Goal: Information Seeking & Learning: Find contact information

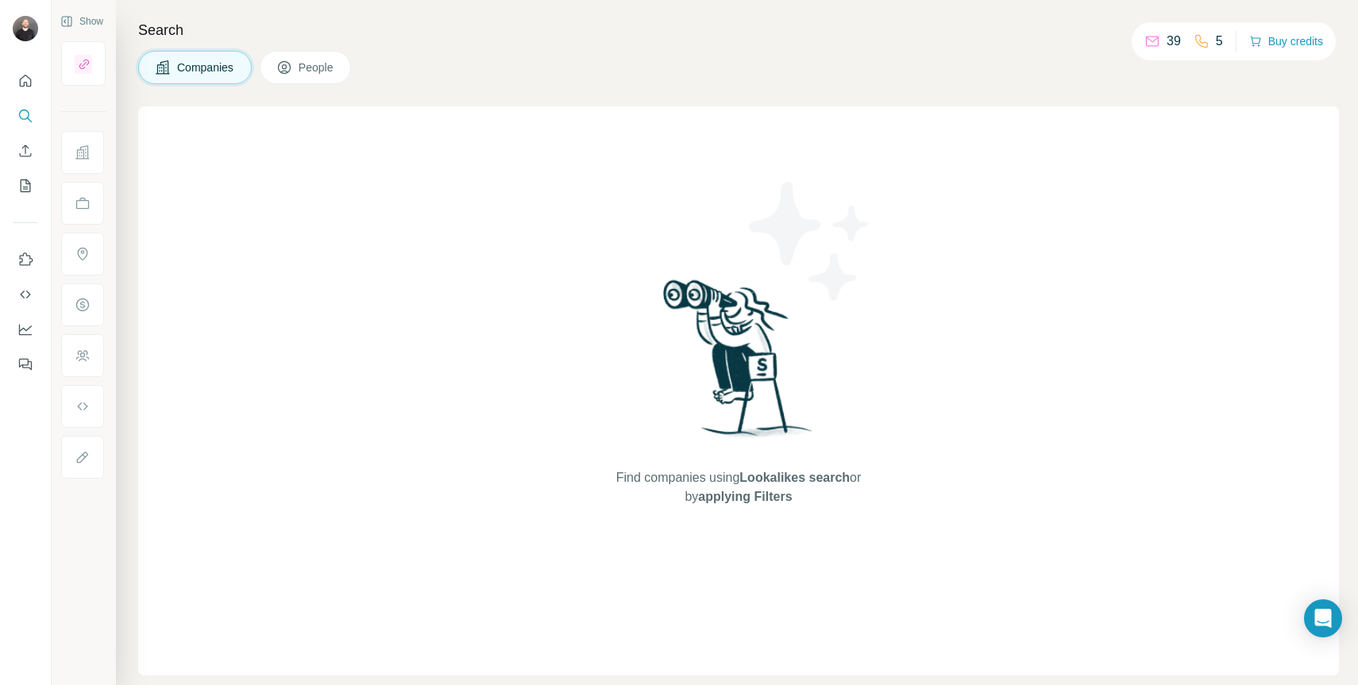
click at [43, 79] on div at bounding box center [25, 218] width 51 height 322
click at [29, 83] on icon "Quick start" at bounding box center [25, 81] width 16 height 16
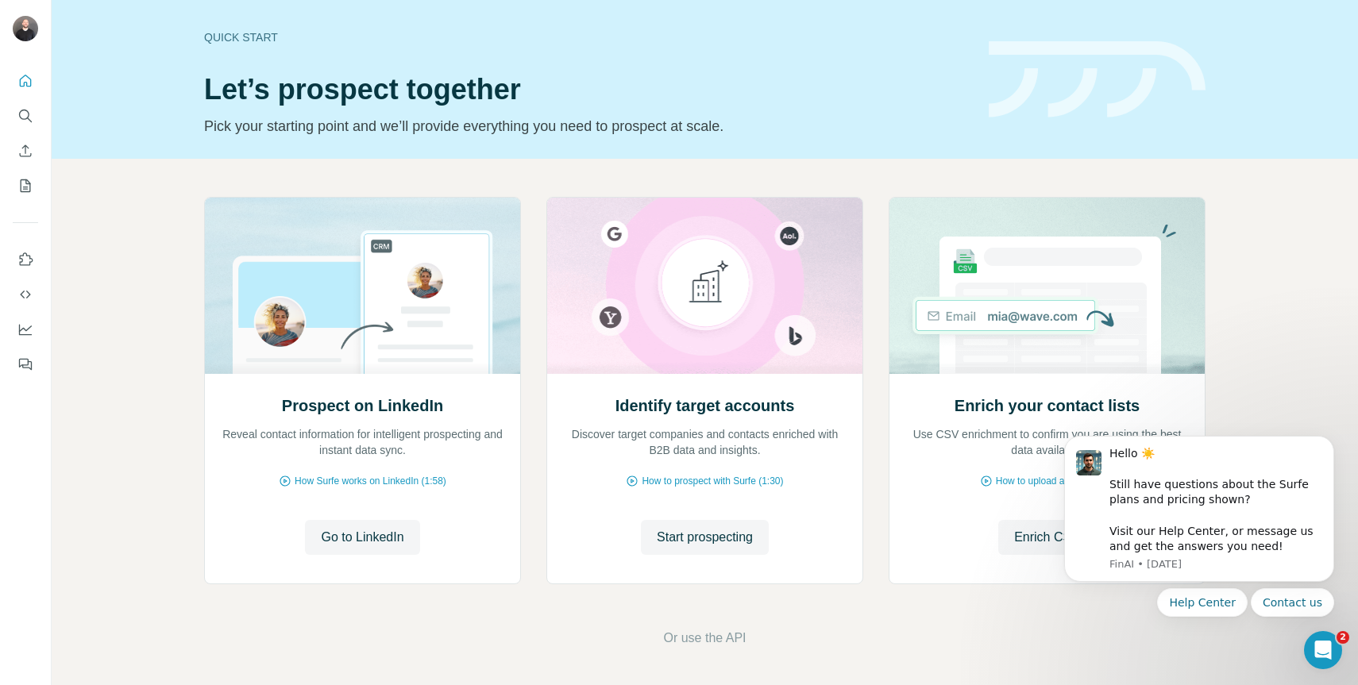
click at [29, 99] on nav at bounding box center [25, 133] width 25 height 133
click at [25, 132] on nav at bounding box center [25, 133] width 25 height 133
click at [27, 110] on icon "Search" at bounding box center [25, 116] width 16 height 16
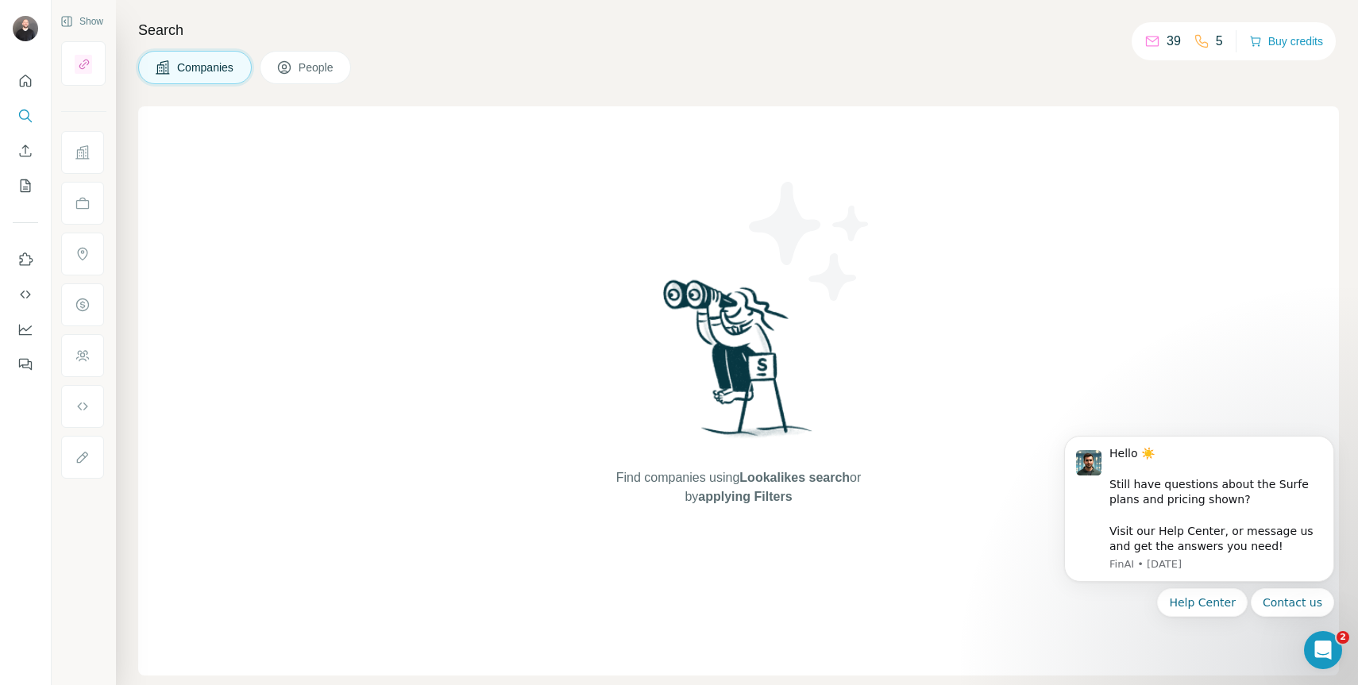
click at [71, 154] on div at bounding box center [82, 152] width 43 height 43
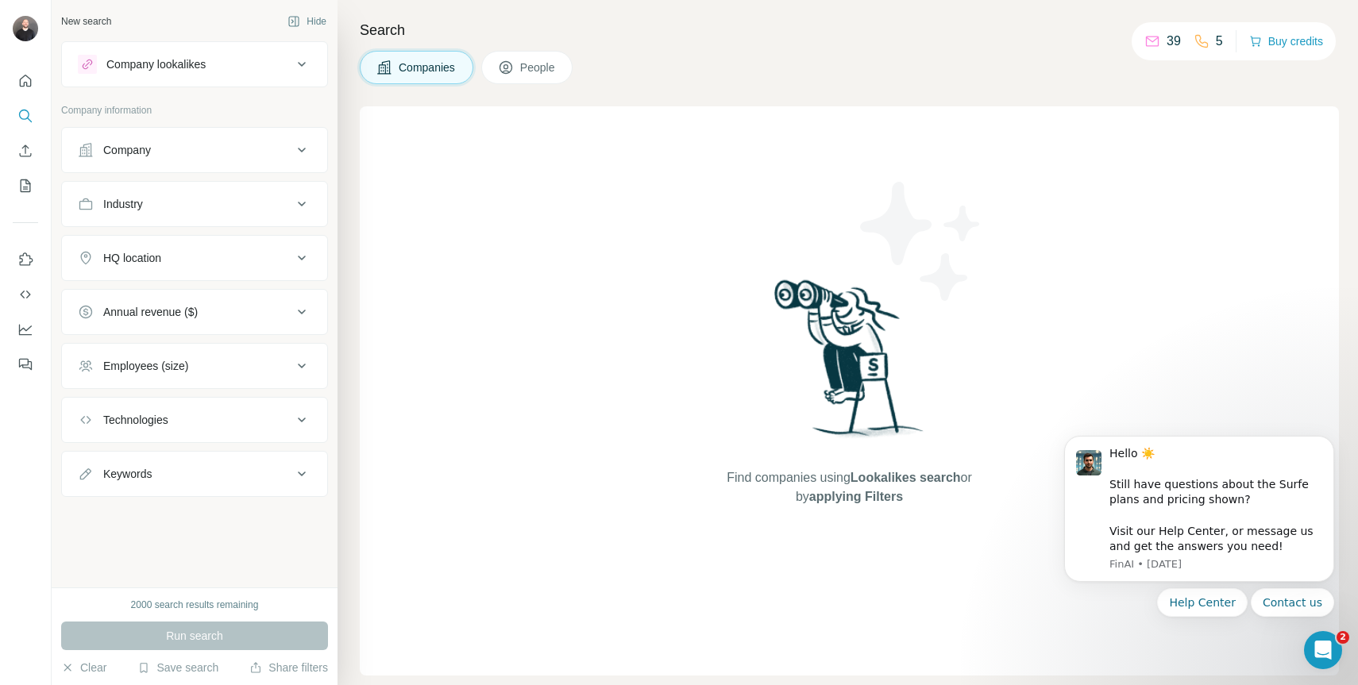
click at [187, 150] on div "Company" at bounding box center [185, 150] width 214 height 16
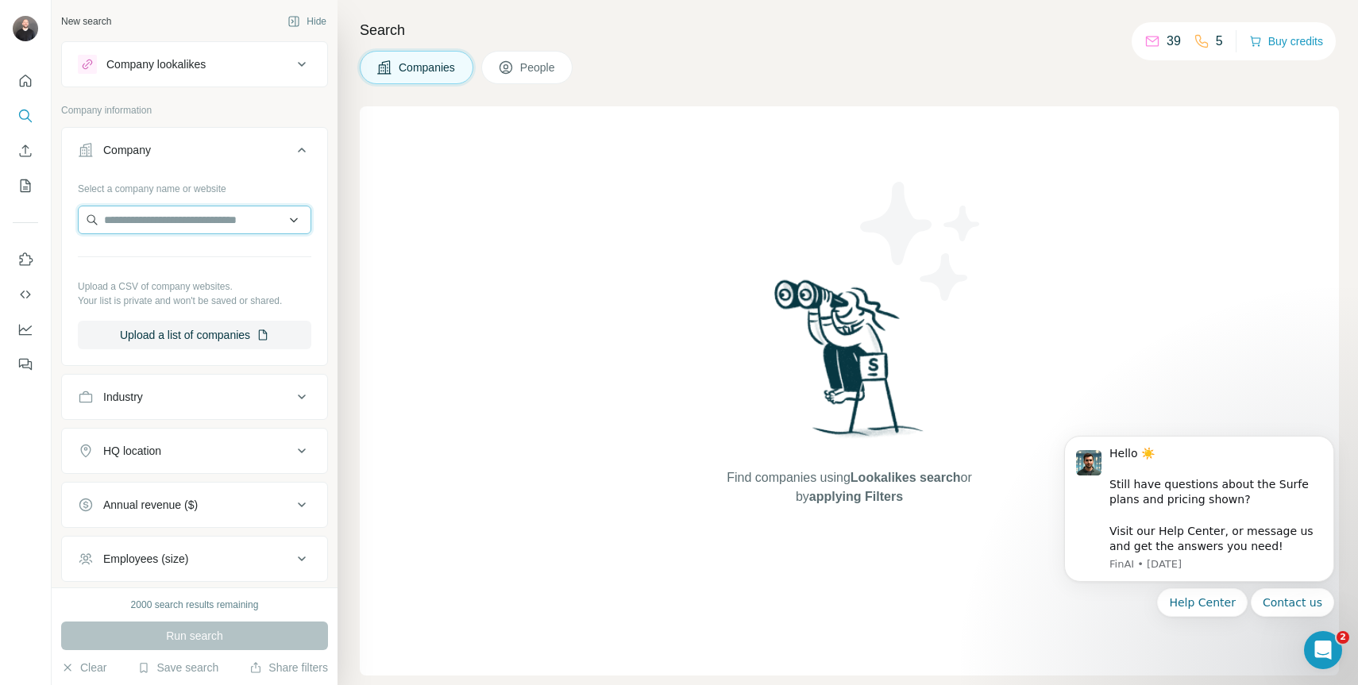
click at [185, 228] on input "text" at bounding box center [194, 220] width 233 height 29
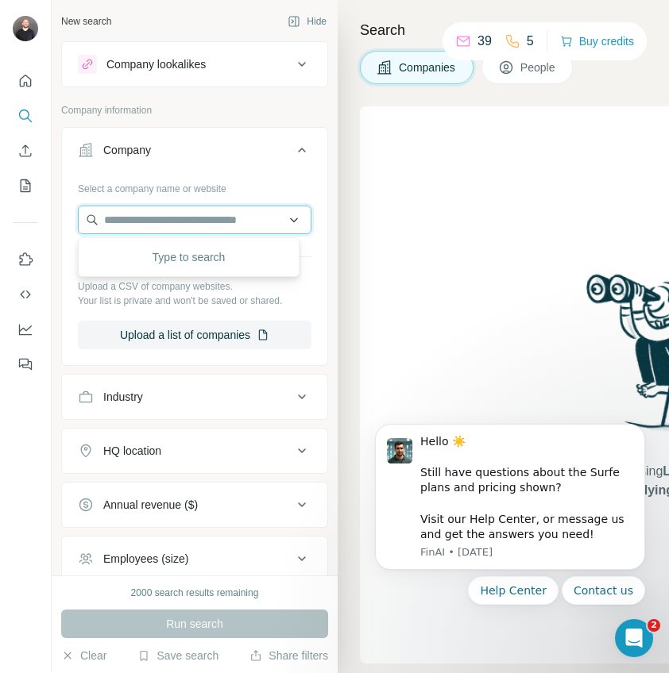
click at [170, 215] on input "text" at bounding box center [194, 220] width 233 height 29
paste input "**********"
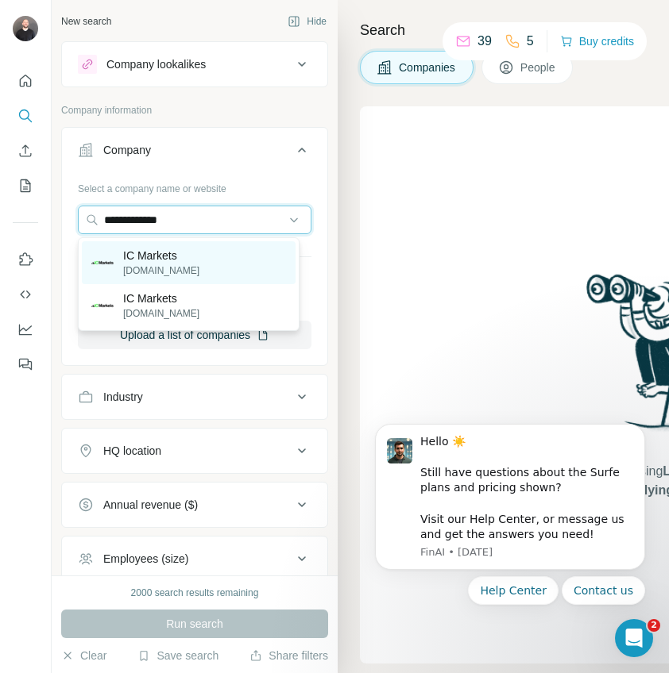
type input "**********"
click at [218, 275] on div "IC Markets [DOMAIN_NAME]" at bounding box center [189, 262] width 214 height 43
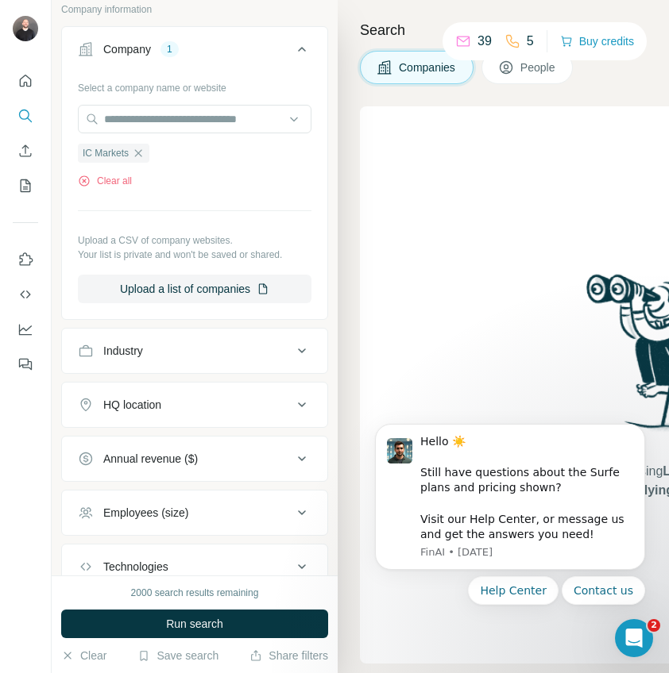
scroll to position [214, 0]
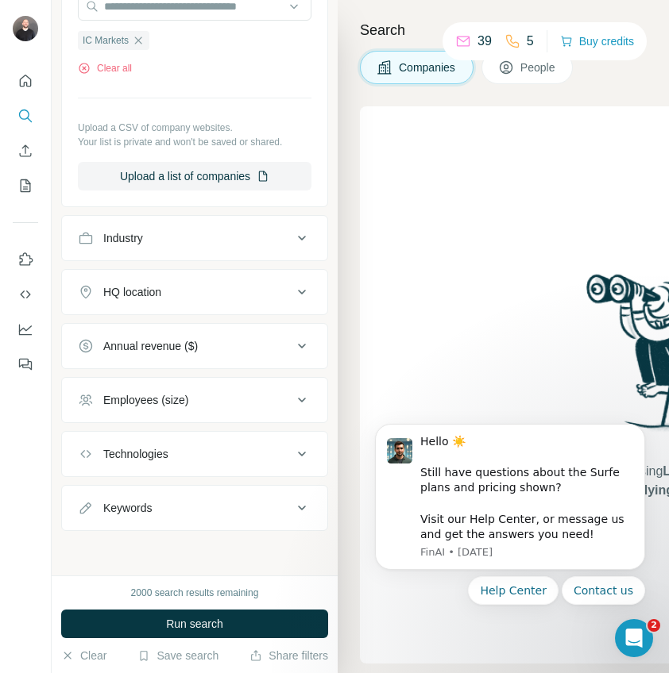
click at [198, 248] on button "Industry" at bounding box center [194, 238] width 265 height 38
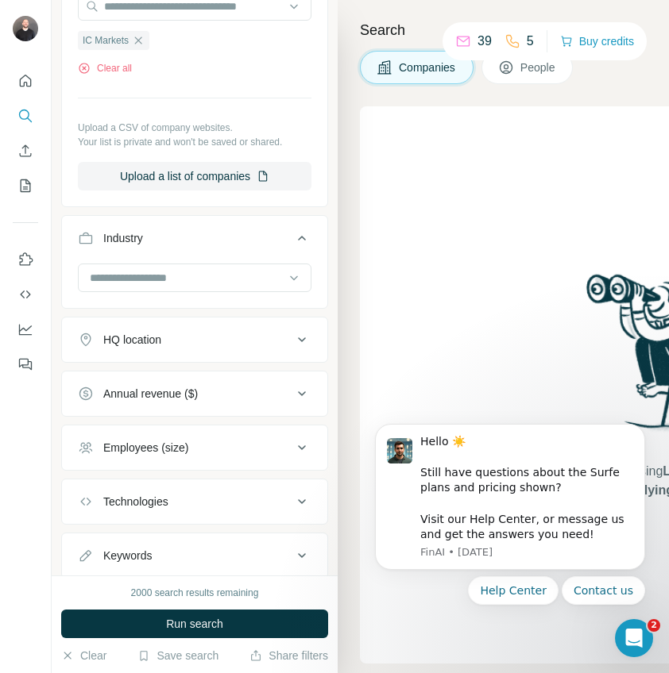
click at [198, 248] on button "Industry" at bounding box center [194, 241] width 265 height 44
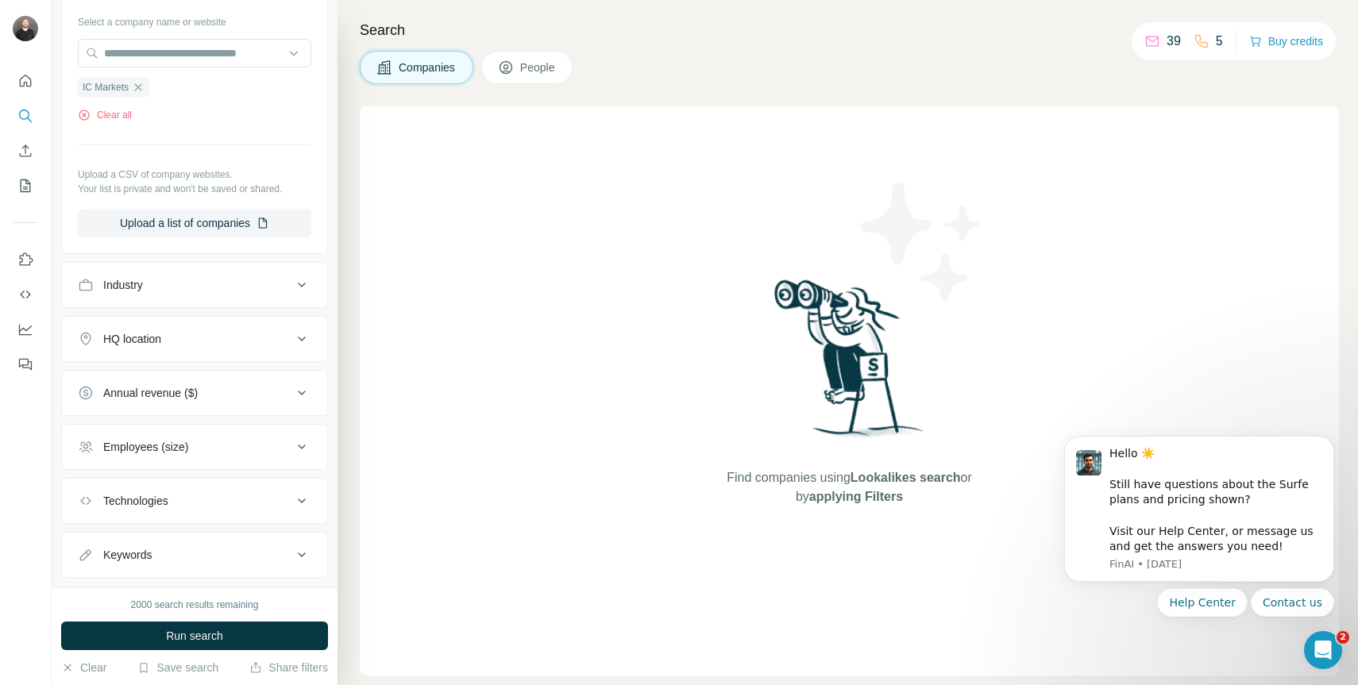
scroll to position [202, 0]
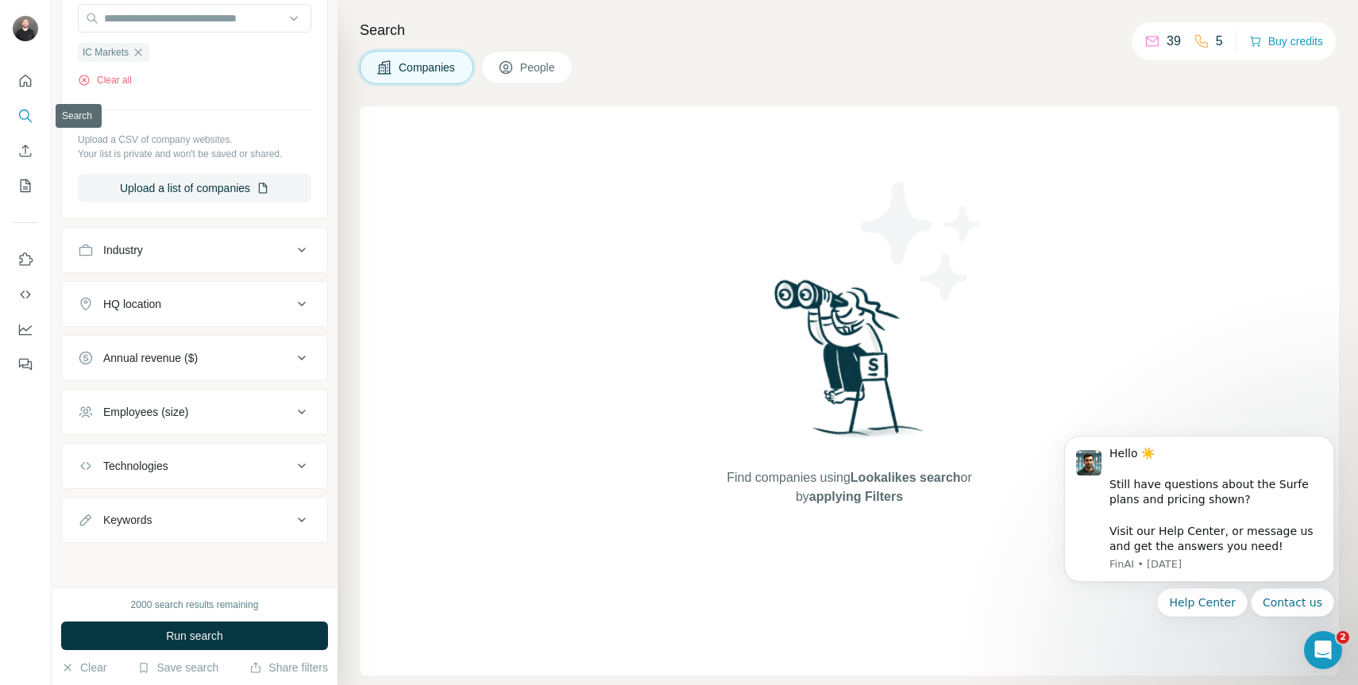
click at [33, 114] on icon "Search" at bounding box center [25, 116] width 16 height 16
click at [17, 331] on icon "Dashboard" at bounding box center [25, 330] width 16 height 16
click at [542, 60] on span "People" at bounding box center [538, 68] width 37 height 16
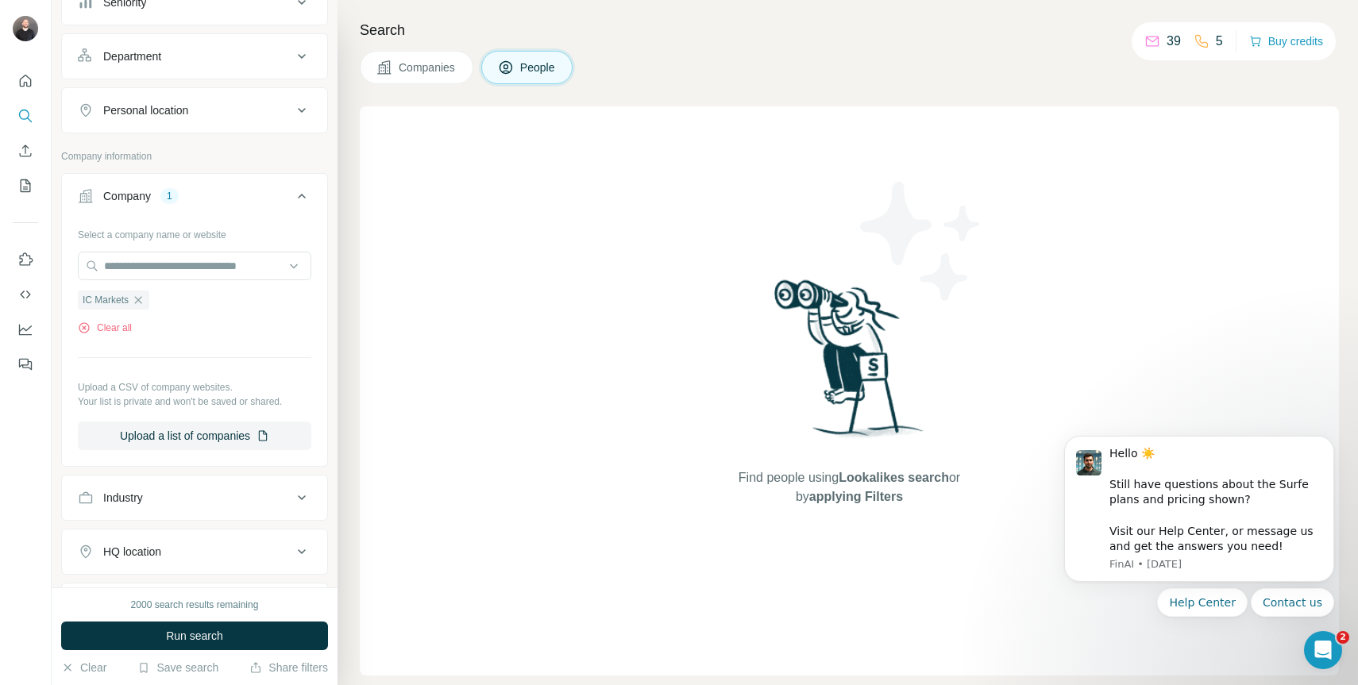
scroll to position [449, 0]
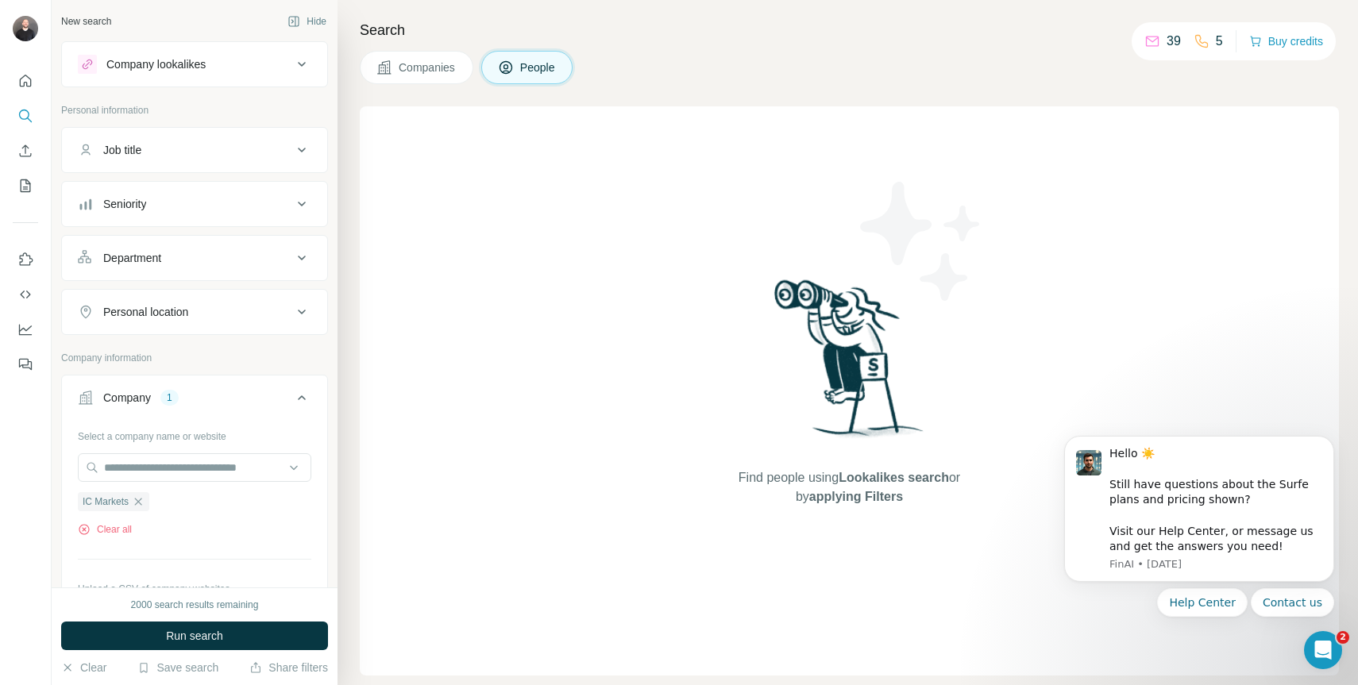
click at [249, 151] on div "Job title" at bounding box center [185, 150] width 214 height 16
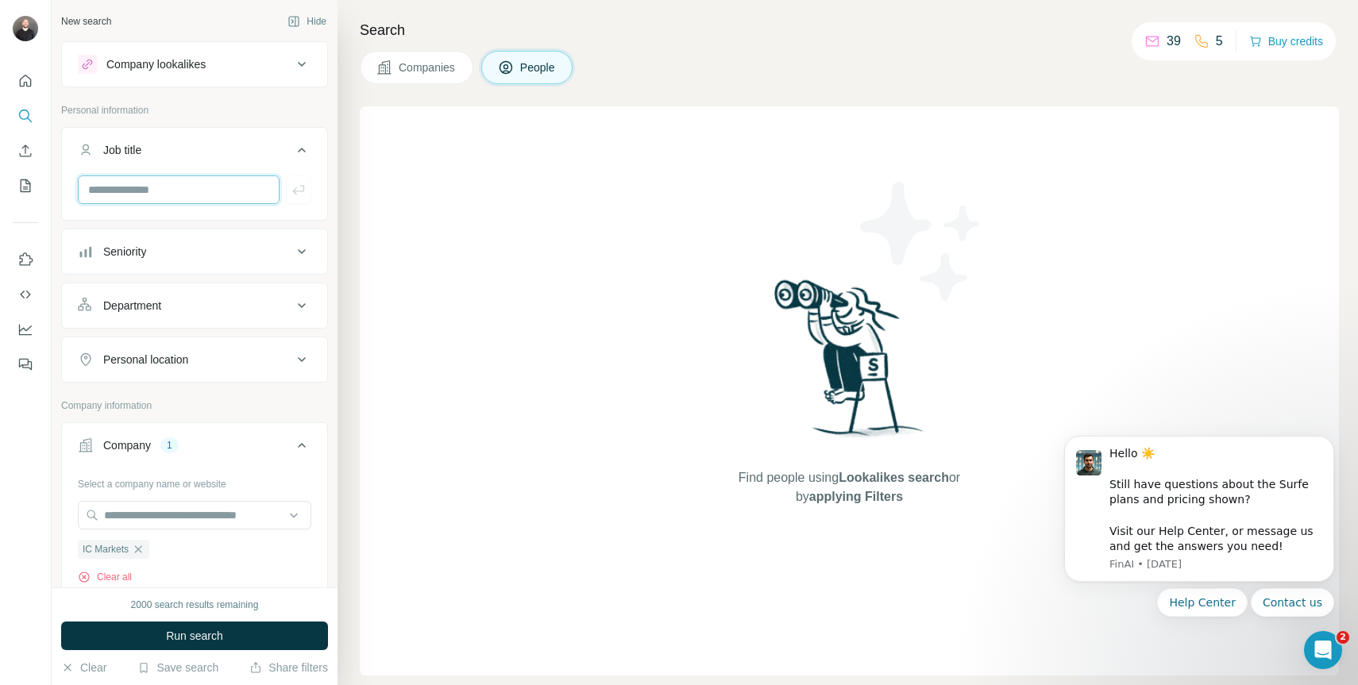
click at [187, 192] on input "text" at bounding box center [179, 189] width 202 height 29
type input "***"
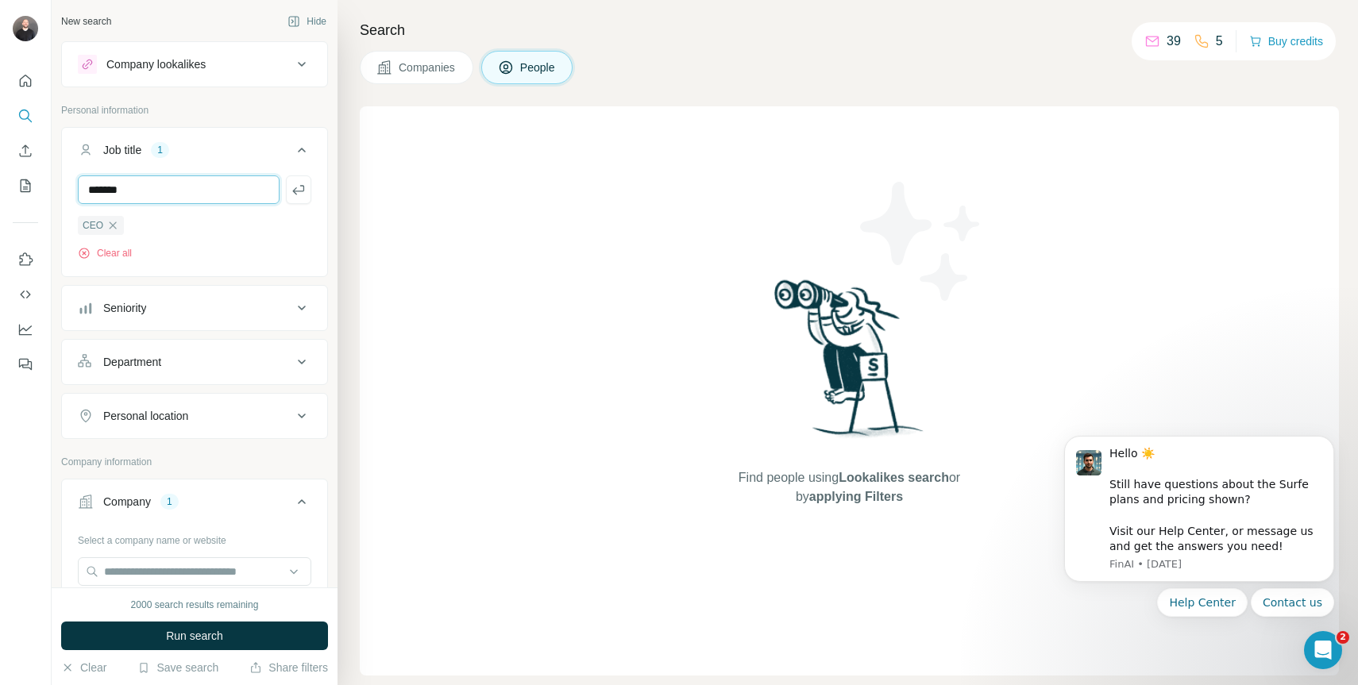
type input "*******"
type input "***"
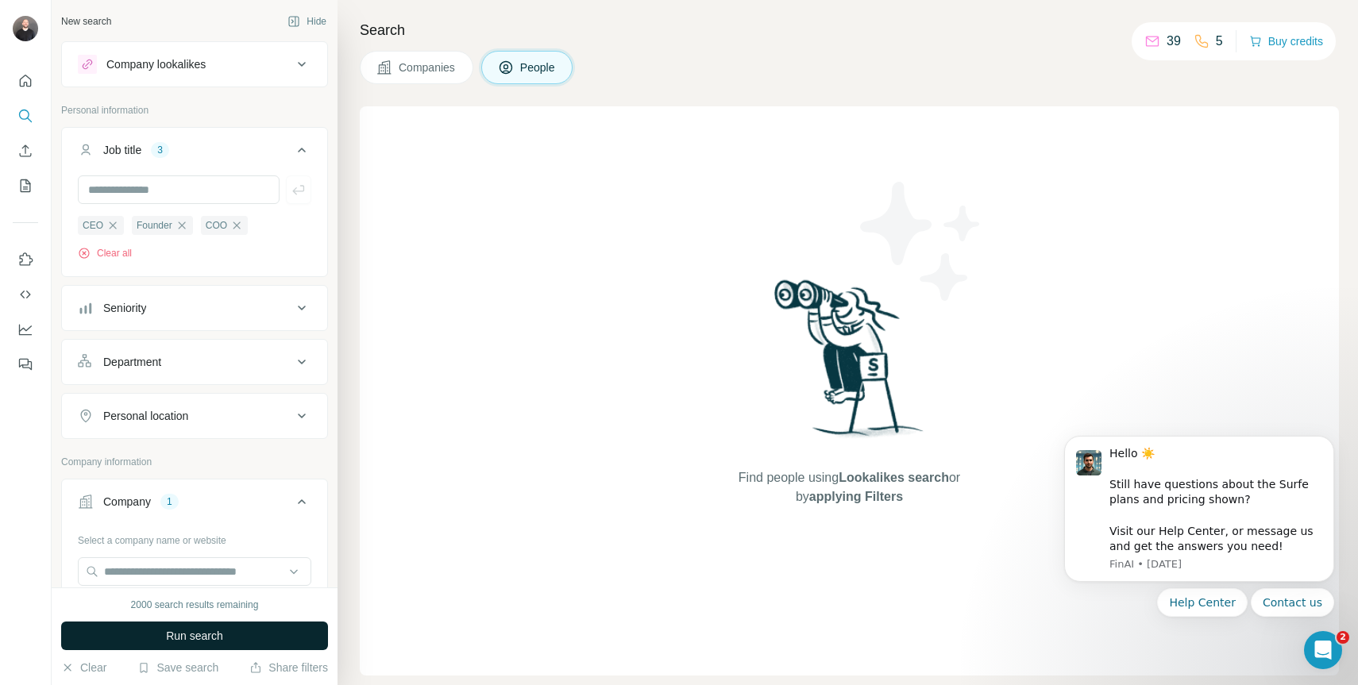
click at [240, 643] on button "Run search" at bounding box center [194, 636] width 267 height 29
click at [276, 152] on div "Job title 3" at bounding box center [185, 150] width 214 height 16
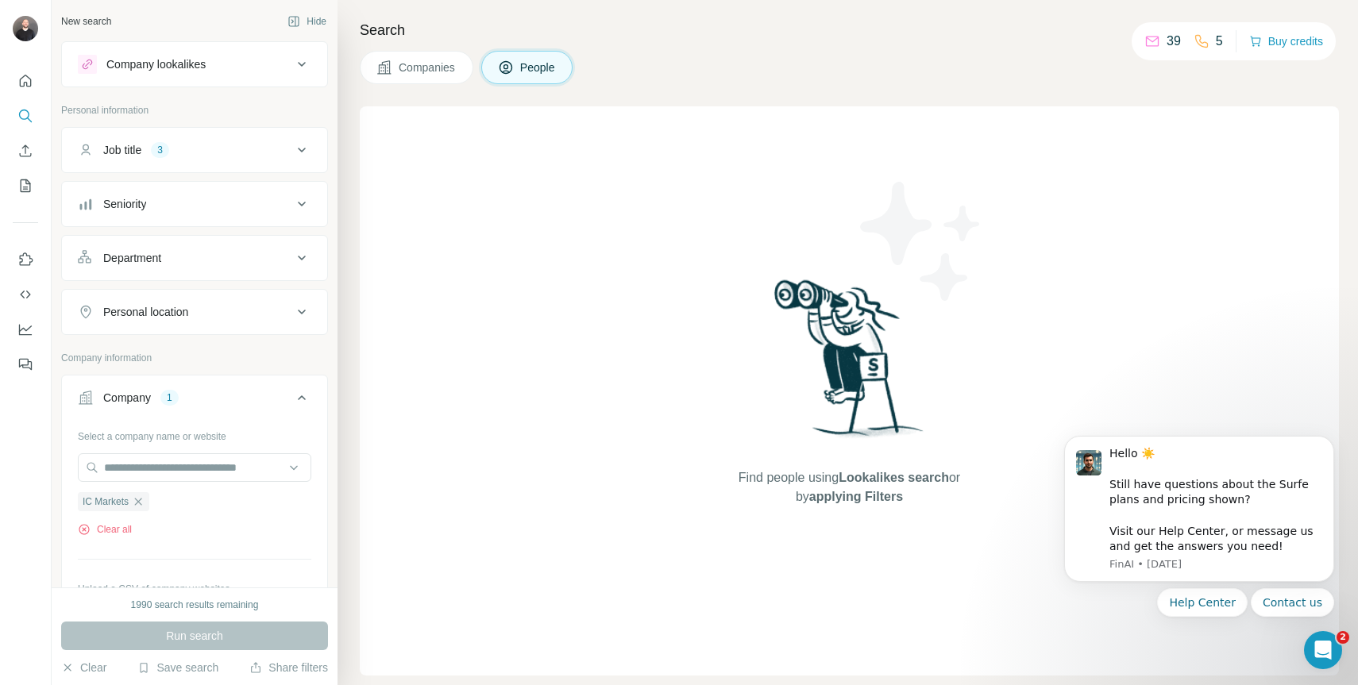
click at [866, 361] on img at bounding box center [849, 364] width 165 height 177
click at [1336, 442] on button "Dismiss notification" at bounding box center [1329, 440] width 21 height 21
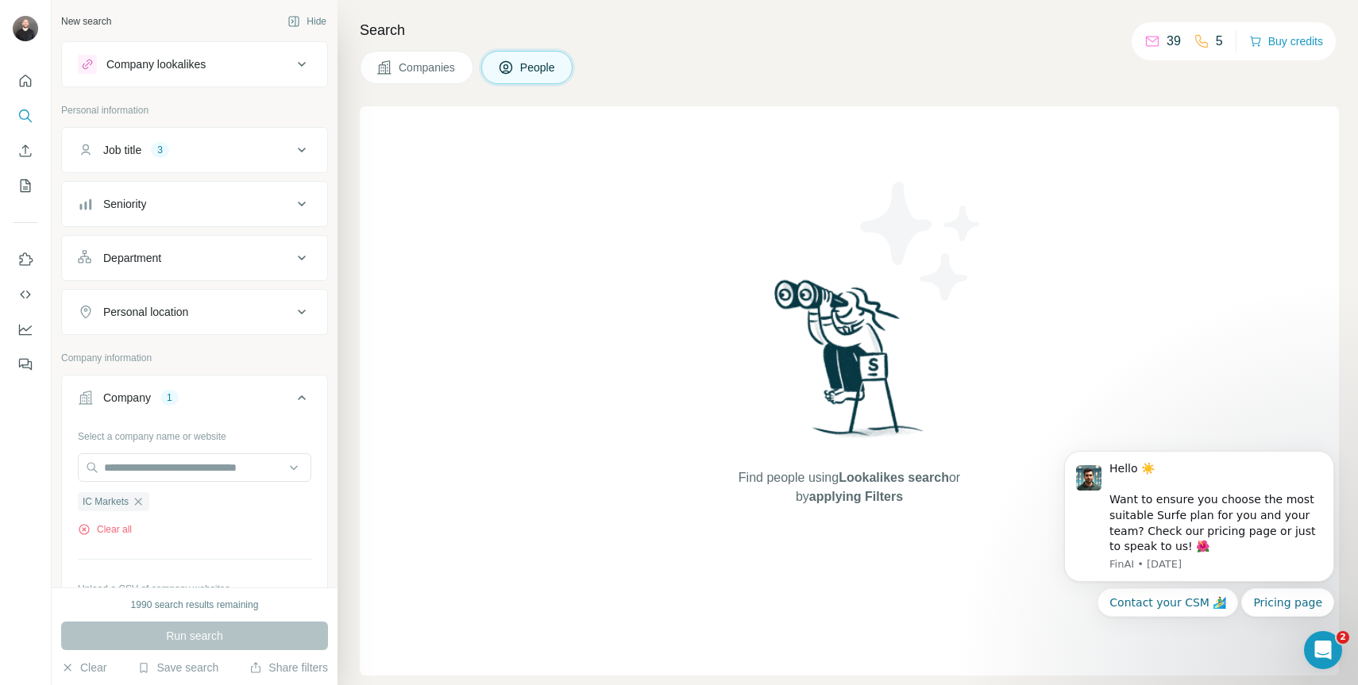
click at [237, 141] on button "Job title 3" at bounding box center [194, 150] width 265 height 38
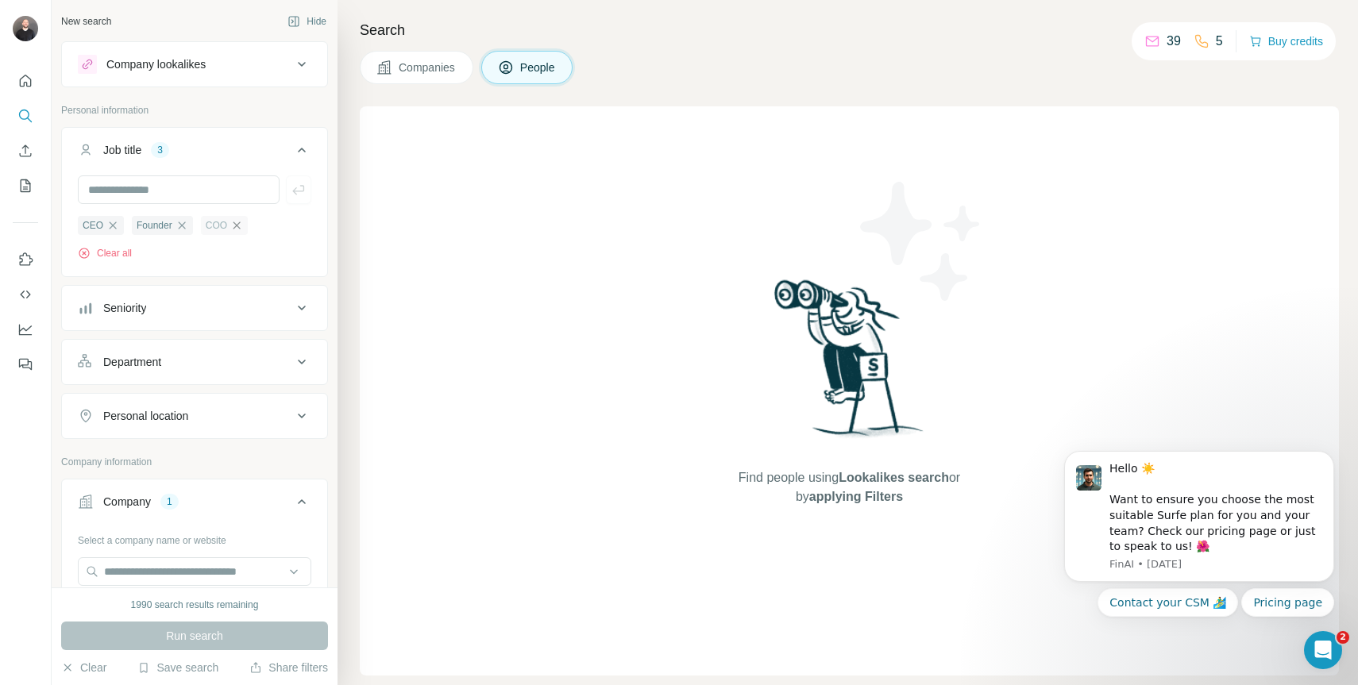
click at [233, 226] on icon "button" at bounding box center [236, 225] width 13 height 13
click at [186, 227] on icon "button" at bounding box center [181, 225] width 13 height 13
click at [176, 642] on span "Run search" at bounding box center [194, 636] width 57 height 16
click at [269, 65] on div "Company lookalikes" at bounding box center [185, 64] width 214 height 19
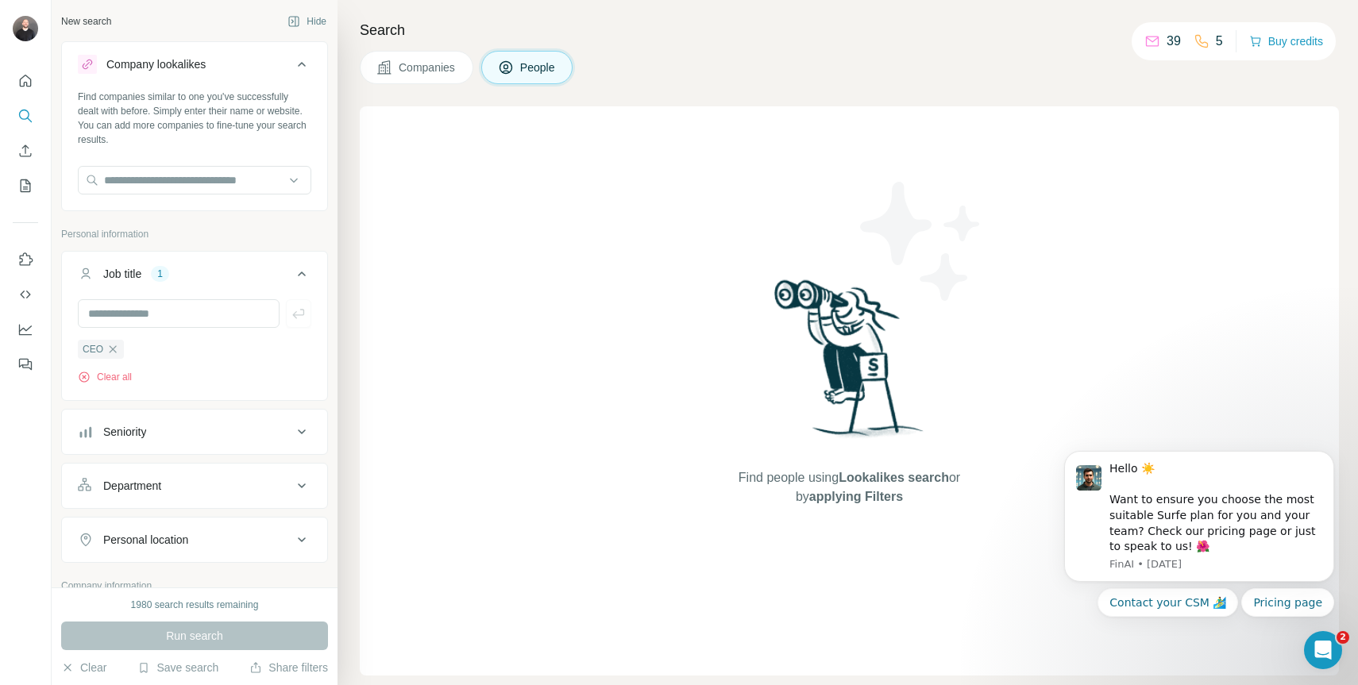
click at [269, 65] on div "Company lookalikes" at bounding box center [185, 64] width 214 height 19
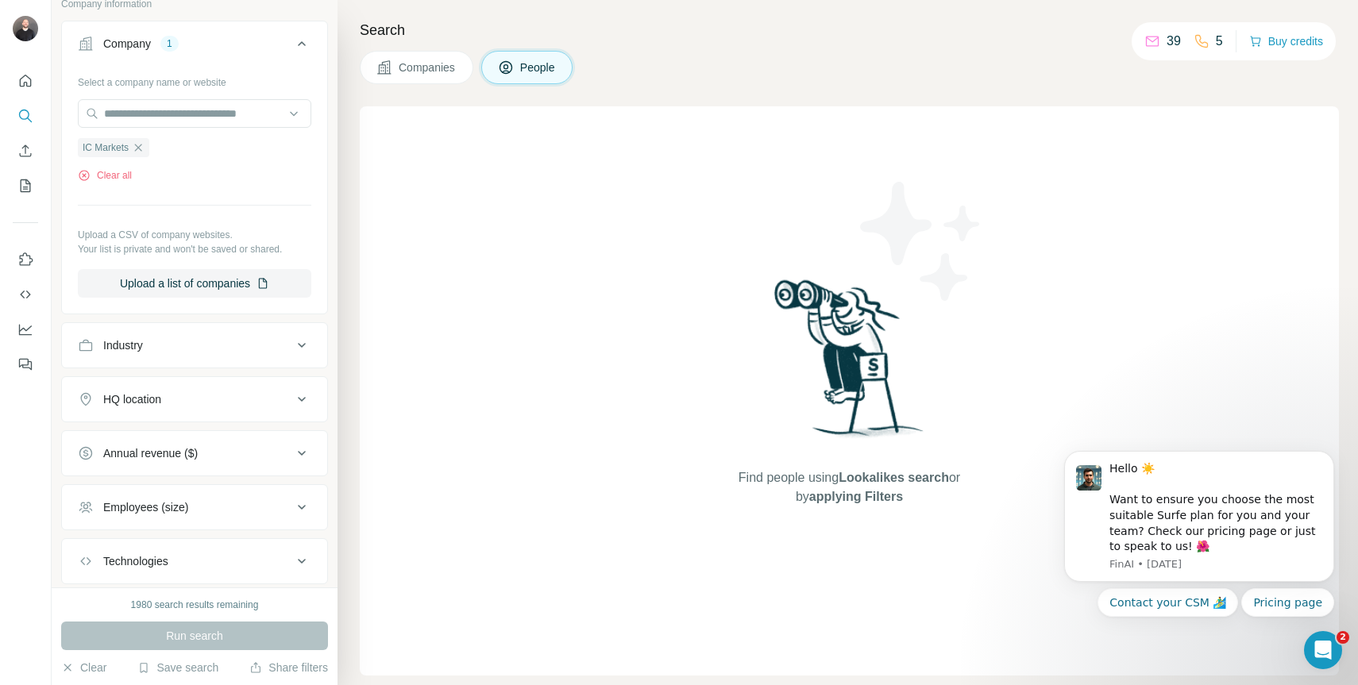
scroll to position [369, 0]
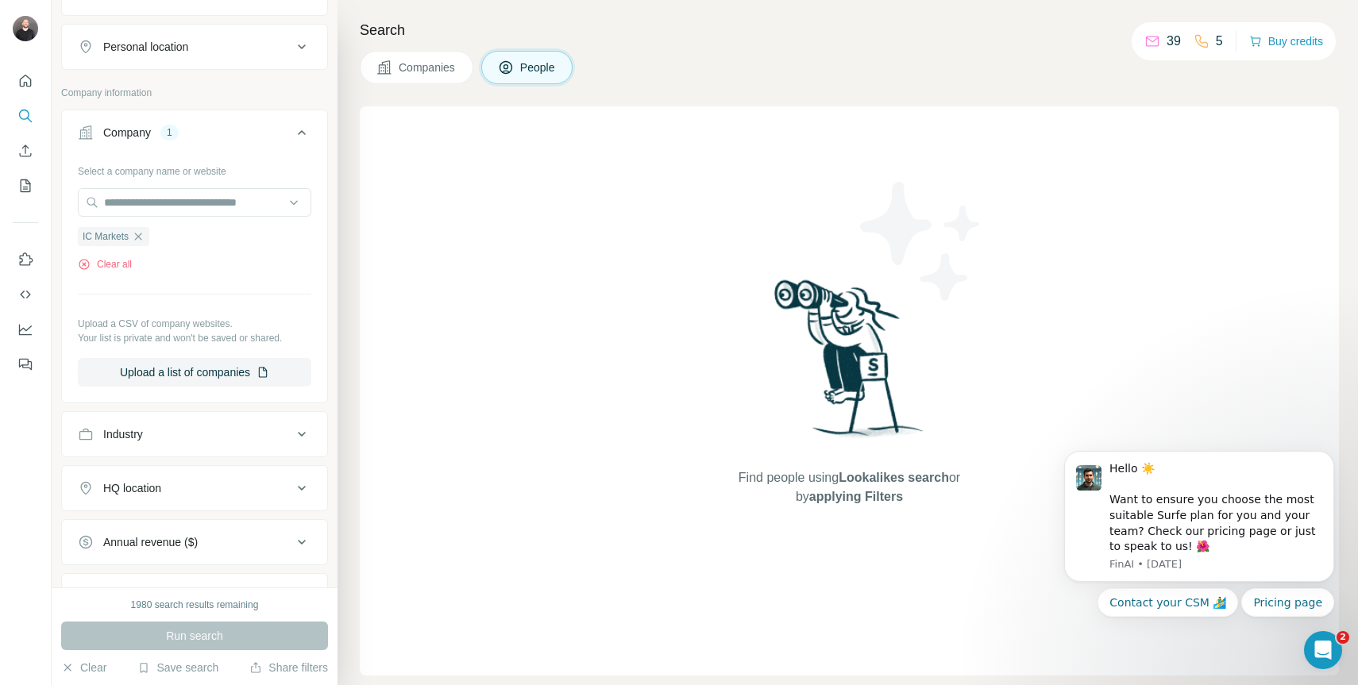
click at [137, 445] on button "Industry" at bounding box center [194, 434] width 265 height 38
click at [146, 442] on div "Industry" at bounding box center [185, 434] width 214 height 16
click at [209, 205] on input "text" at bounding box center [194, 202] width 233 height 29
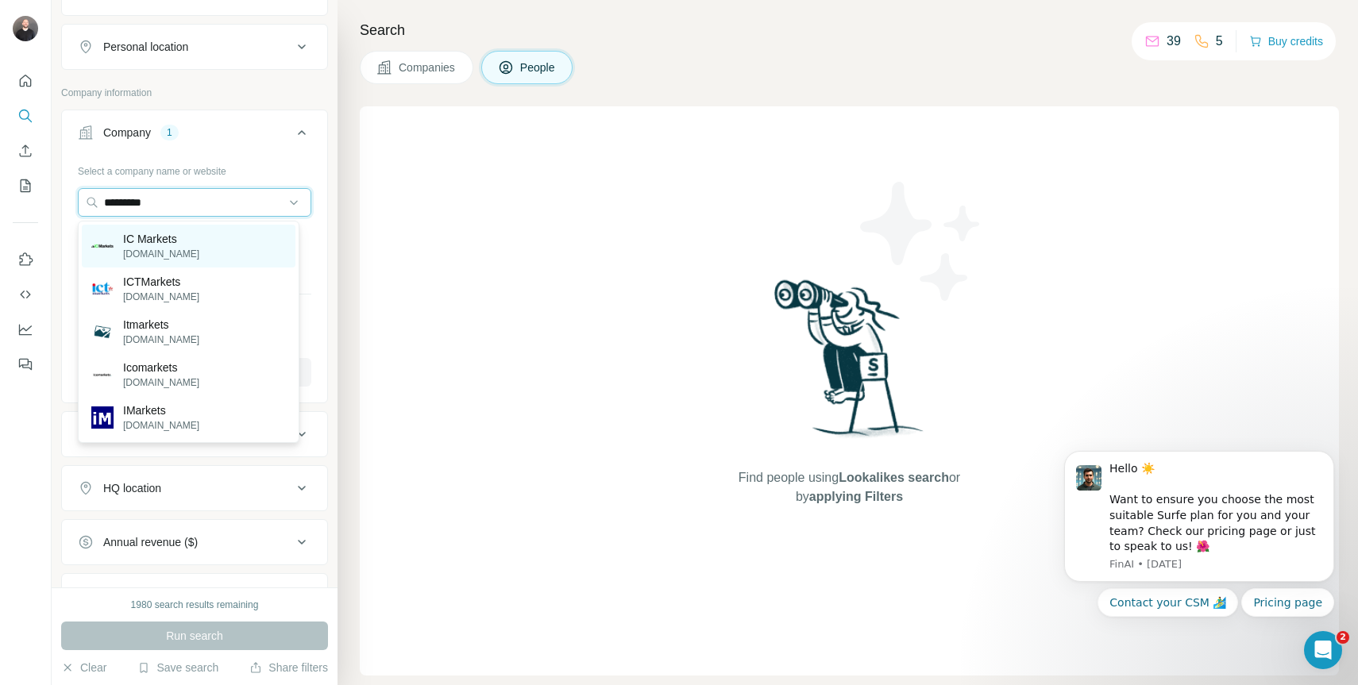
type input "*********"
click at [219, 260] on div "IC Markets [DOMAIN_NAME]" at bounding box center [189, 246] width 214 height 43
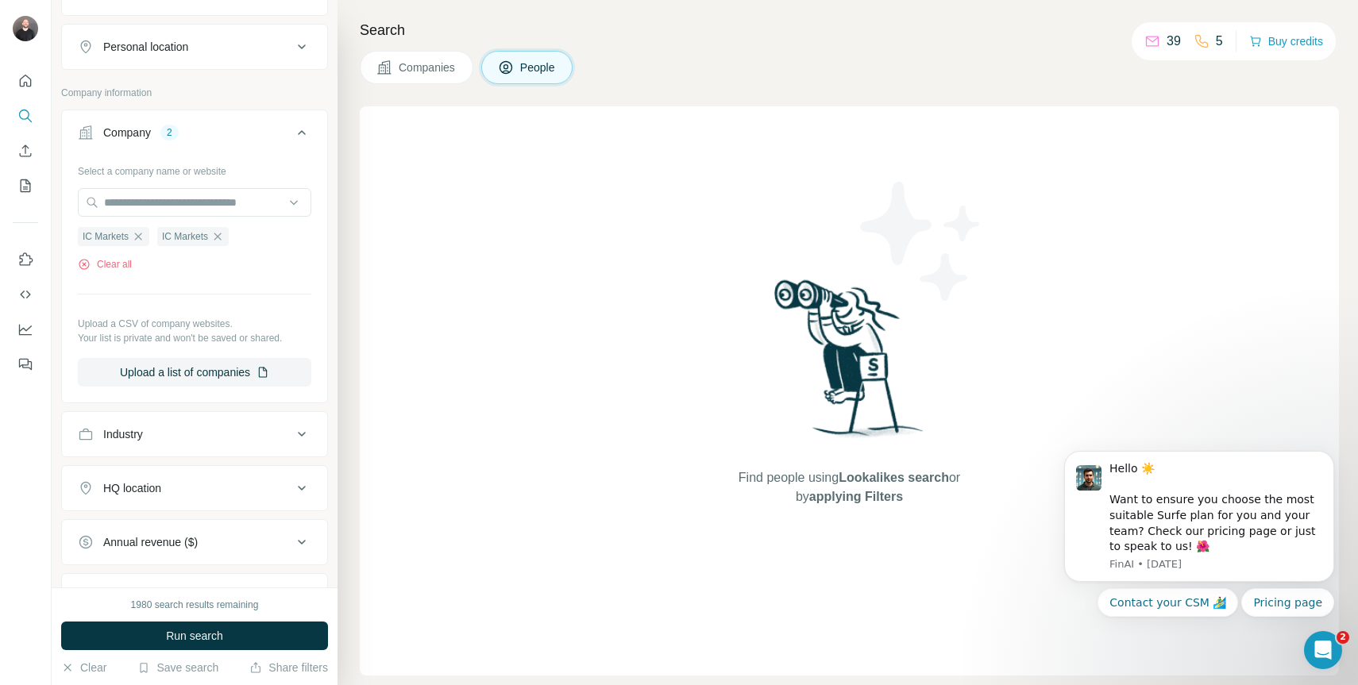
click at [247, 185] on div "Select a company name or website IC Markets IC Markets Clear all Upload a CSV o…" at bounding box center [194, 272] width 233 height 229
click at [242, 194] on input "text" at bounding box center [194, 202] width 233 height 29
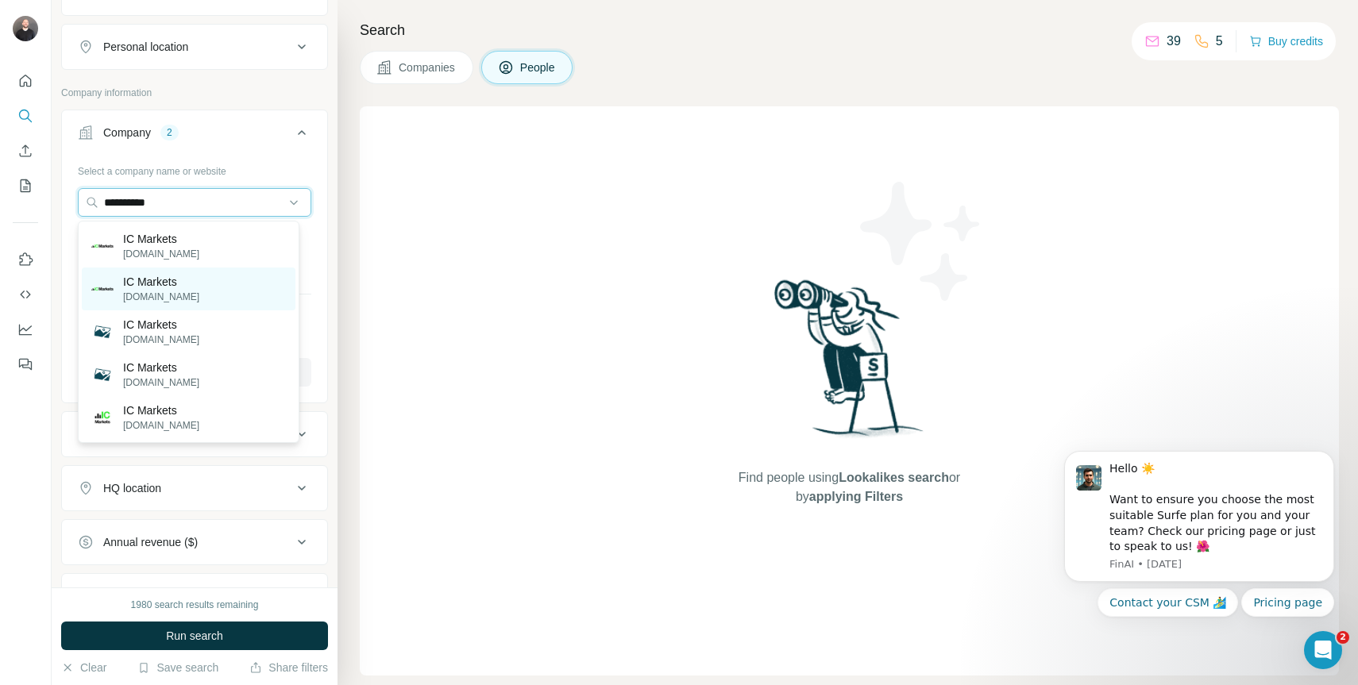
type input "**********"
click at [211, 298] on div "IC Markets [DOMAIN_NAME]" at bounding box center [189, 289] width 214 height 43
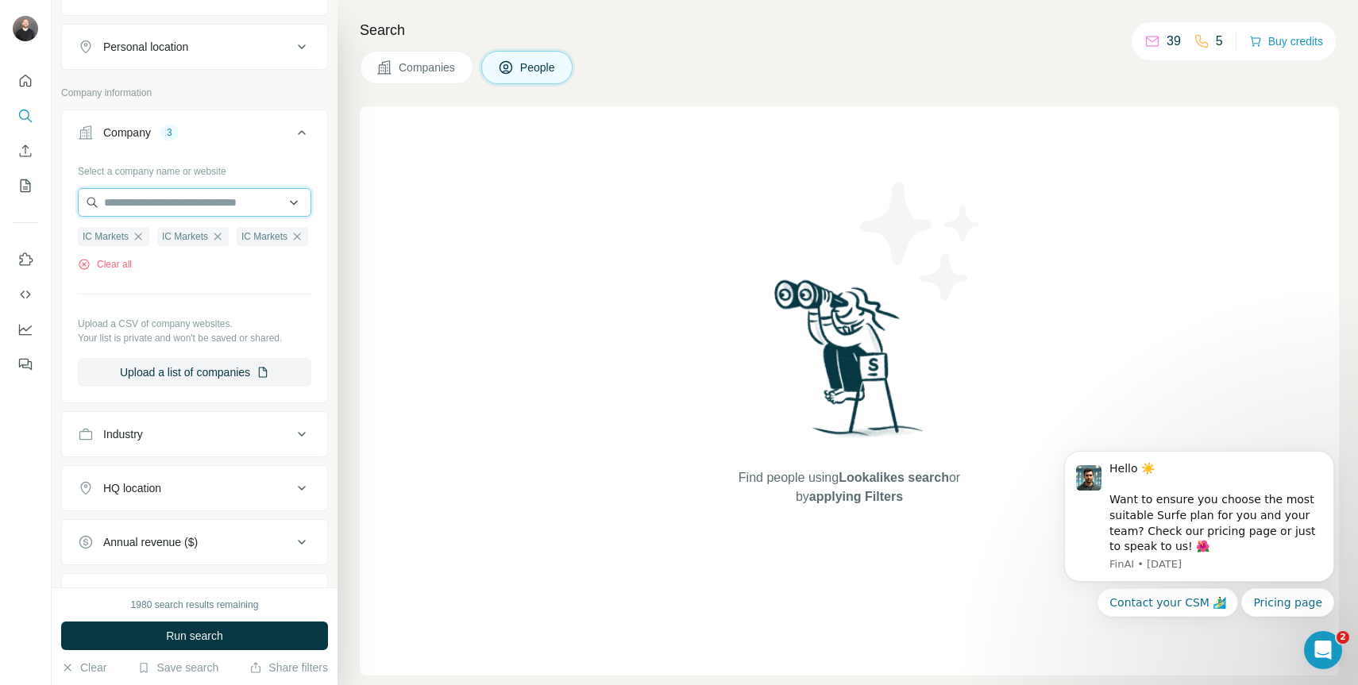
click at [252, 201] on input "text" at bounding box center [194, 202] width 233 height 29
type input "**********"
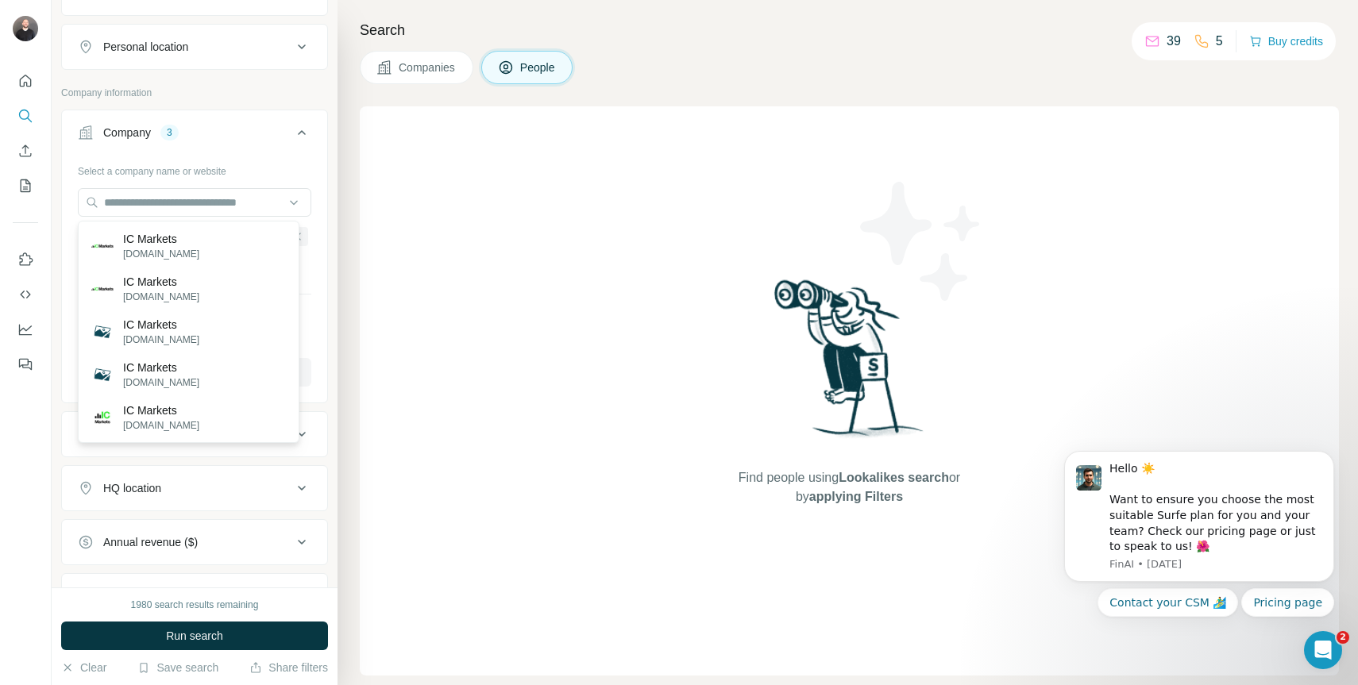
click at [489, 294] on div "Find people using Lookalikes search or by applying Filters" at bounding box center [849, 390] width 979 height 569
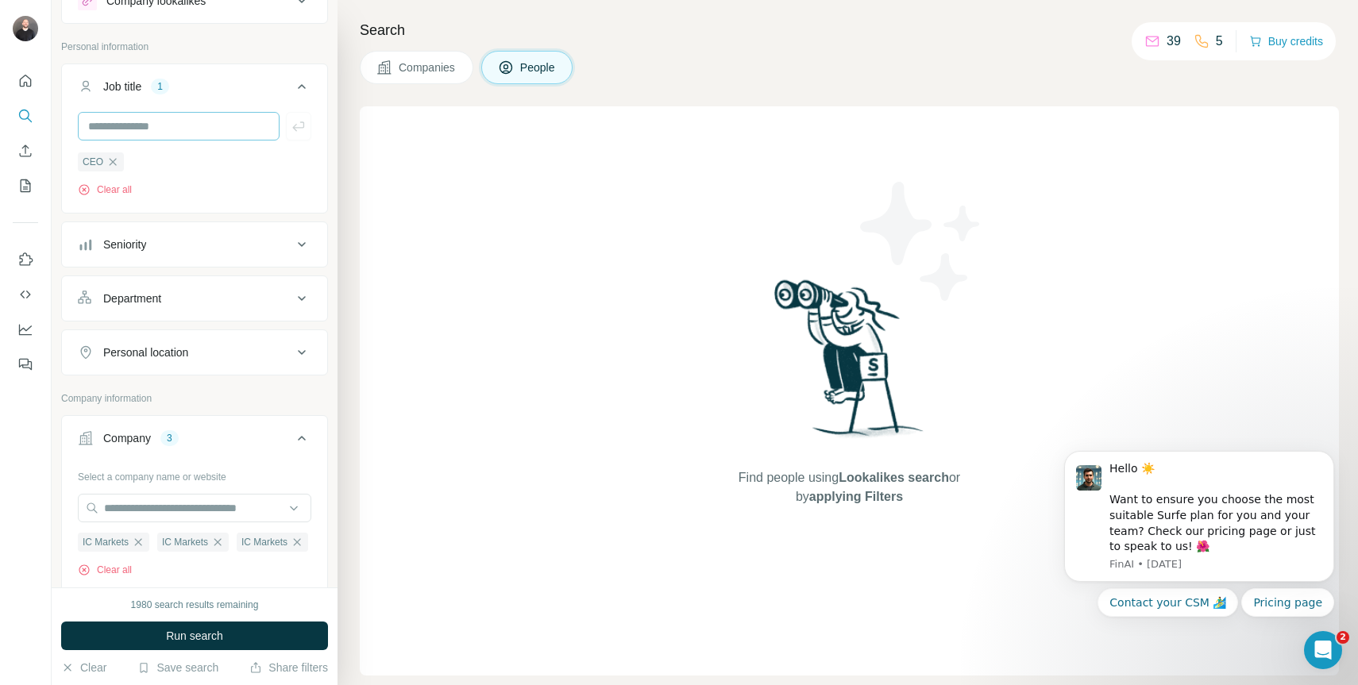
scroll to position [63, 0]
click at [157, 250] on div "Seniority" at bounding box center [185, 245] width 214 height 16
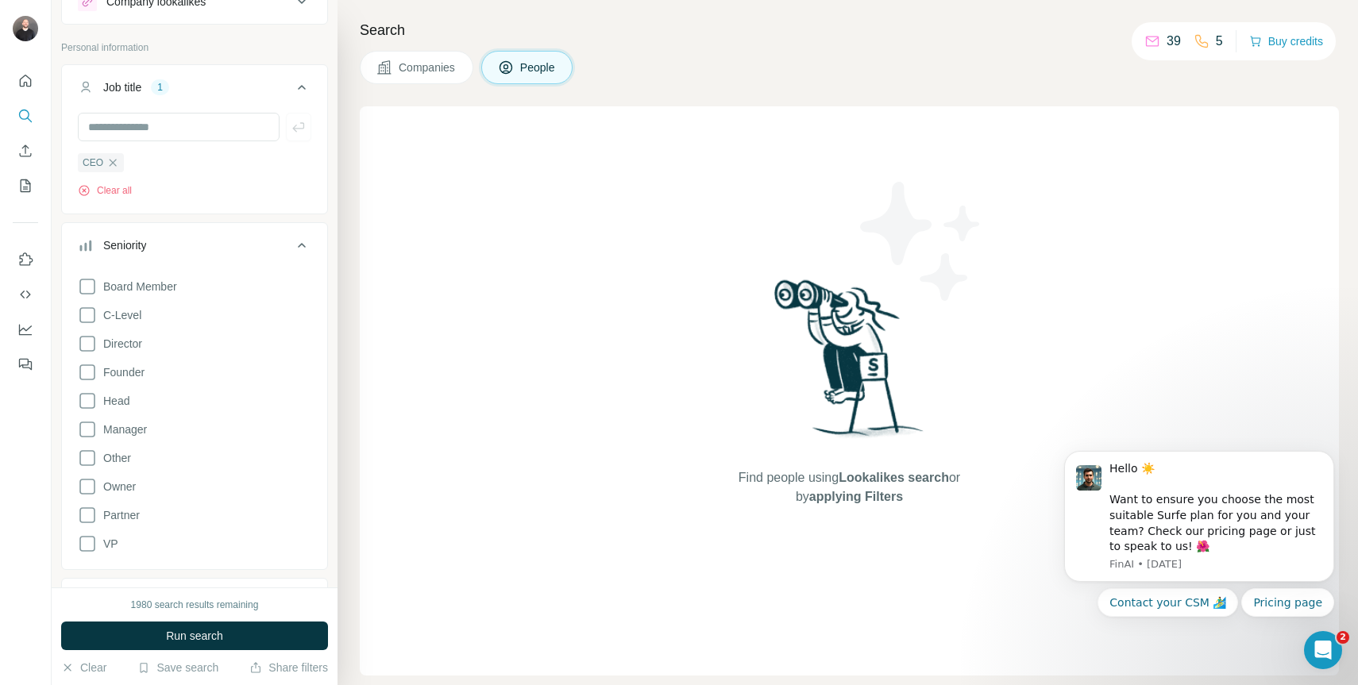
click at [156, 315] on div "Board Member C-Level Director Founder Head Manager Other Owner Partner VP" at bounding box center [194, 412] width 233 height 283
click at [112, 157] on icon "button" at bounding box center [112, 162] width 13 height 13
click at [126, 256] on span "C-Level" at bounding box center [119, 259] width 44 height 16
click at [121, 295] on span "Director" at bounding box center [119, 288] width 45 height 16
click at [116, 345] on span "Head" at bounding box center [113, 345] width 33 height 16
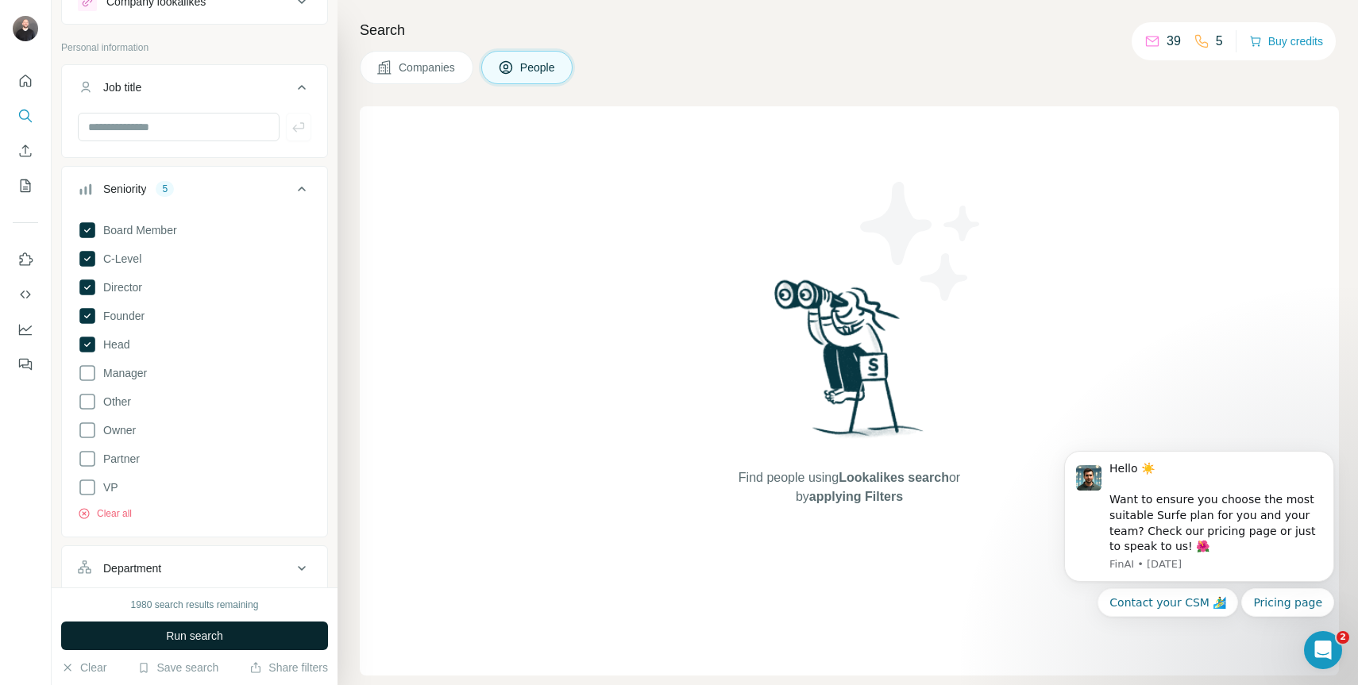
click at [173, 638] on span "Run search" at bounding box center [194, 636] width 57 height 16
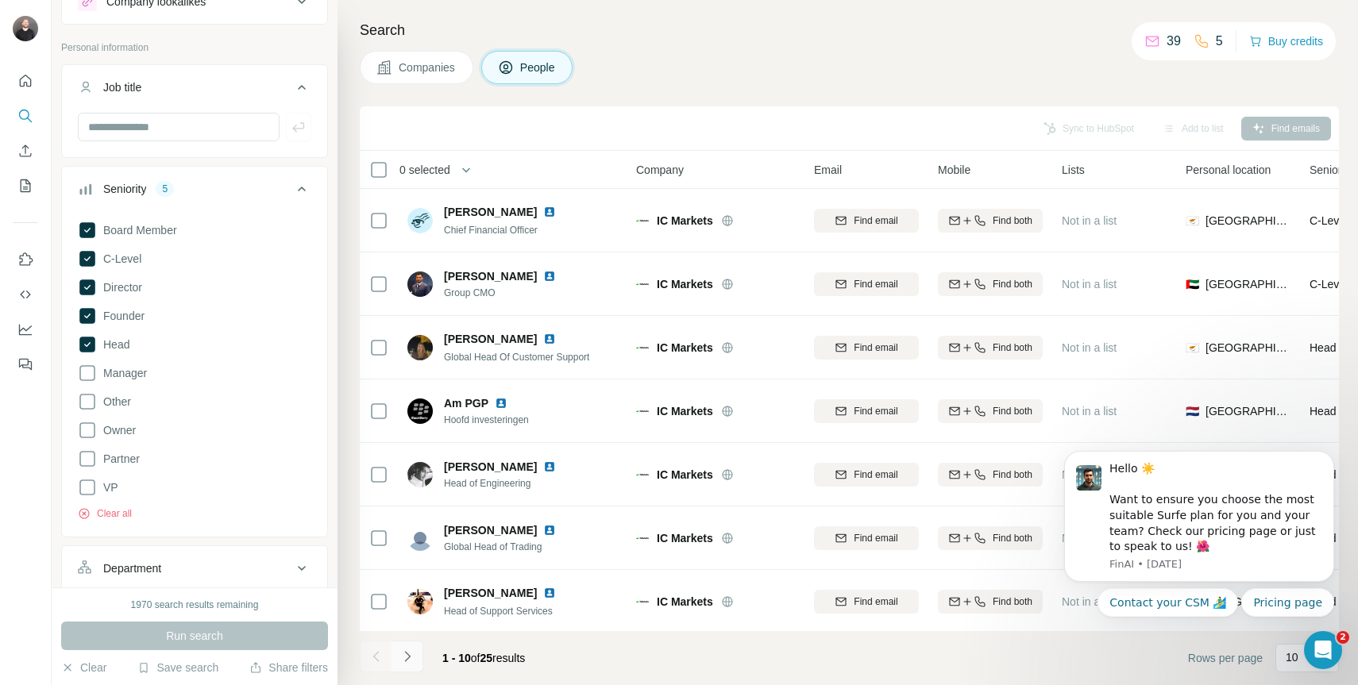
click at [408, 650] on icon "Navigate to next page" at bounding box center [407, 657] width 16 height 16
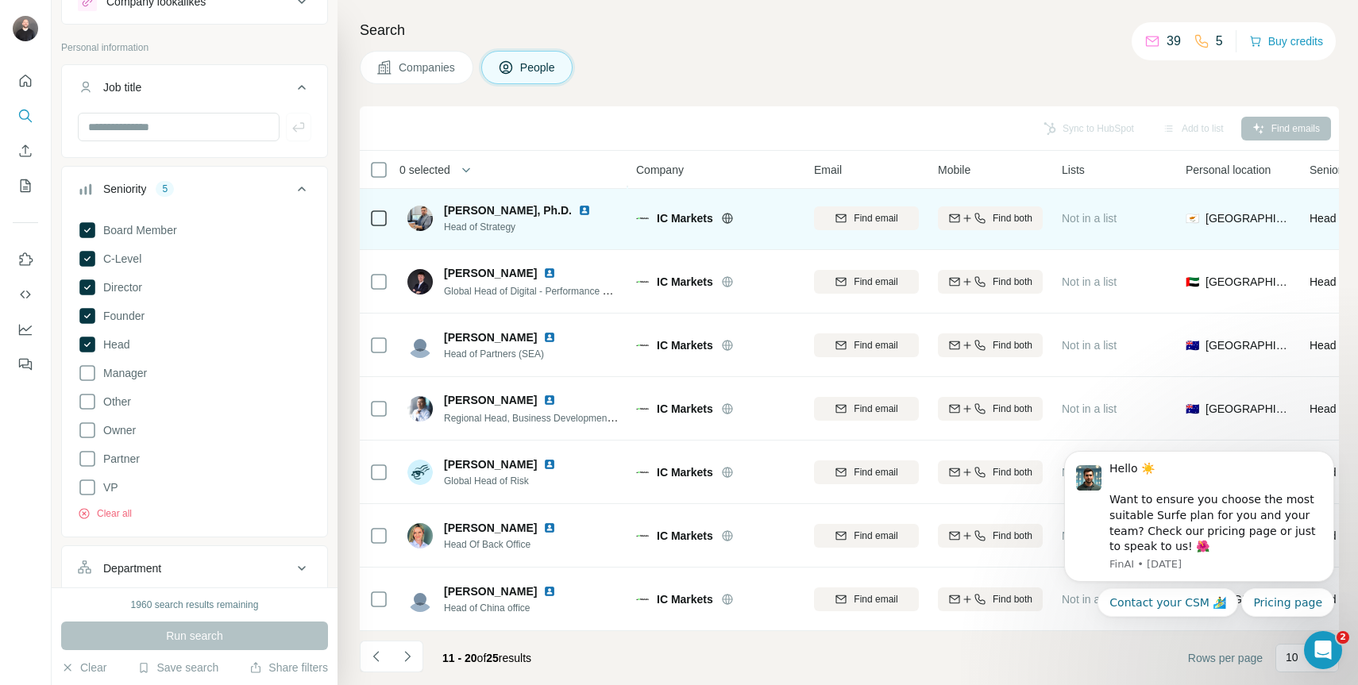
scroll to position [197, 0]
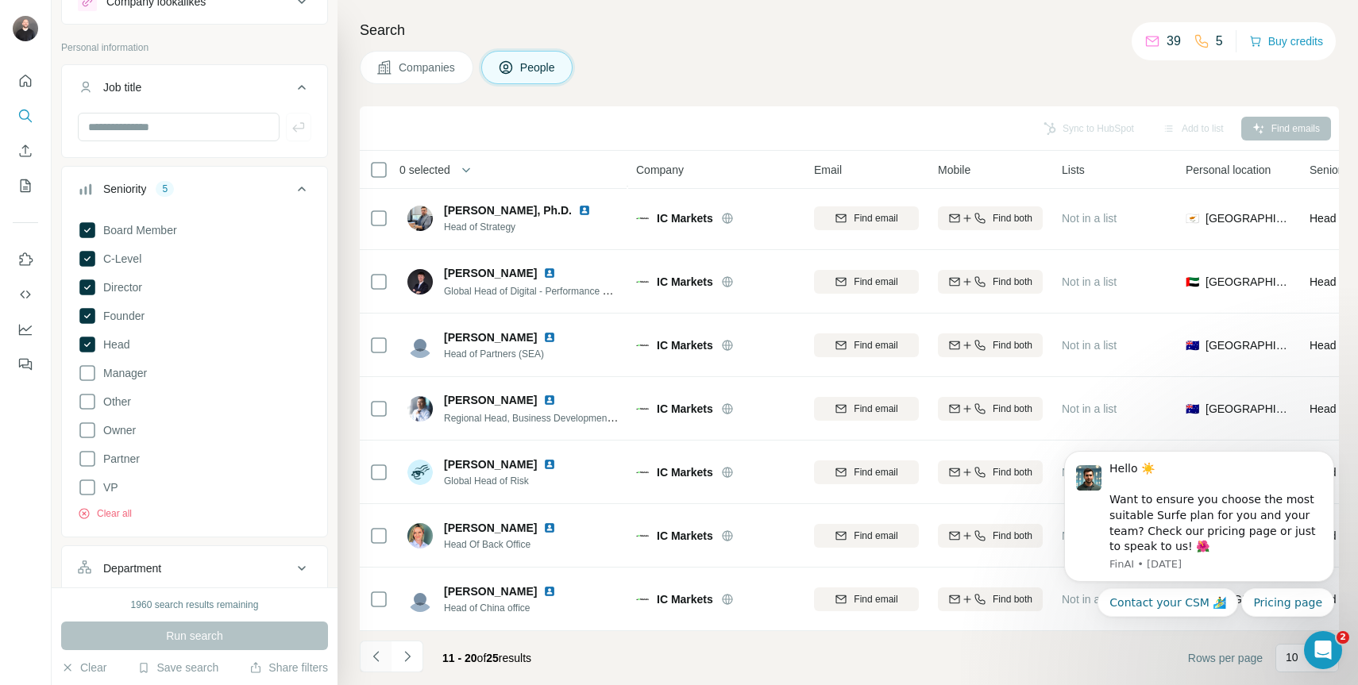
click at [378, 661] on icon "Navigate to previous page" at bounding box center [375, 656] width 6 height 10
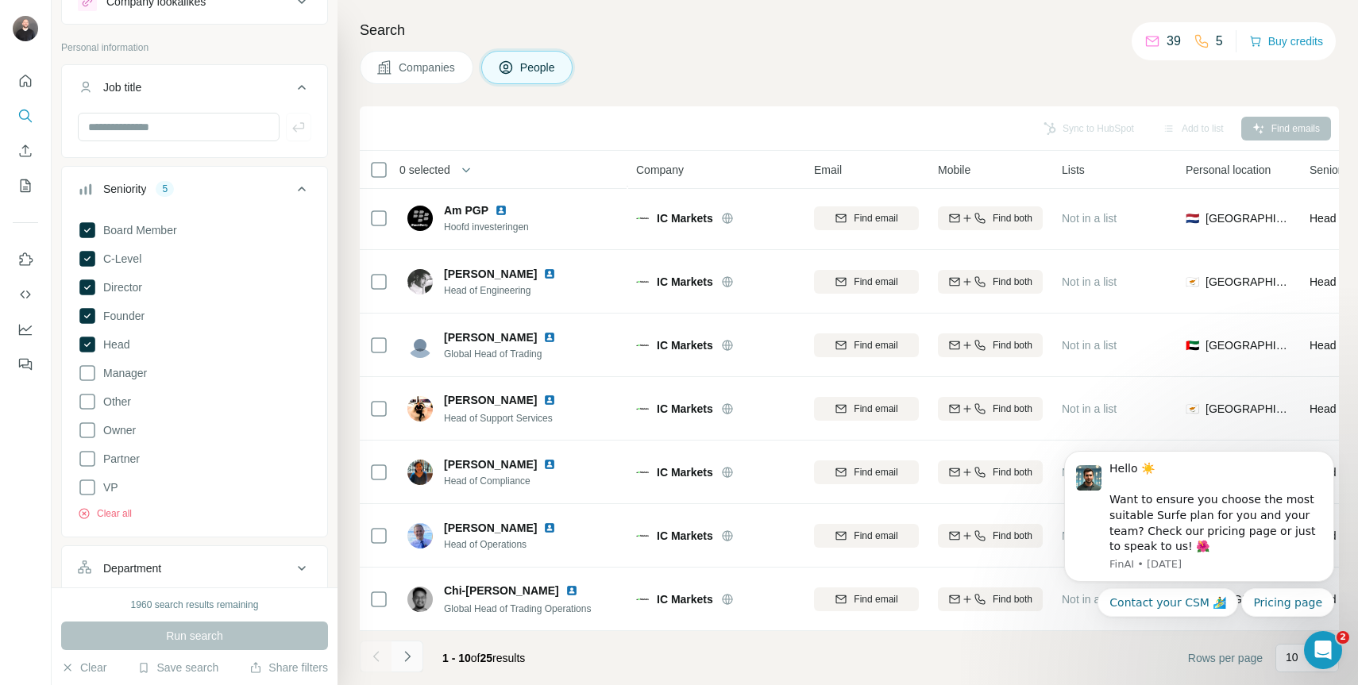
click at [411, 657] on icon "Navigate to next page" at bounding box center [407, 657] width 16 height 16
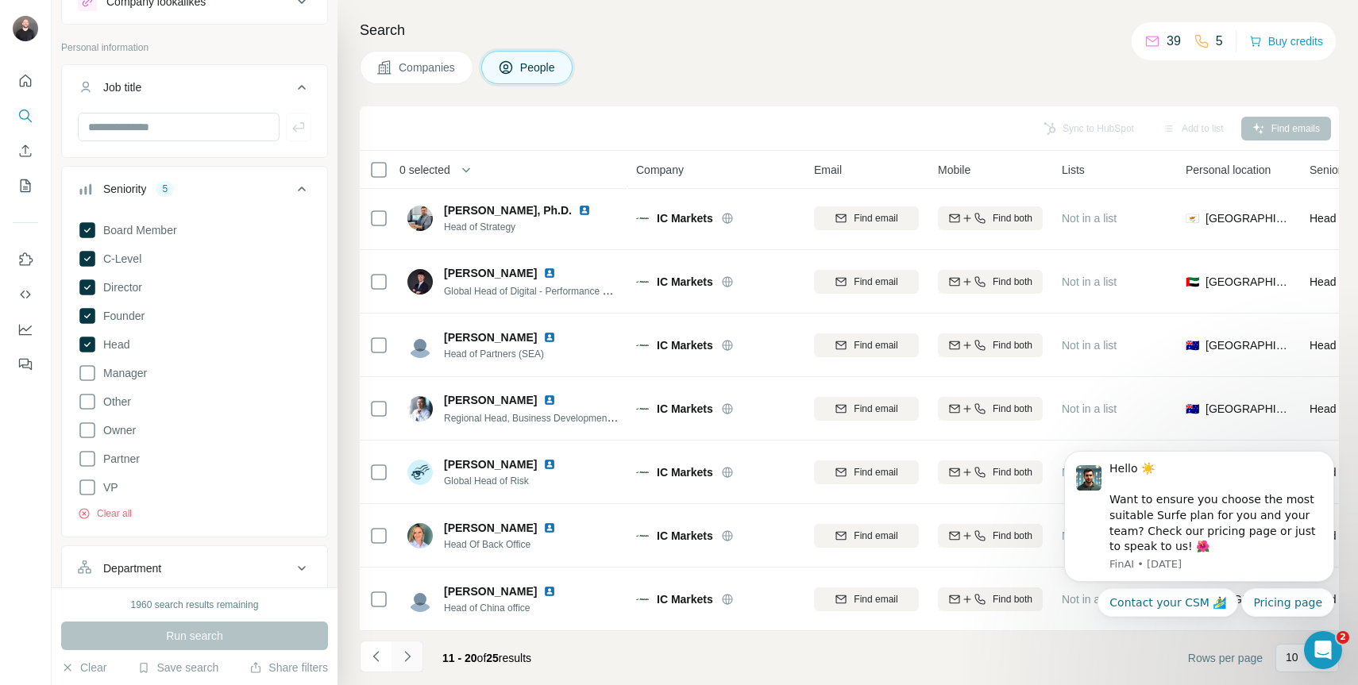
click at [411, 657] on icon "Navigate to next page" at bounding box center [407, 657] width 16 height 16
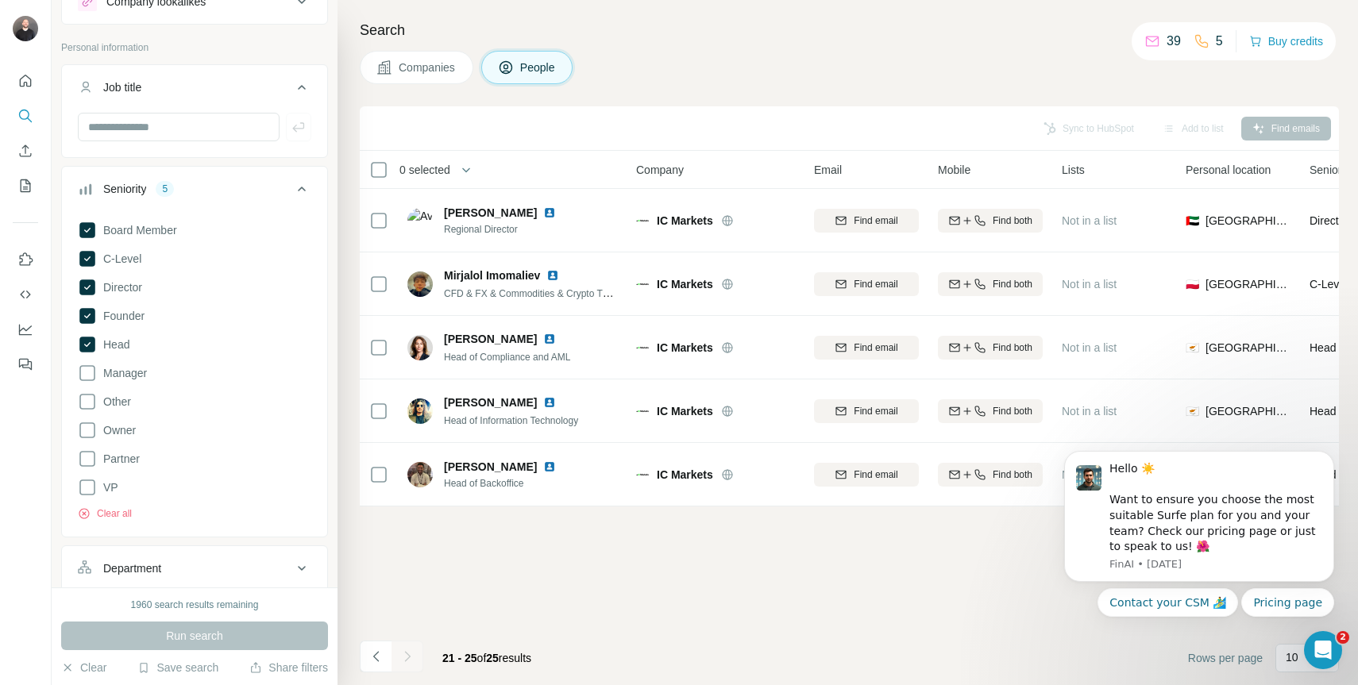
scroll to position [0, 0]
click at [369, 665] on button "Navigate to previous page" at bounding box center [376, 657] width 32 height 32
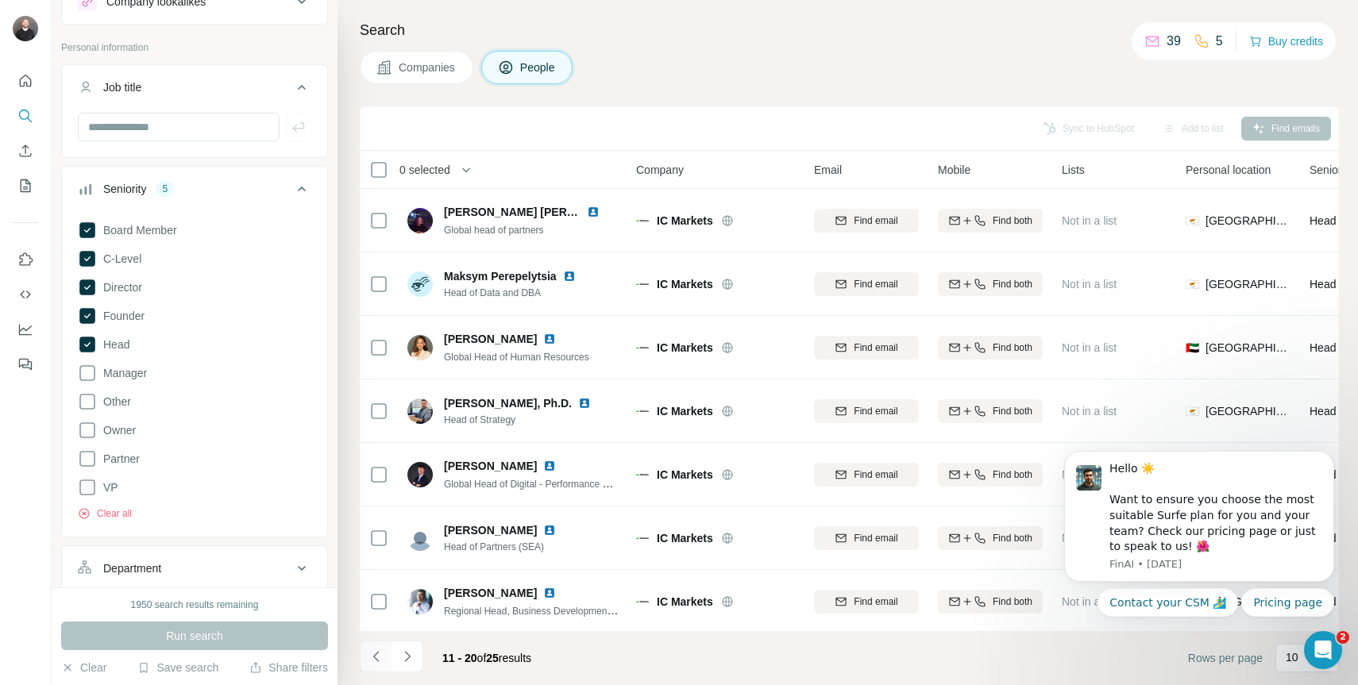
click at [369, 665] on button "Navigate to previous page" at bounding box center [376, 657] width 32 height 32
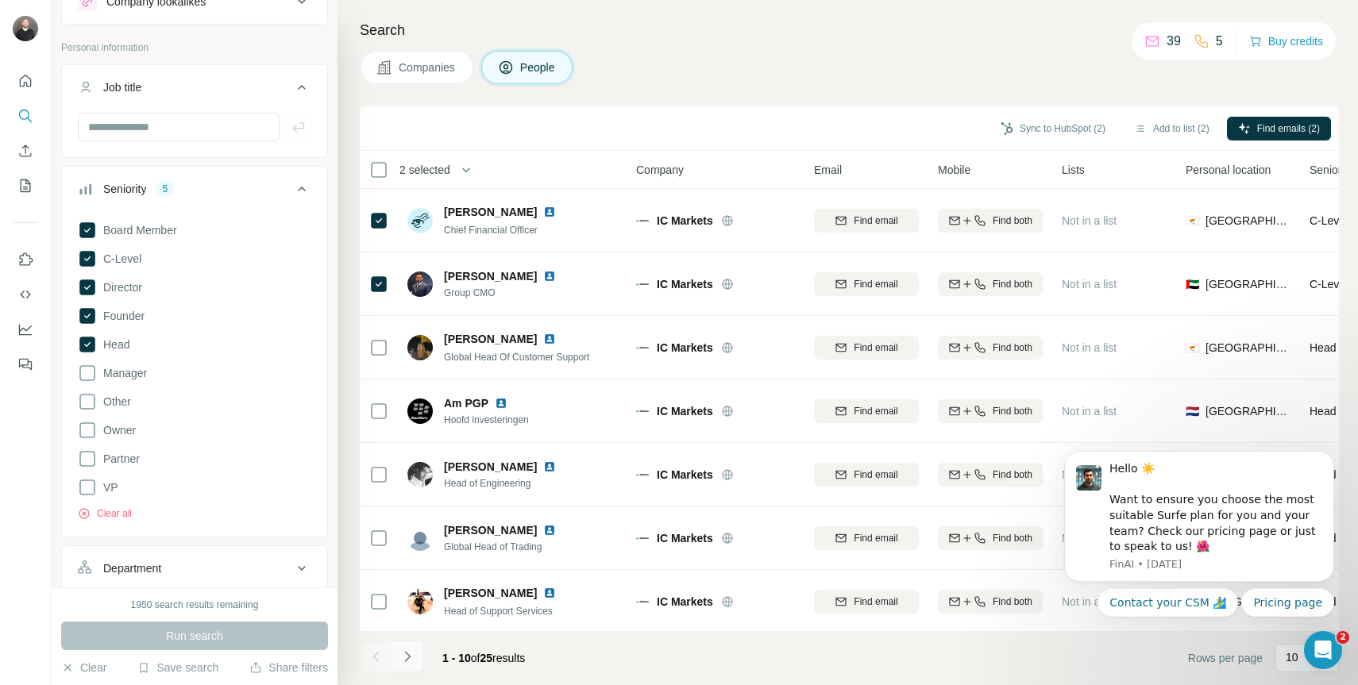
click at [415, 658] on button "Navigate to next page" at bounding box center [407, 657] width 32 height 32
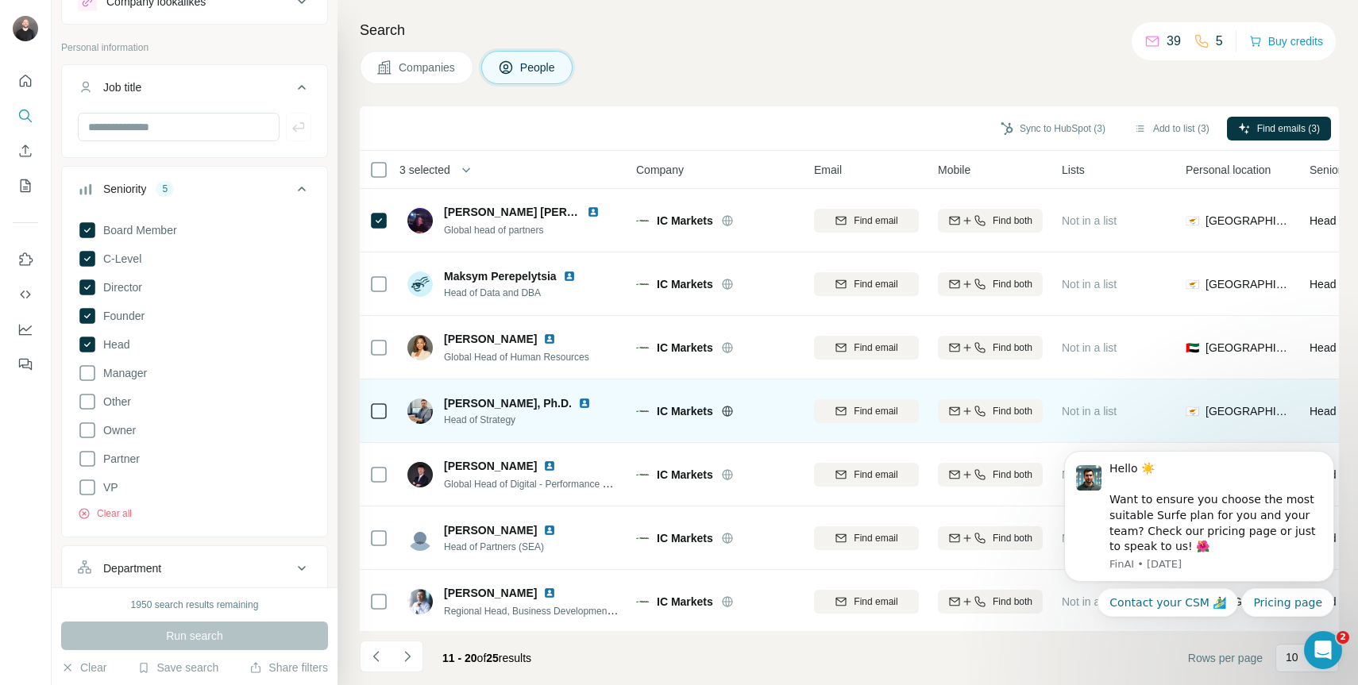
click at [362, 413] on td at bounding box center [379, 412] width 38 height 64
click at [370, 416] on icon at bounding box center [378, 411] width 19 height 19
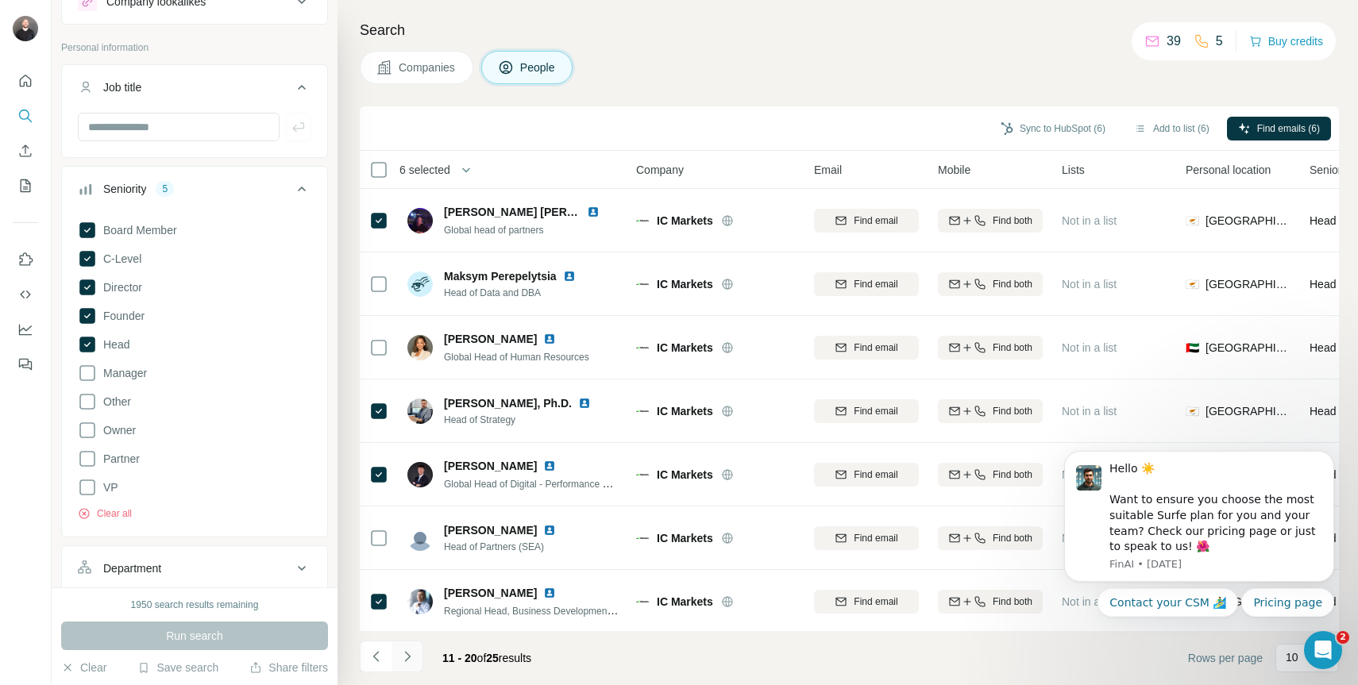
click at [414, 665] on button "Navigate to next page" at bounding box center [407, 657] width 32 height 32
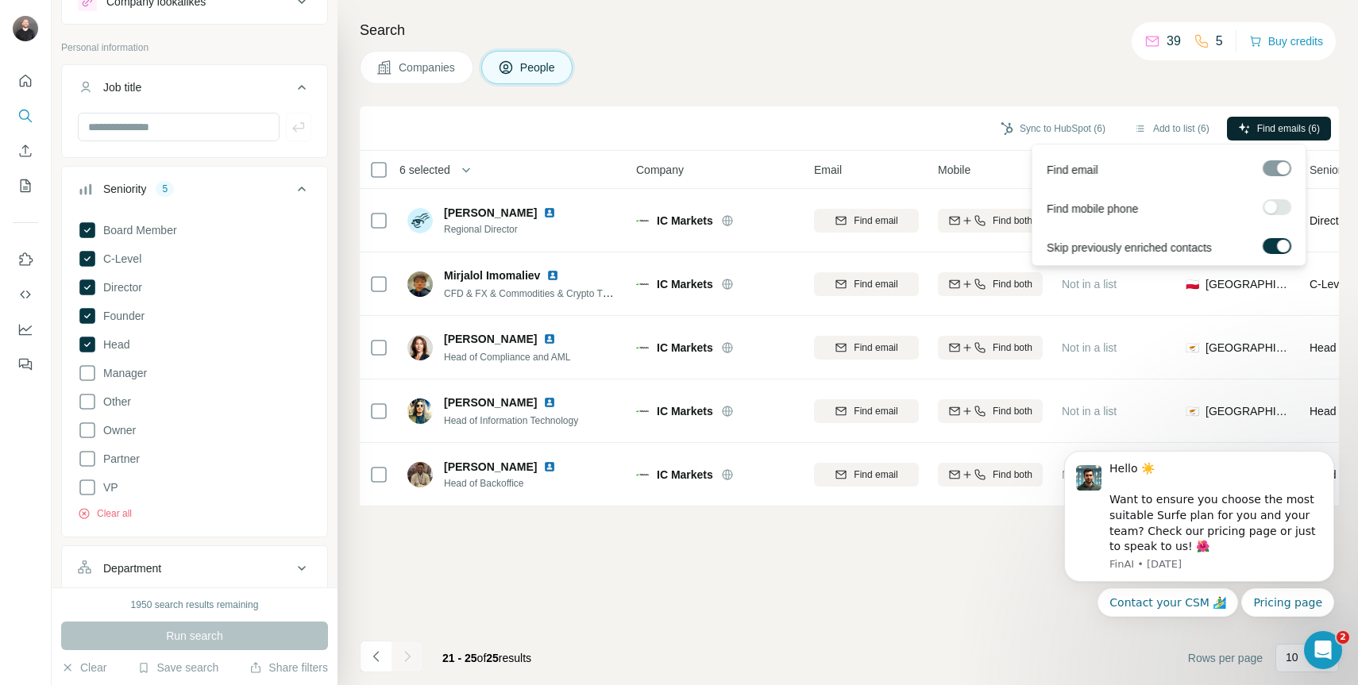
click at [1278, 128] on span "Find emails (6)" at bounding box center [1288, 128] width 63 height 14
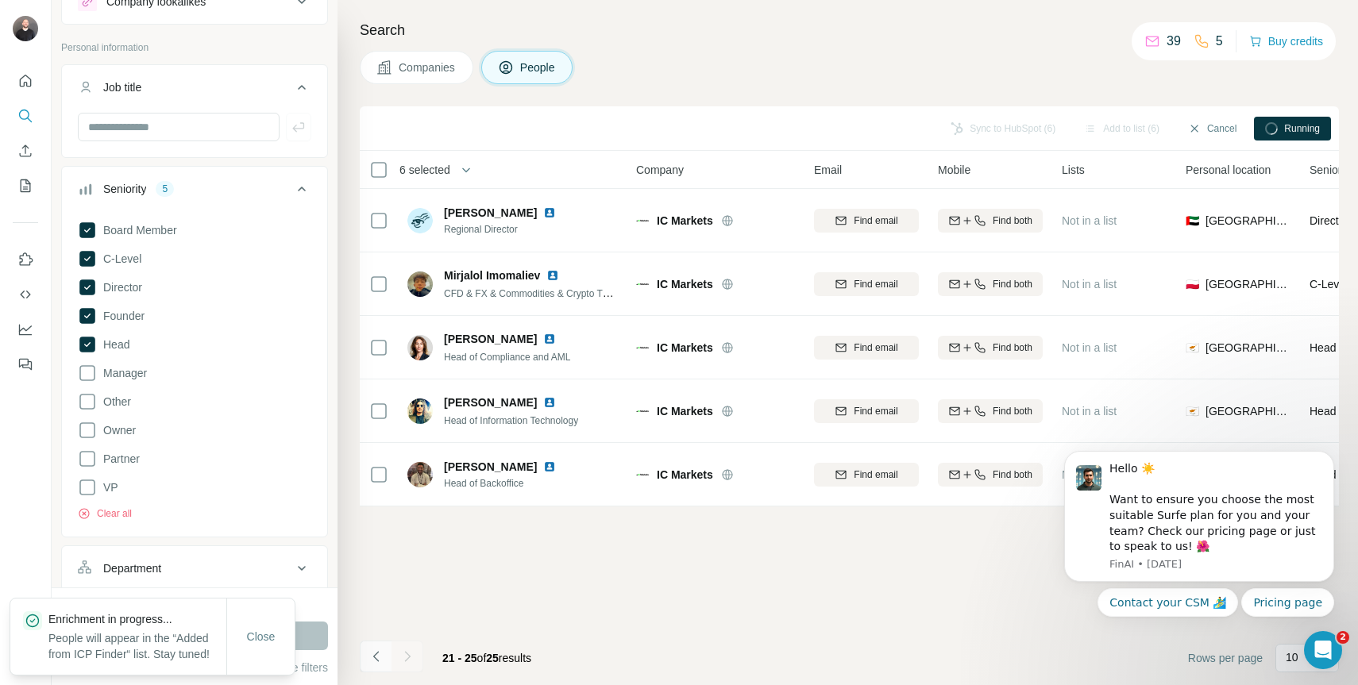
click at [376, 657] on icon "Navigate to previous page" at bounding box center [376, 657] width 16 height 16
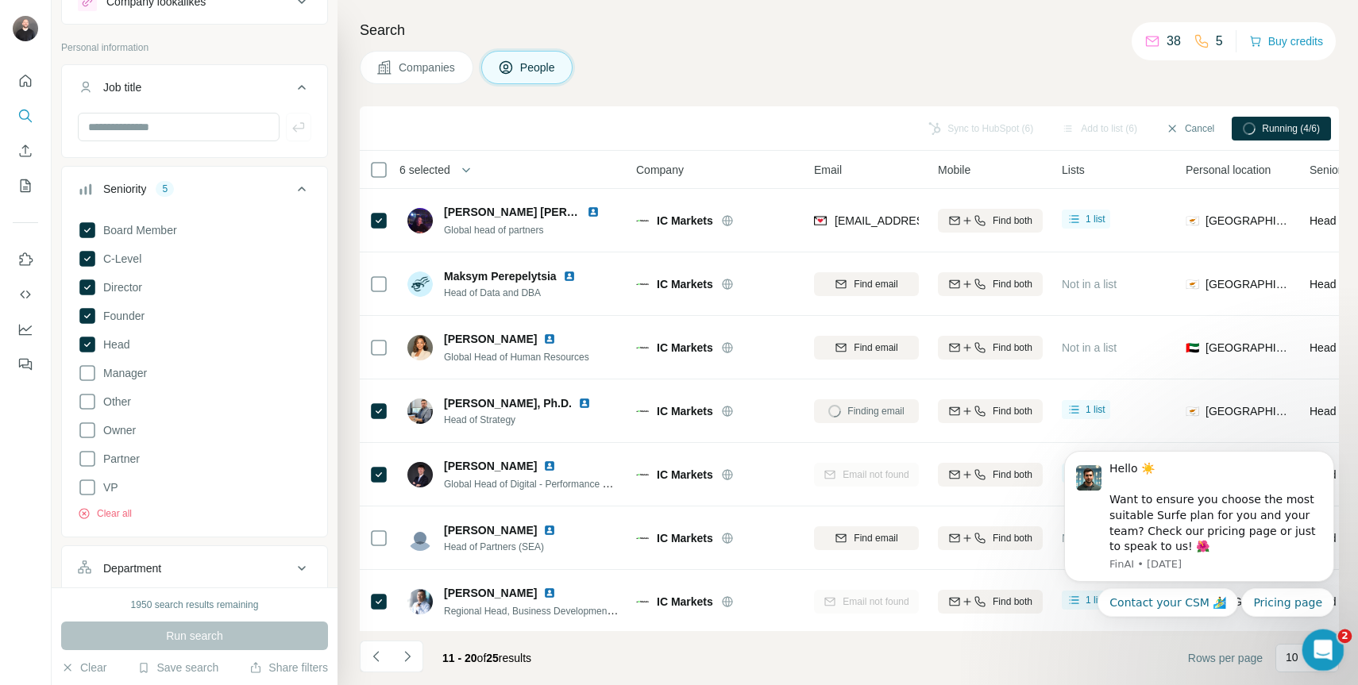
click at [1329, 643] on icon "Open Intercom Messenger" at bounding box center [1321, 648] width 26 height 26
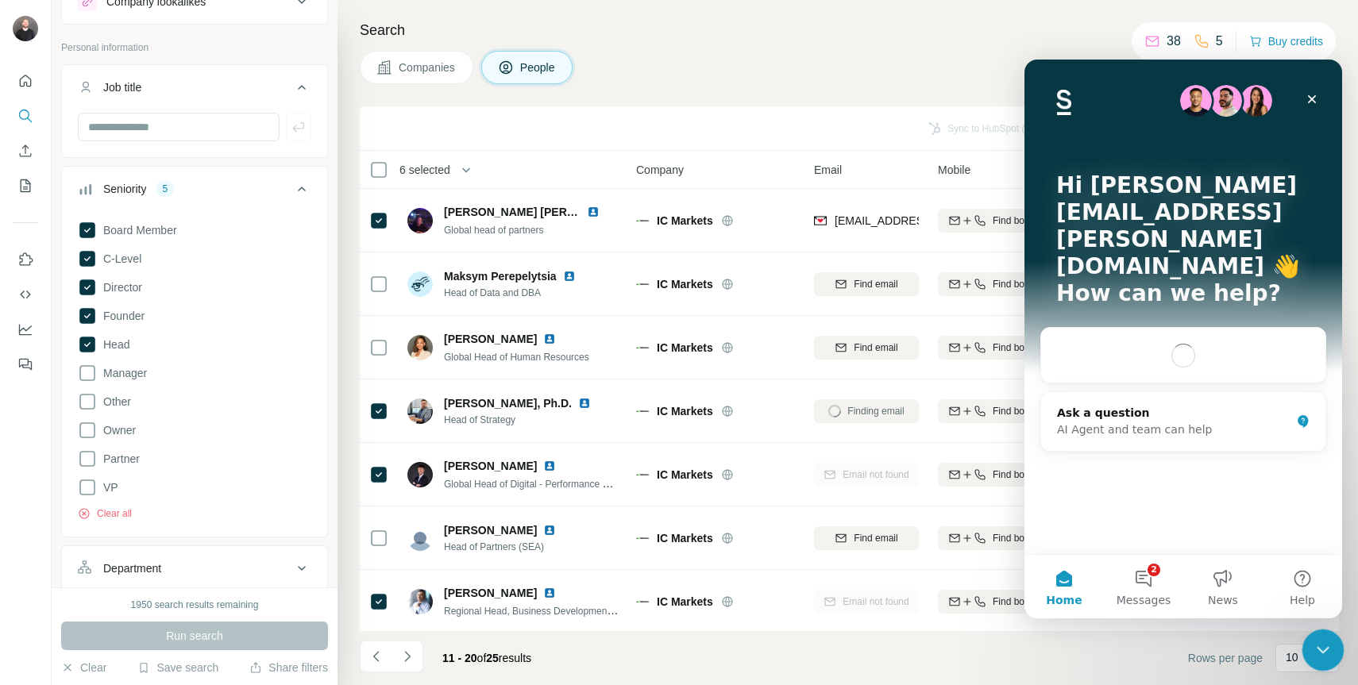
click at [1327, 650] on icon "Close Intercom Messenger" at bounding box center [1320, 647] width 19 height 19
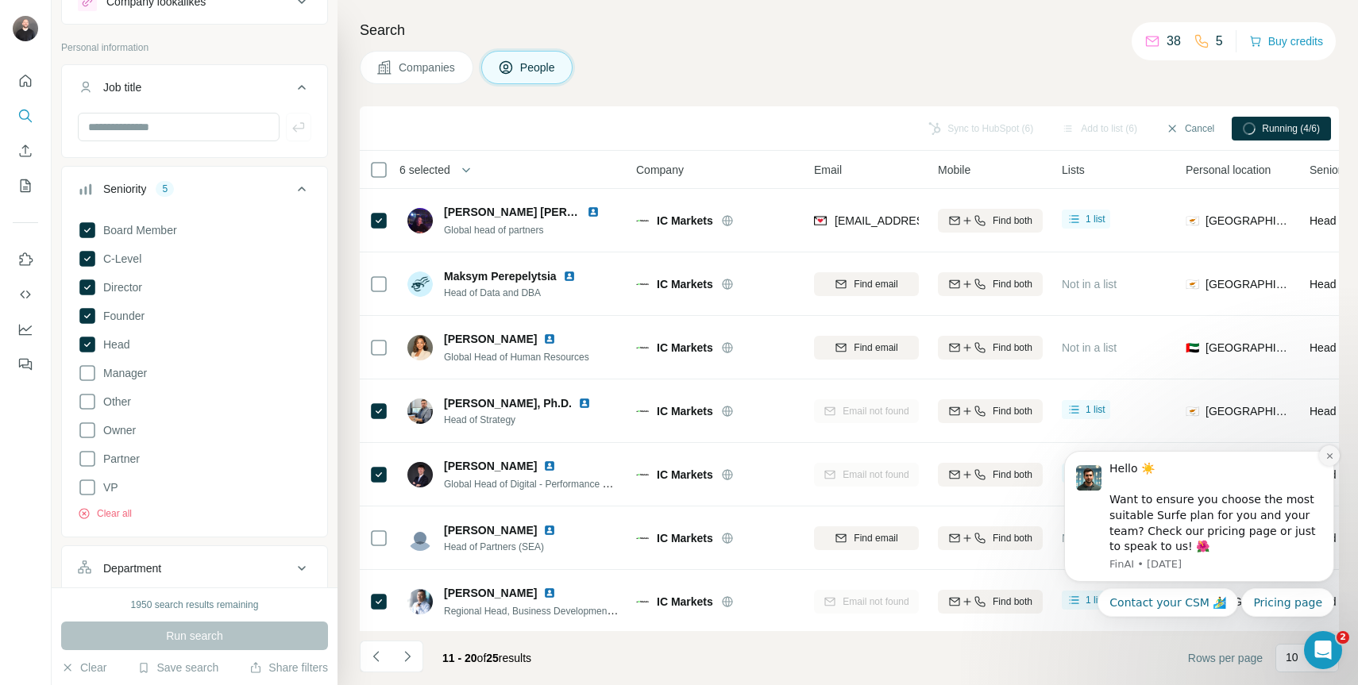
click at [1331, 458] on icon "Dismiss notification" at bounding box center [1329, 456] width 9 height 9
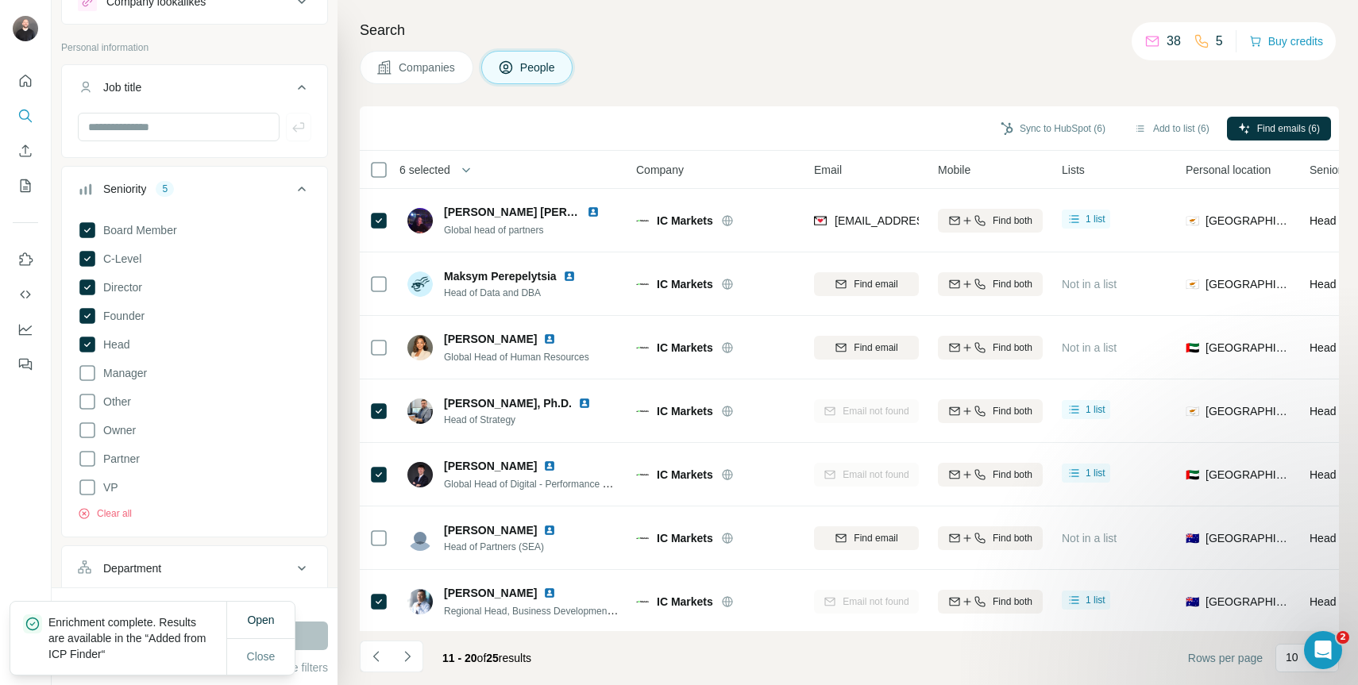
scroll to position [202, 0]
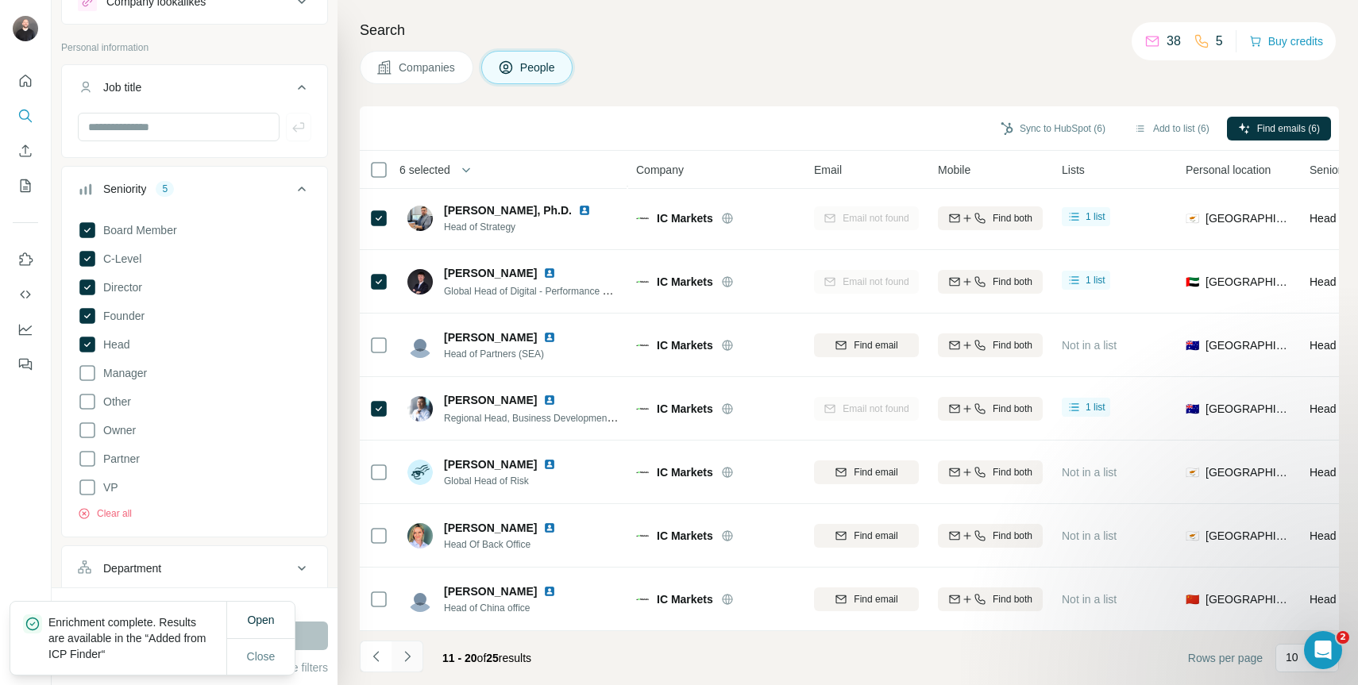
click at [413, 658] on icon "Navigate to next page" at bounding box center [407, 657] width 16 height 16
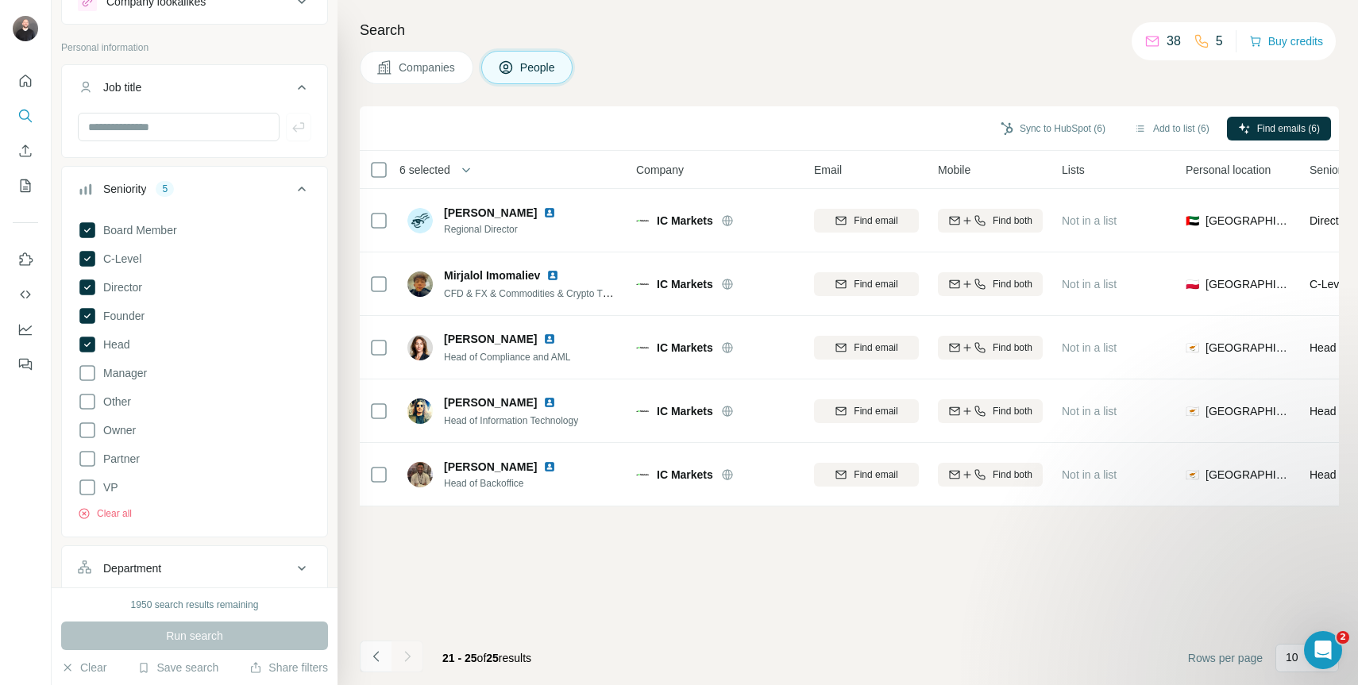
click at [380, 655] on icon "Navigate to previous page" at bounding box center [376, 657] width 16 height 16
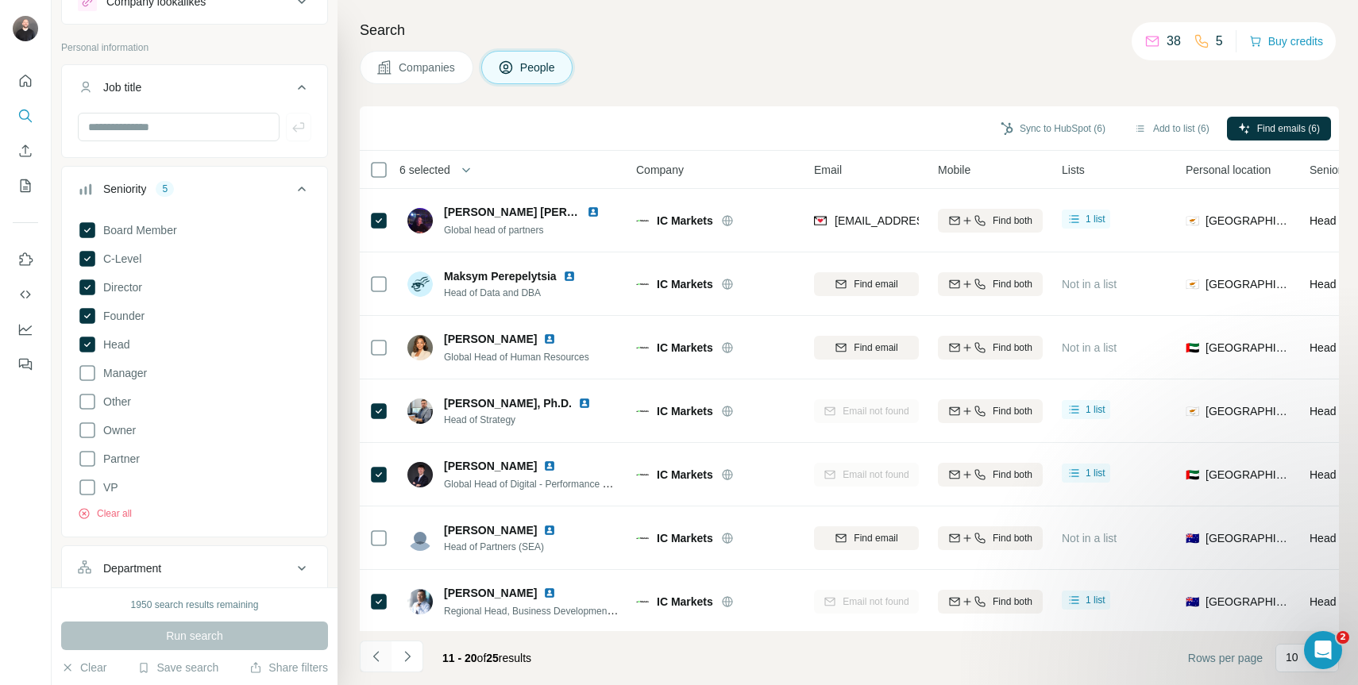
click at [380, 655] on icon "Navigate to previous page" at bounding box center [376, 657] width 16 height 16
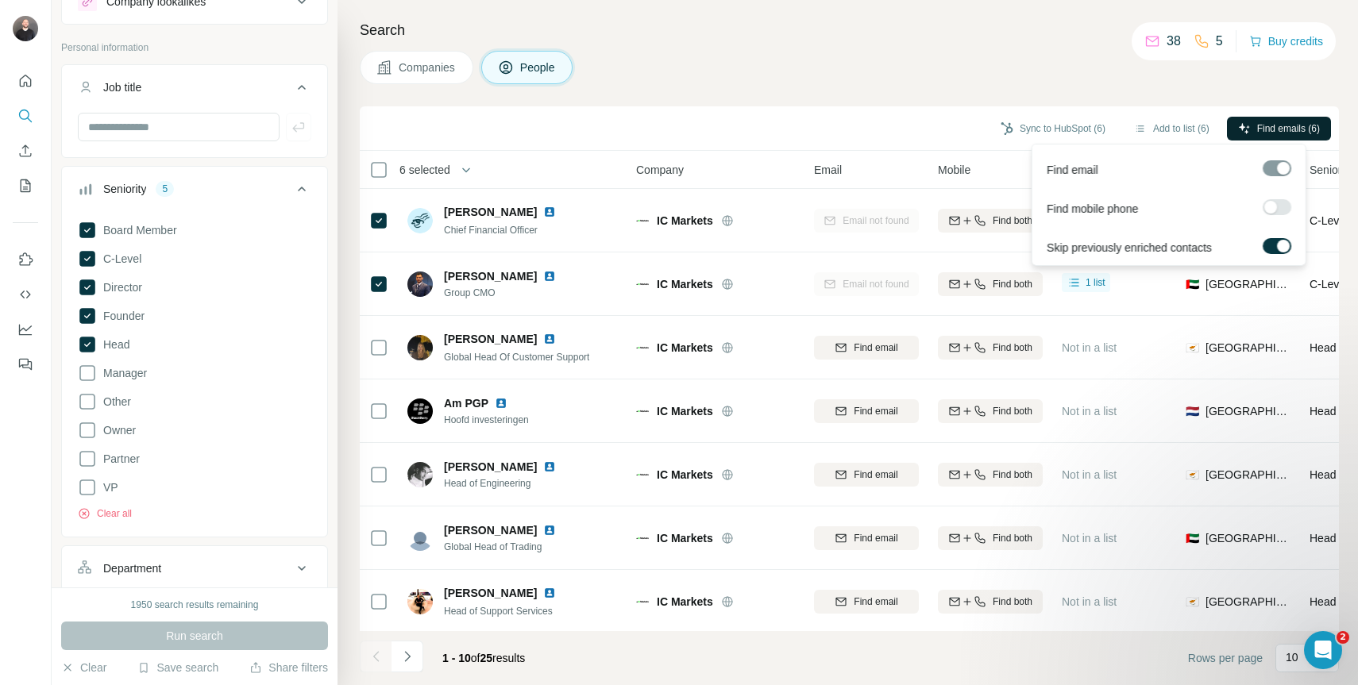
click at [1302, 129] on span "Find emails (6)" at bounding box center [1288, 128] width 63 height 14
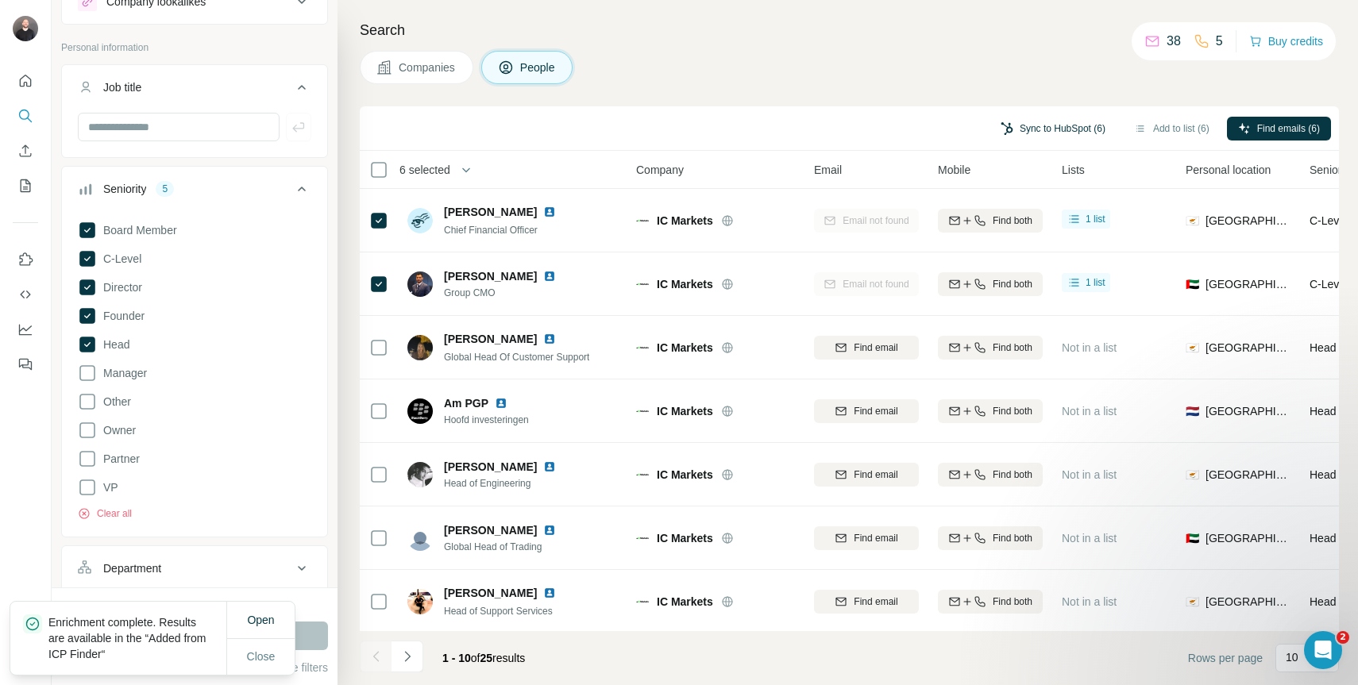
click at [1086, 123] on button "Sync to HubSpot (6)" at bounding box center [1052, 129] width 127 height 24
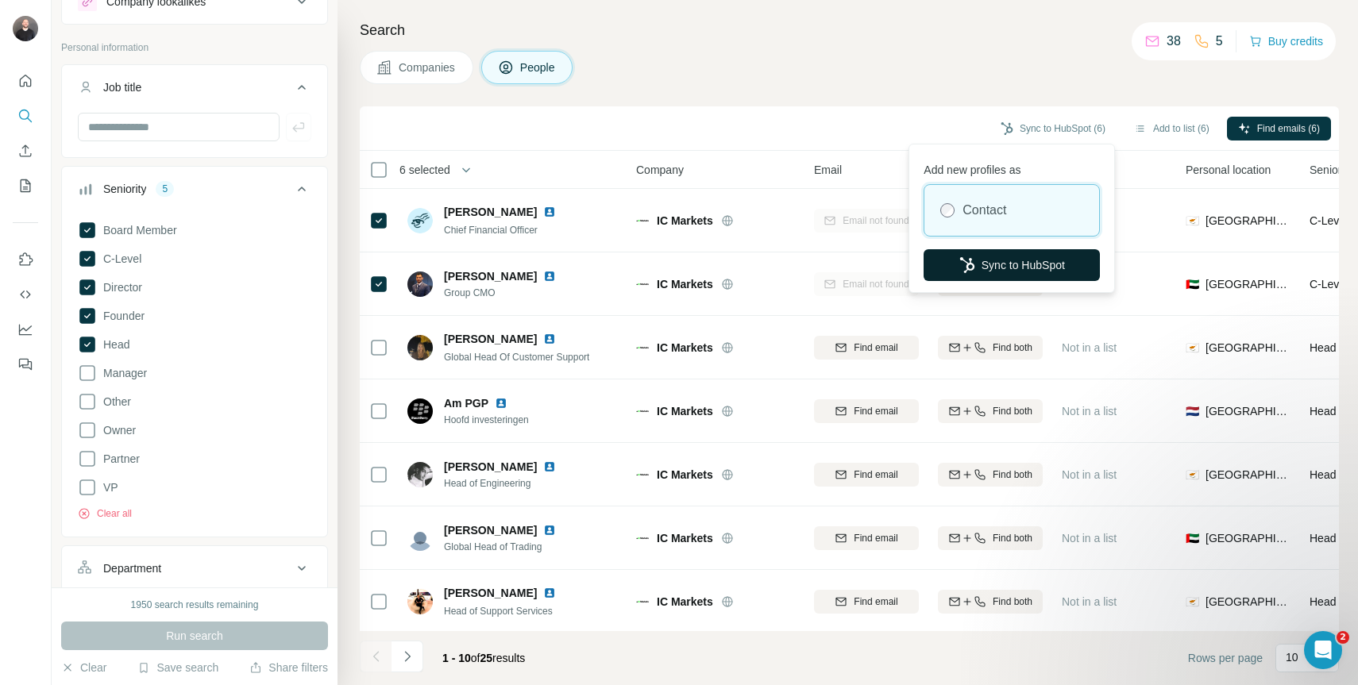
click at [1019, 261] on button "Sync to HubSpot" at bounding box center [1012, 265] width 176 height 32
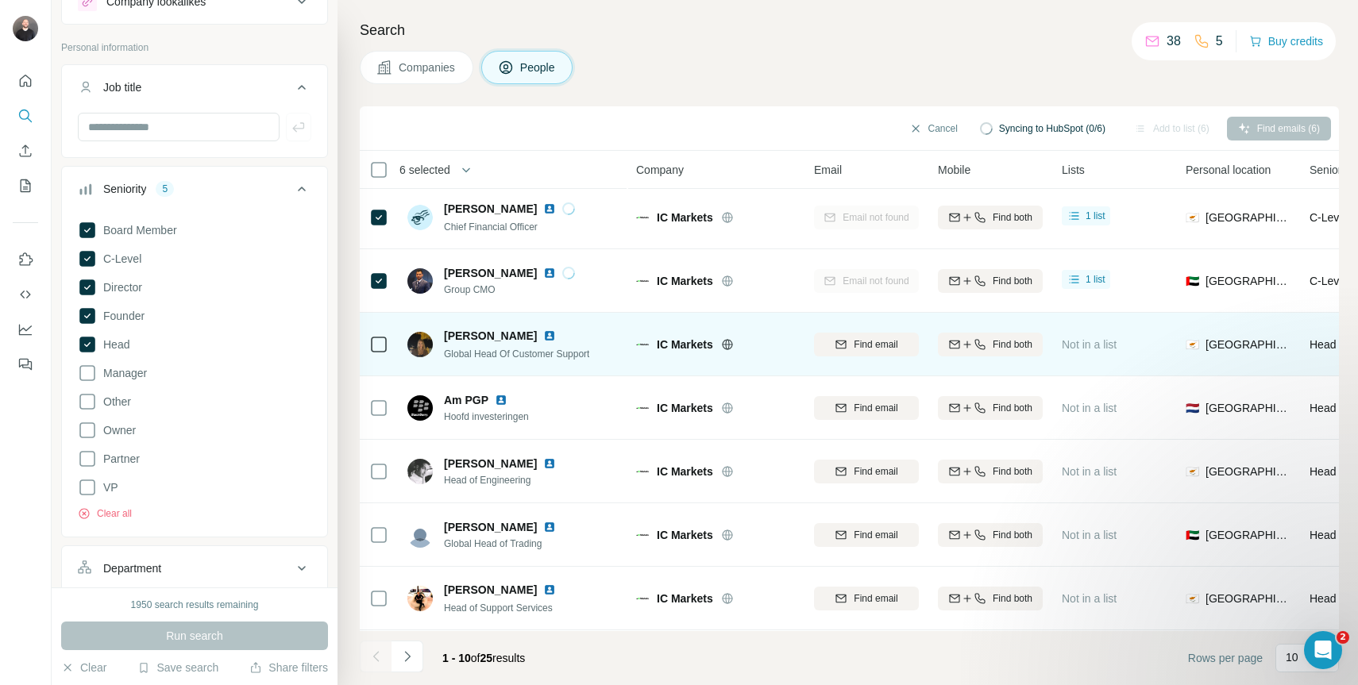
scroll to position [6, 0]
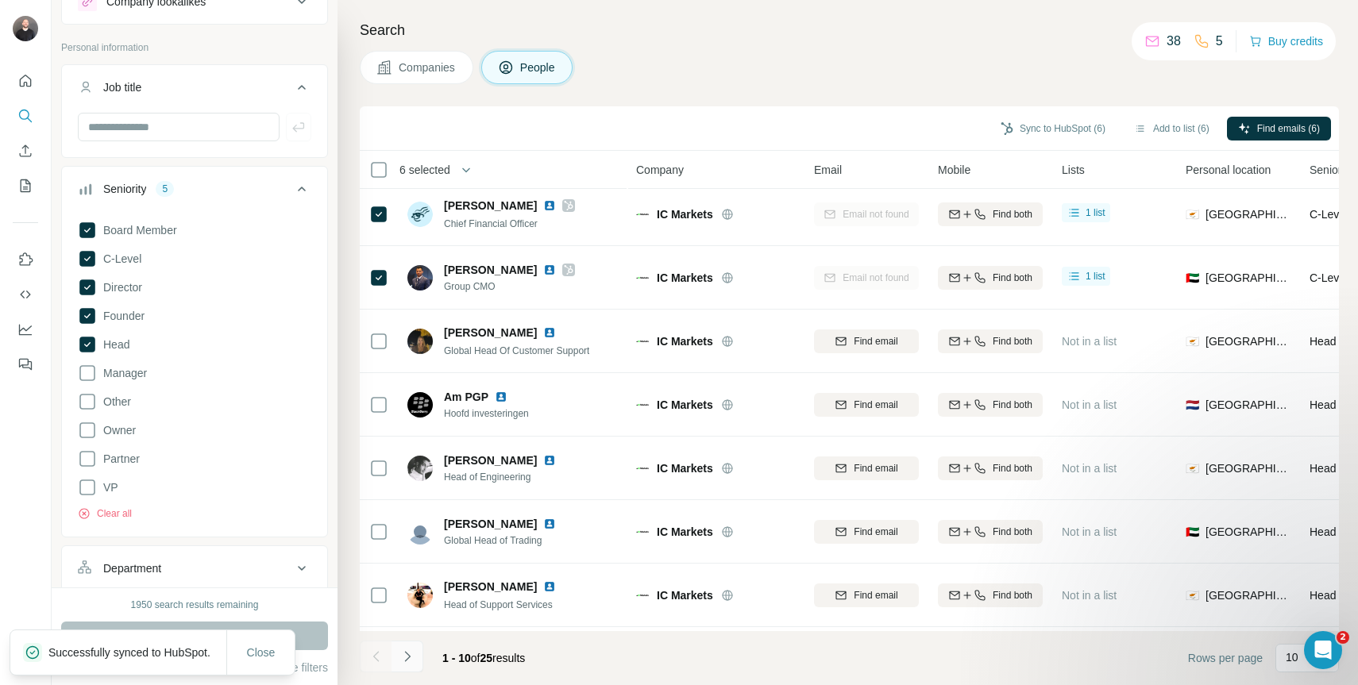
click at [400, 656] on icon "Navigate to next page" at bounding box center [407, 657] width 16 height 16
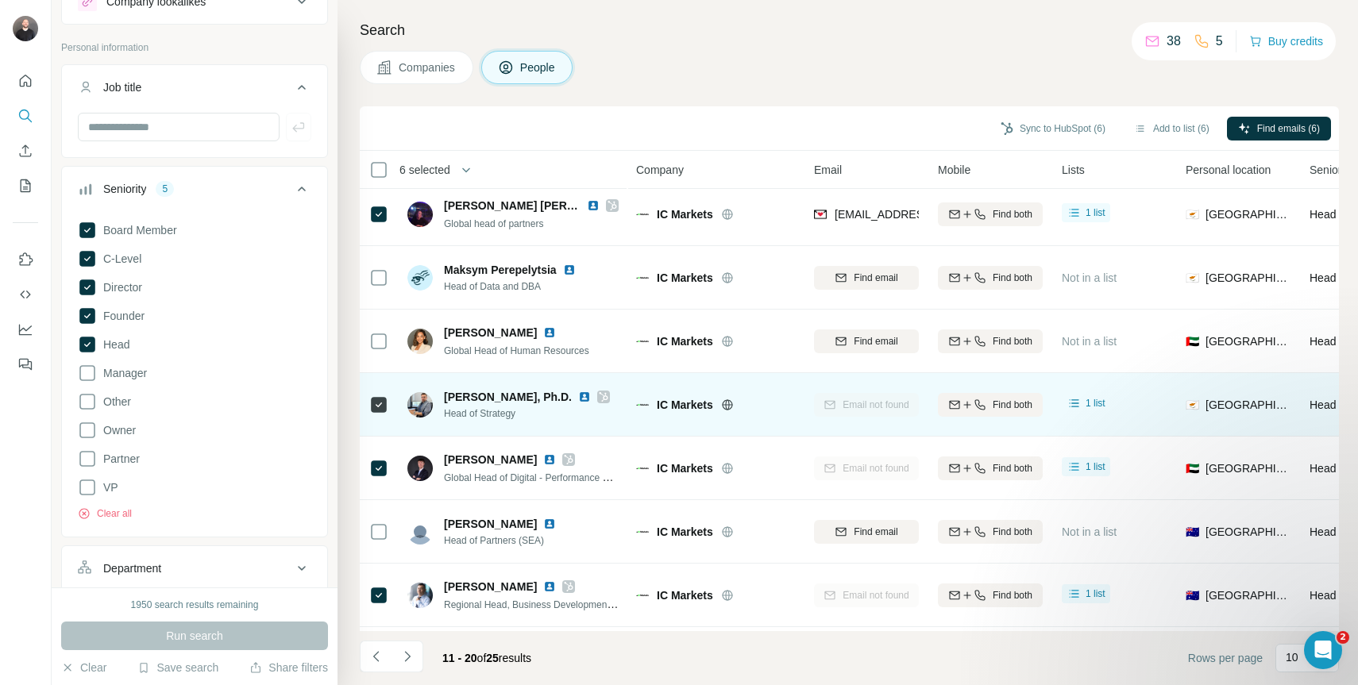
click at [584, 398] on img at bounding box center [584, 397] width 13 height 13
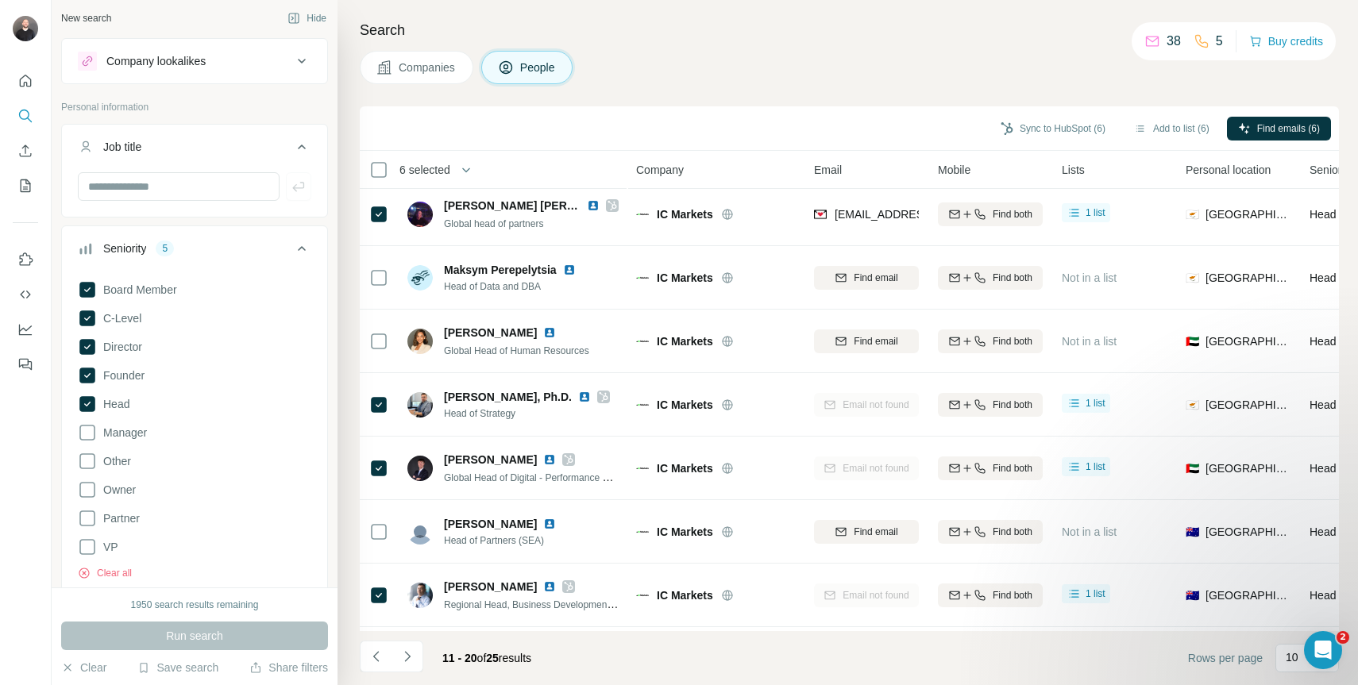
scroll to position [0, 0]
click at [219, 187] on input "text" at bounding box center [179, 189] width 202 height 29
type input "*"
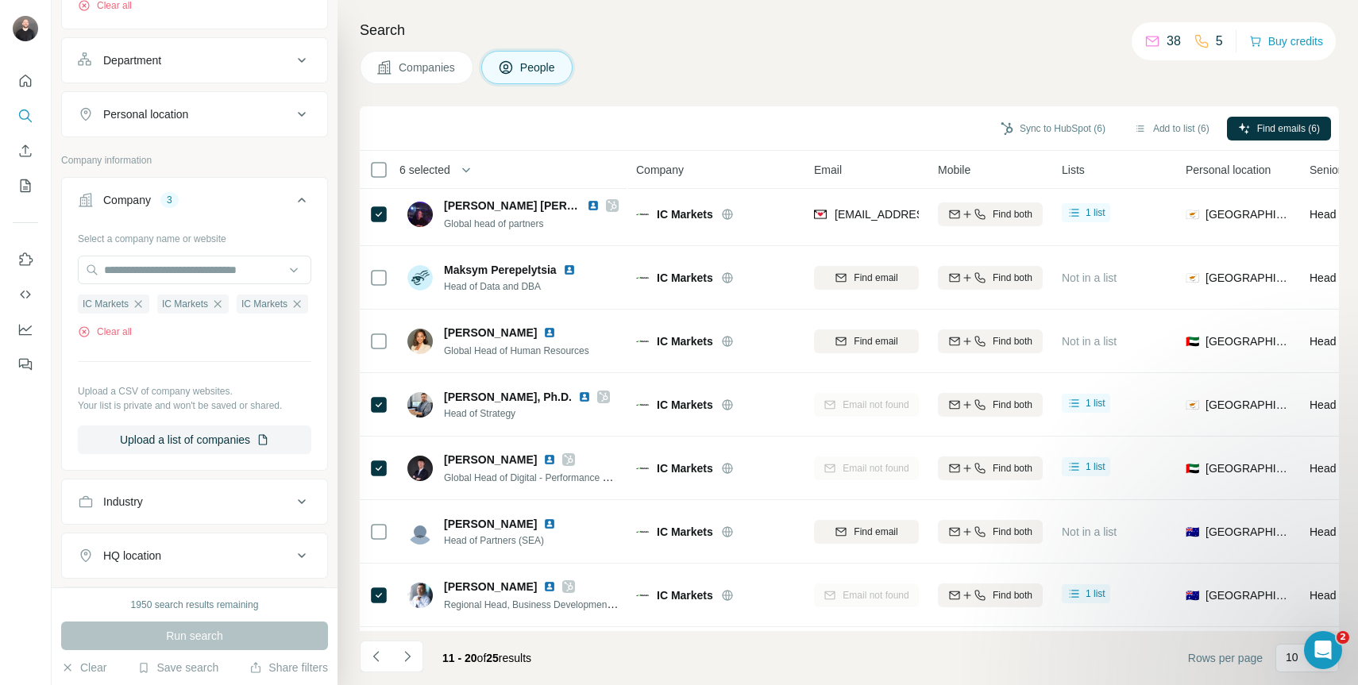
scroll to position [584, 0]
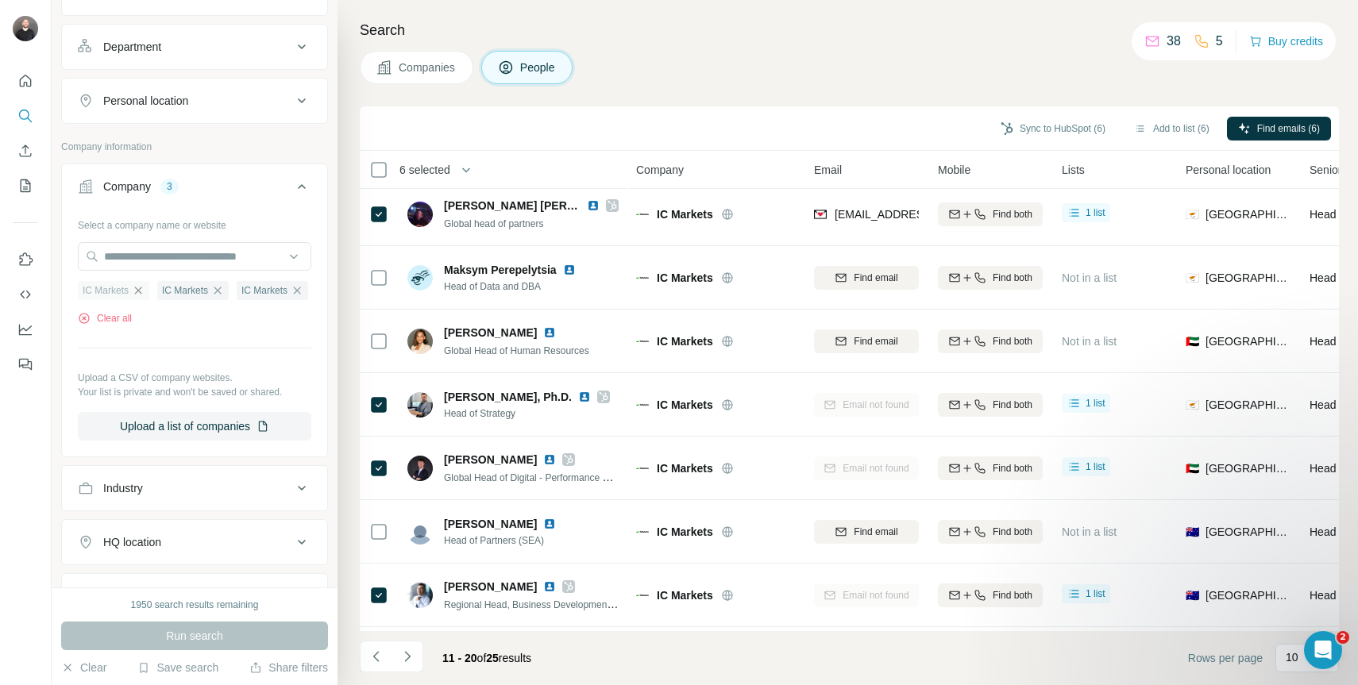
click at [142, 290] on icon "button" at bounding box center [138, 290] width 13 height 13
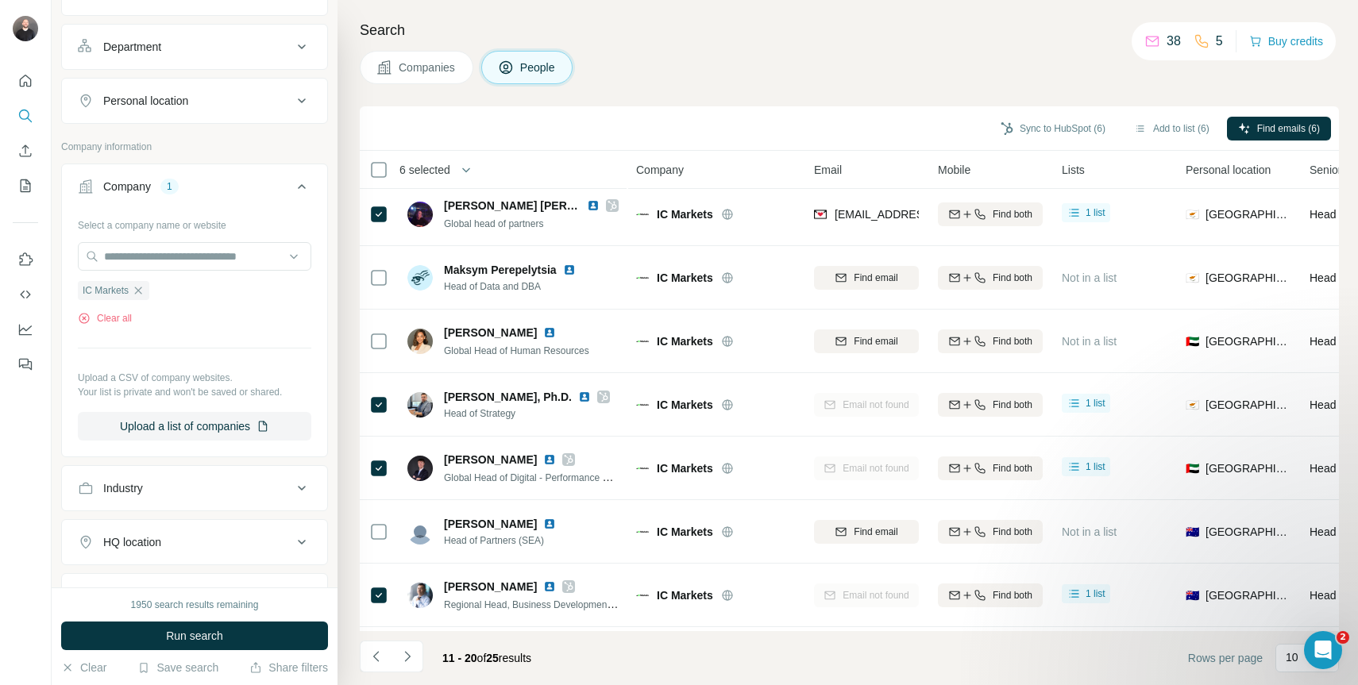
click at [142, 290] on icon "button" at bounding box center [138, 290] width 13 height 13
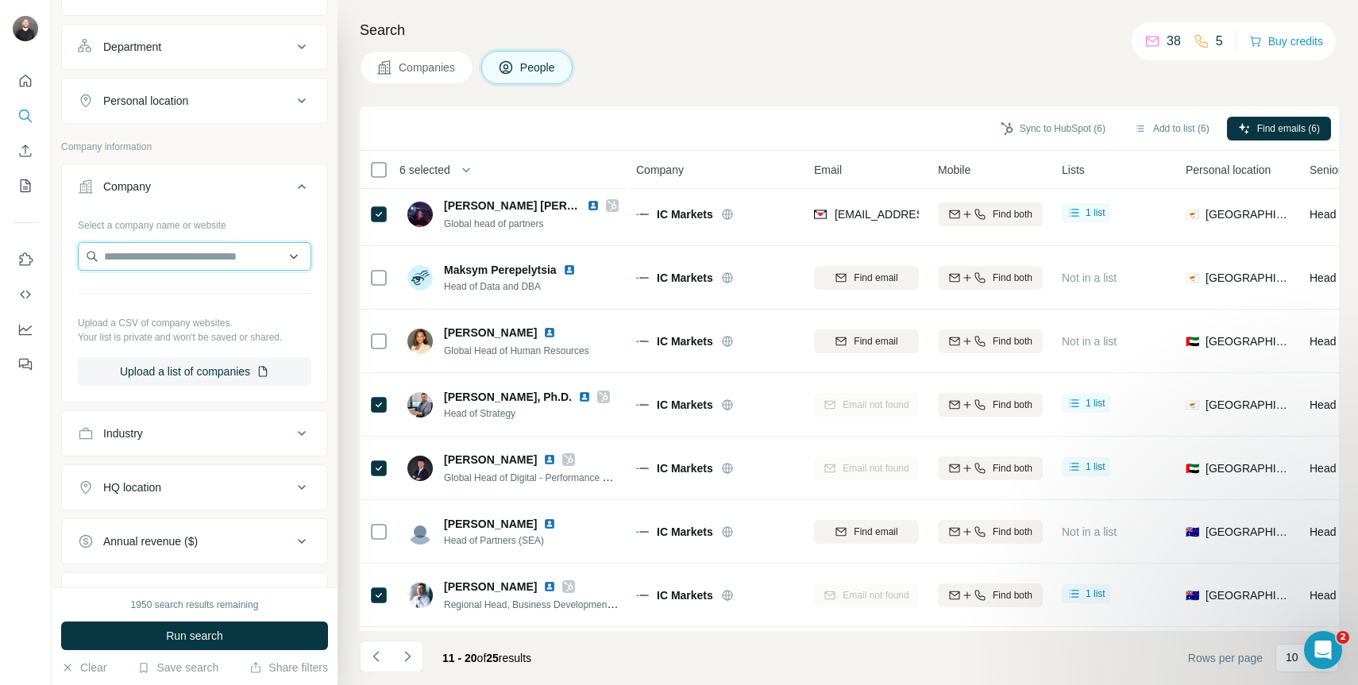
click at [145, 260] on input "text" at bounding box center [194, 256] width 233 height 29
type input "*"
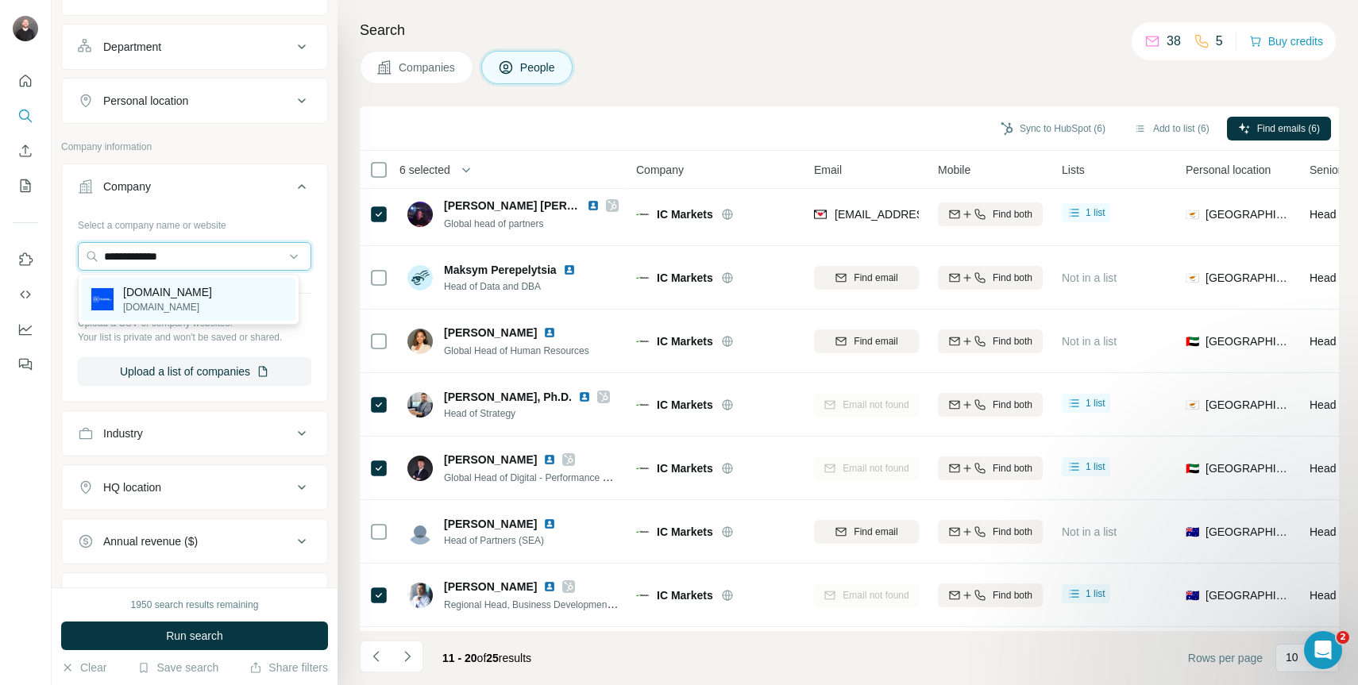
type input "**********"
click at [152, 306] on p "[DOMAIN_NAME]" at bounding box center [167, 307] width 89 height 14
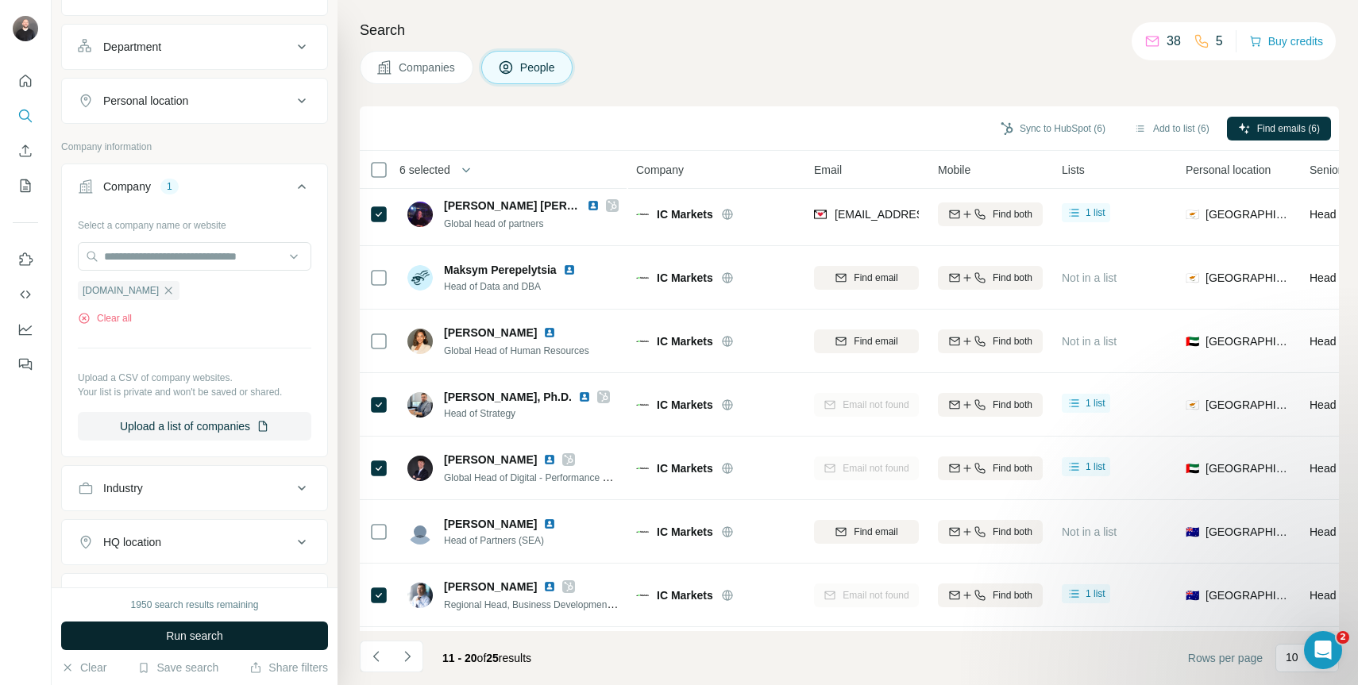
click at [247, 627] on button "Run search" at bounding box center [194, 636] width 267 height 29
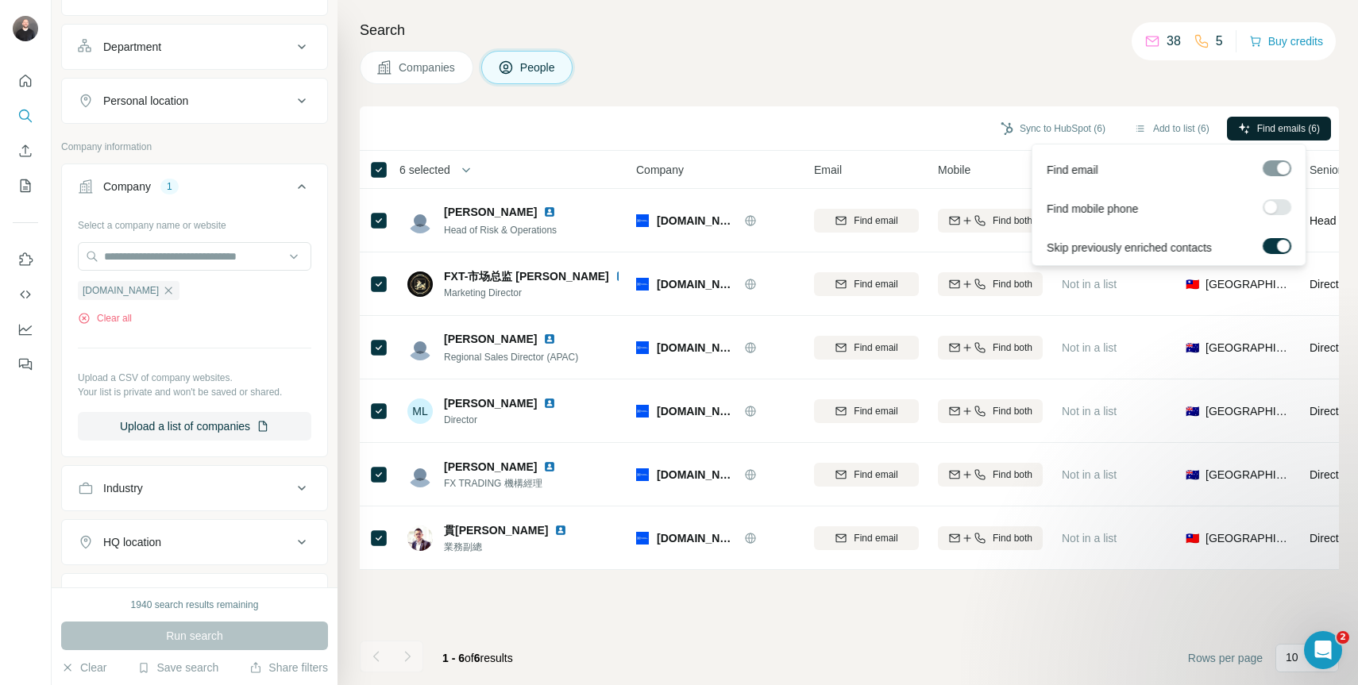
click at [1288, 133] on span "Find emails (6)" at bounding box center [1288, 128] width 63 height 14
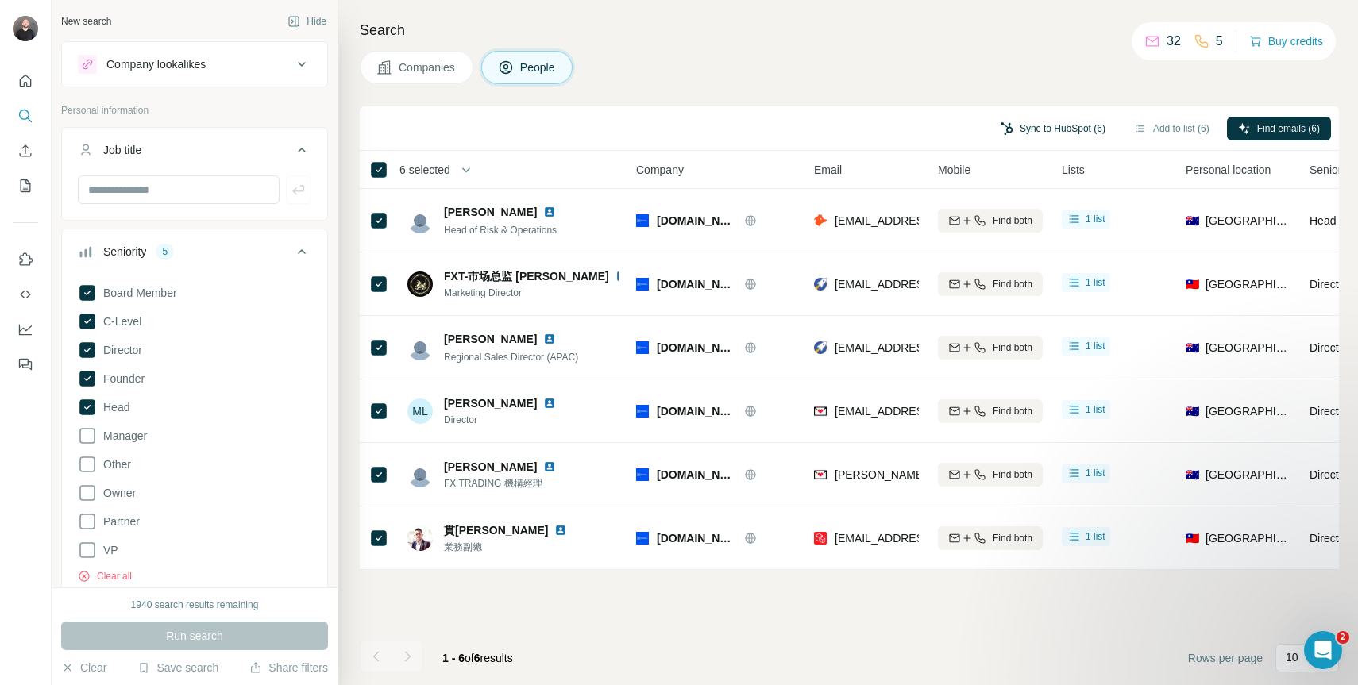
click at [1037, 128] on button "Sync to HubSpot (6)" at bounding box center [1052, 129] width 127 height 24
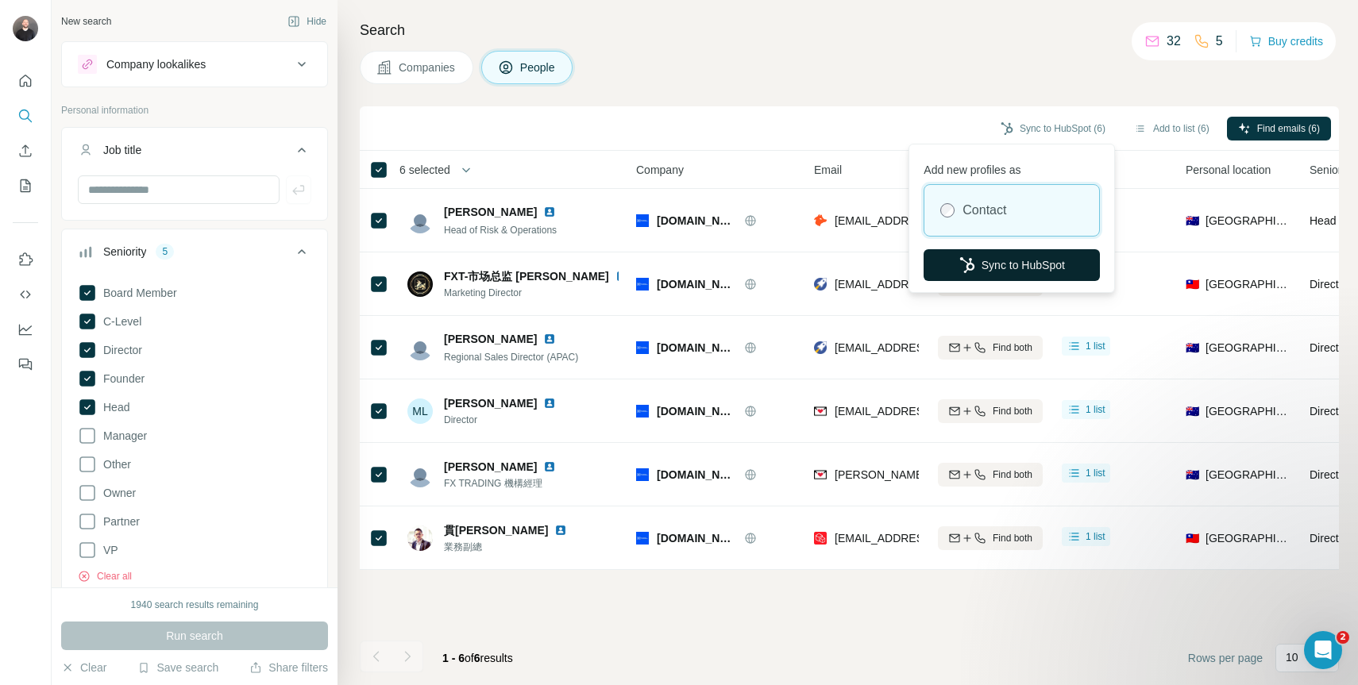
click at [1014, 271] on button "Sync to HubSpot" at bounding box center [1012, 265] width 176 height 32
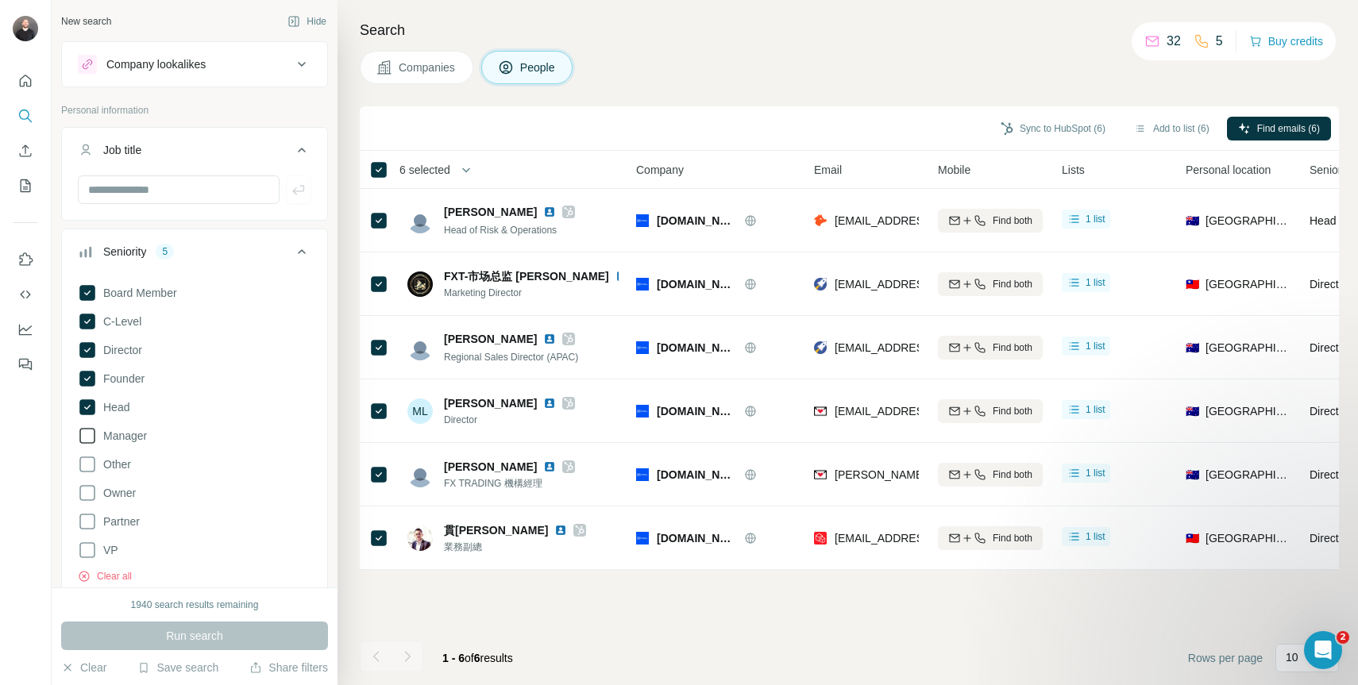
click at [89, 437] on icon at bounding box center [87, 435] width 19 height 19
click at [252, 635] on button "Run search" at bounding box center [194, 636] width 267 height 29
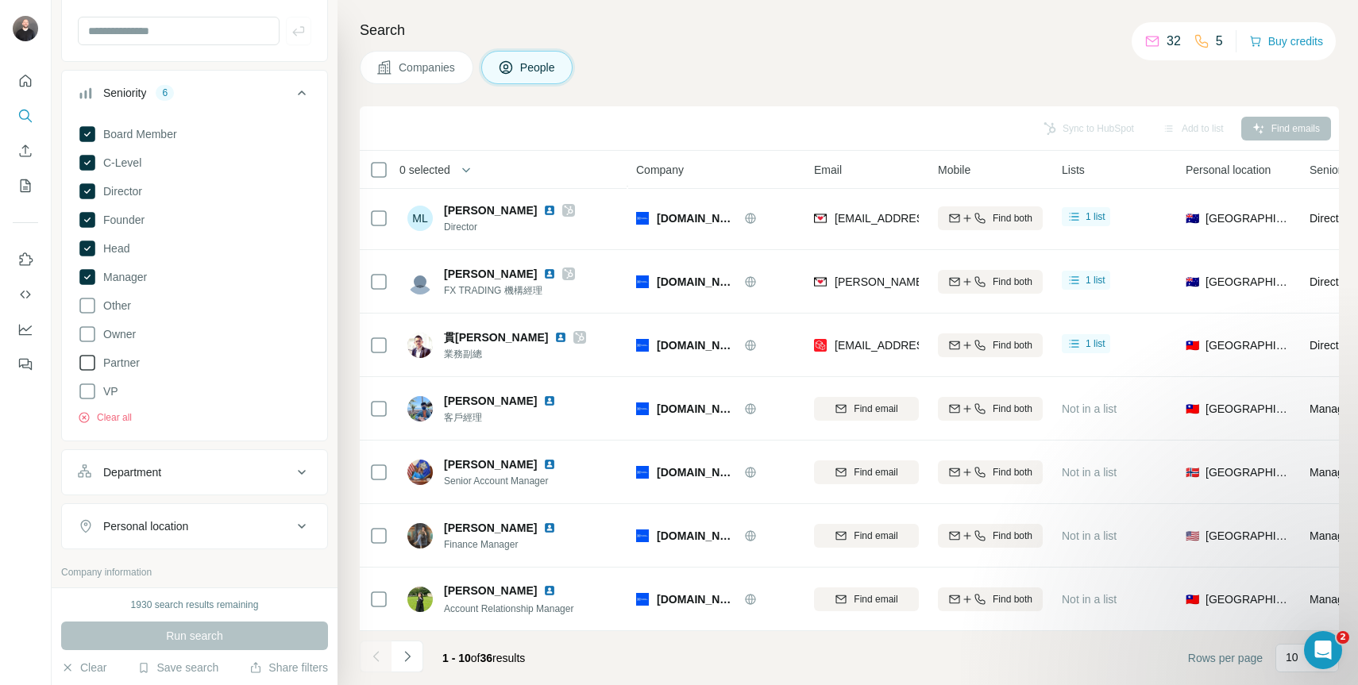
scroll to position [139, 0]
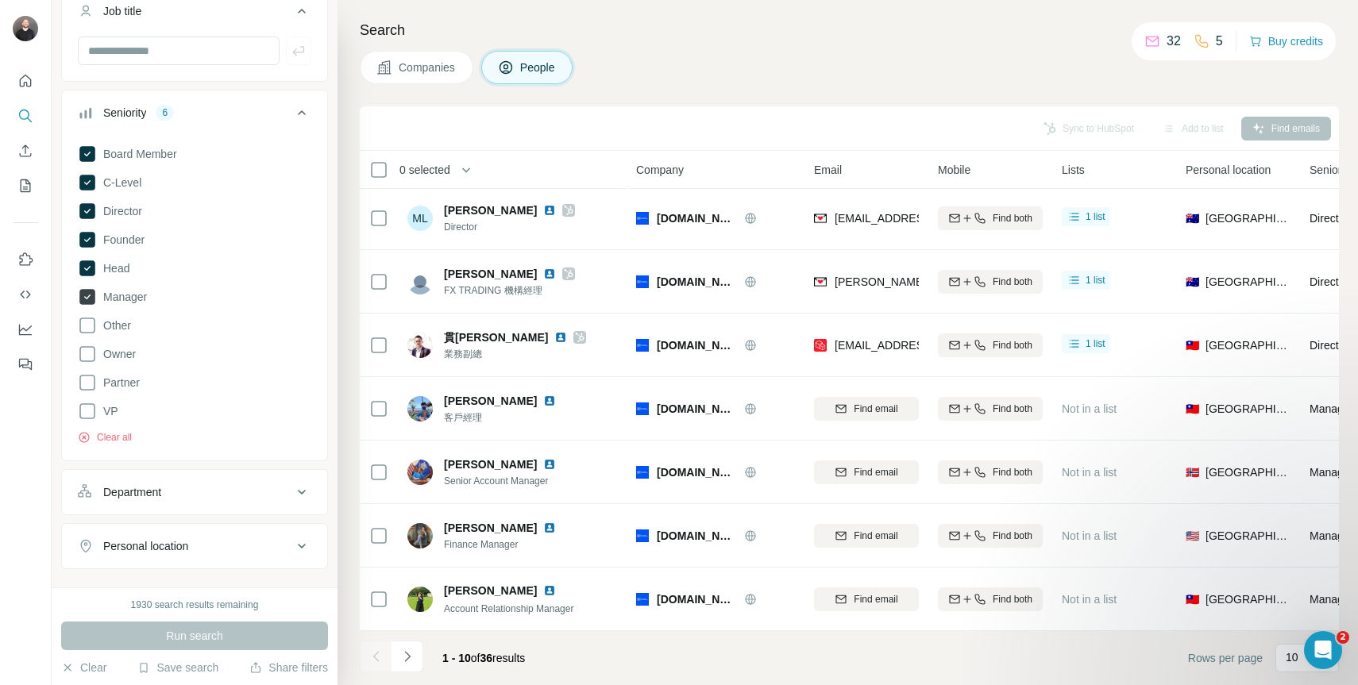
click at [98, 289] on span "Manager" at bounding box center [122, 297] width 50 height 16
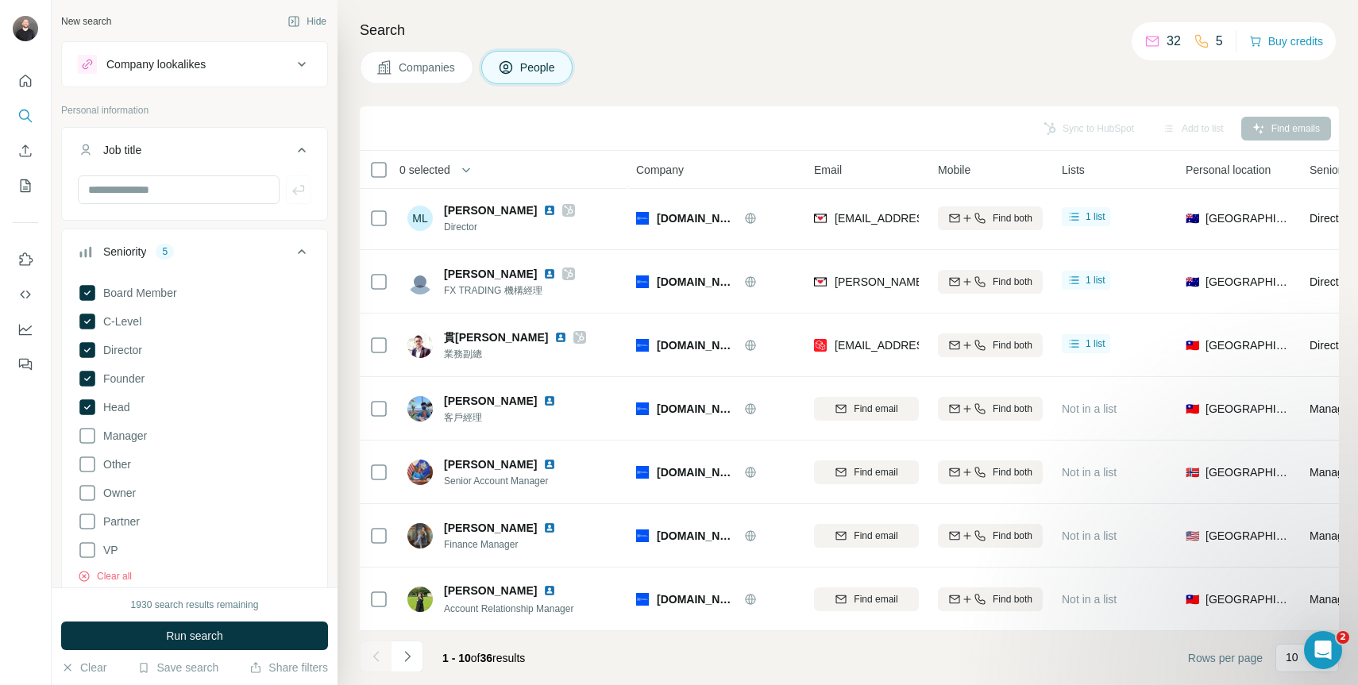
click at [297, 249] on icon at bounding box center [301, 251] width 19 height 19
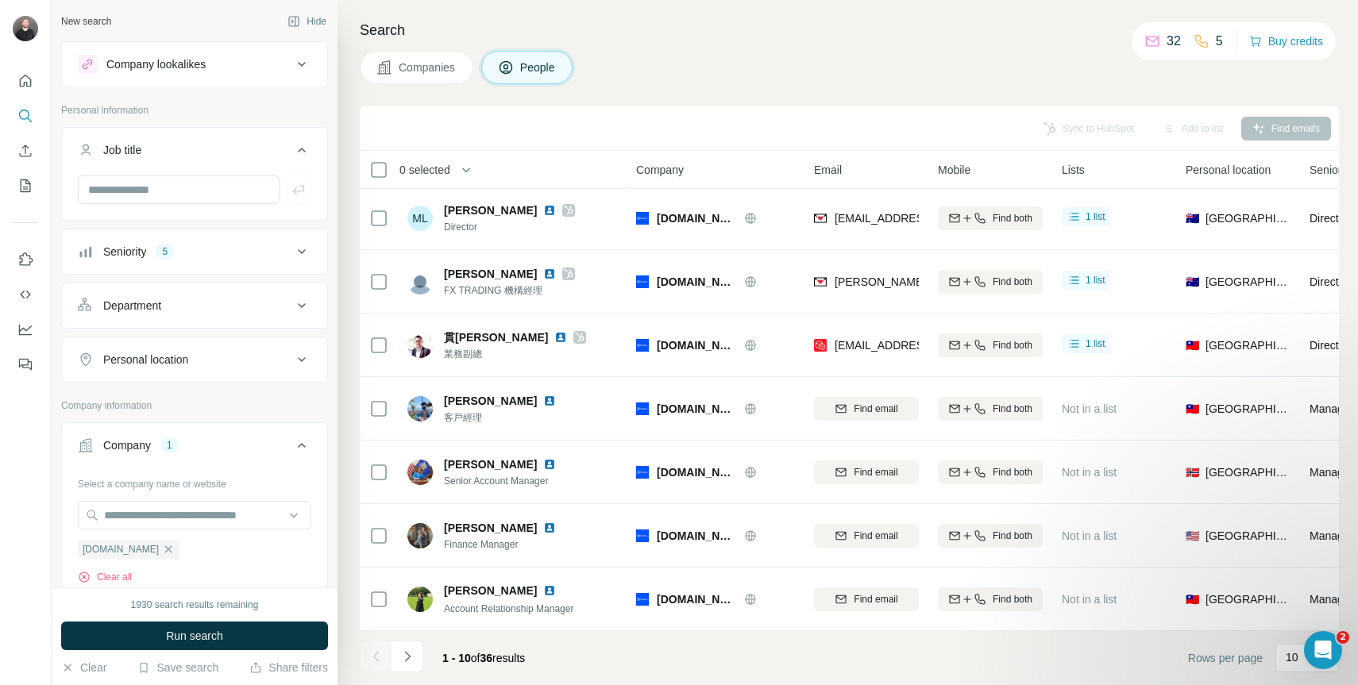
click at [174, 319] on button "Department" at bounding box center [194, 306] width 265 height 38
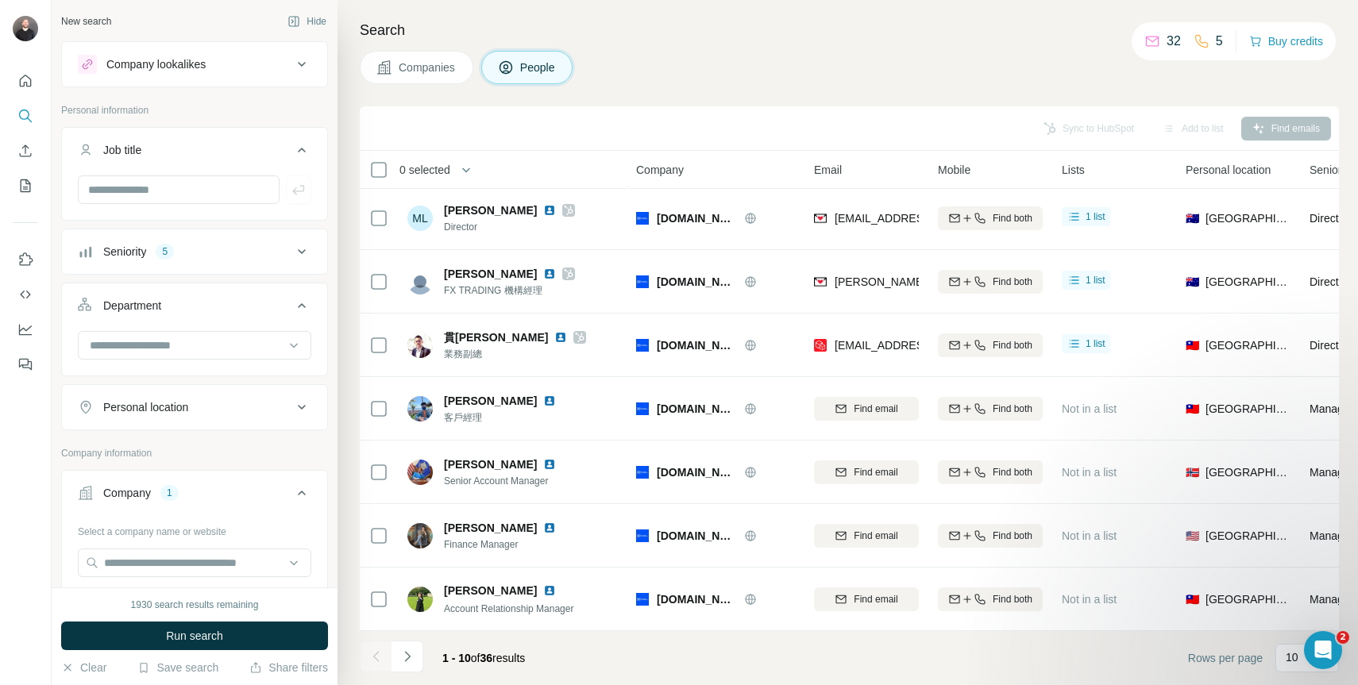
click at [184, 310] on div "Department" at bounding box center [185, 306] width 214 height 16
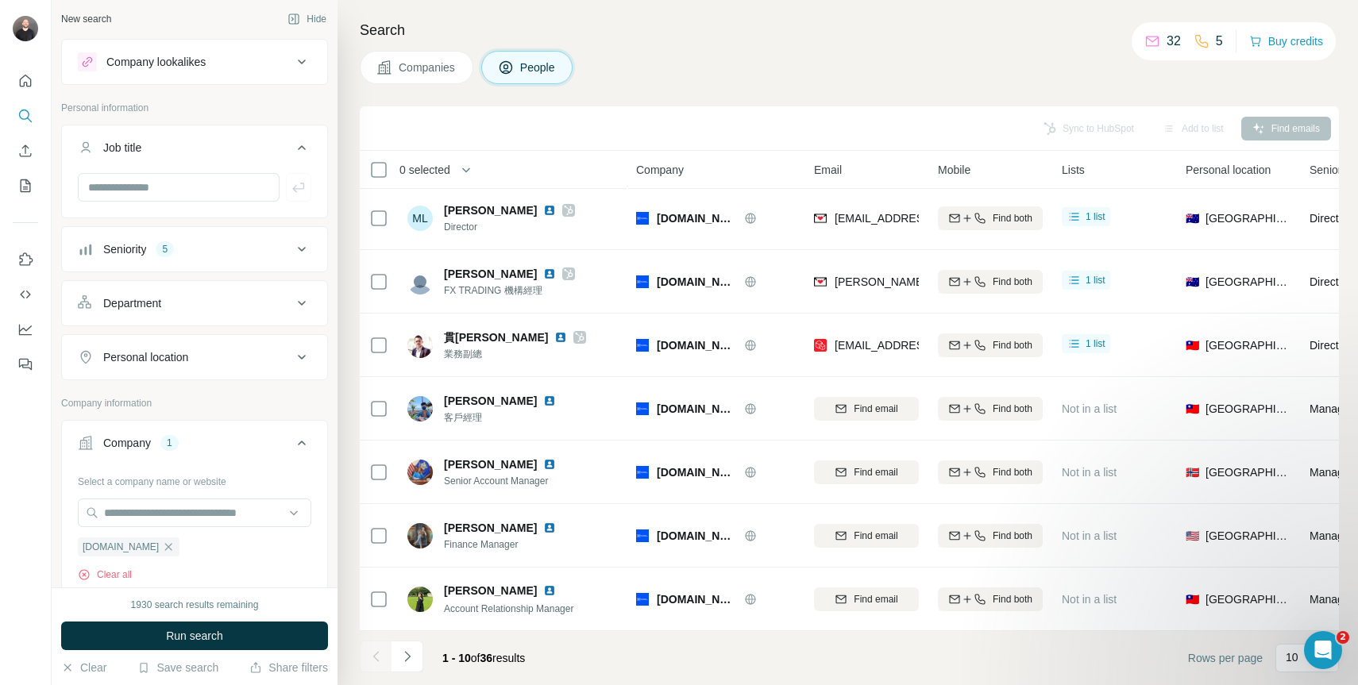
scroll to position [3, 0]
click at [162, 546] on icon "button" at bounding box center [168, 546] width 13 height 13
click at [171, 521] on input "text" at bounding box center [194, 512] width 233 height 29
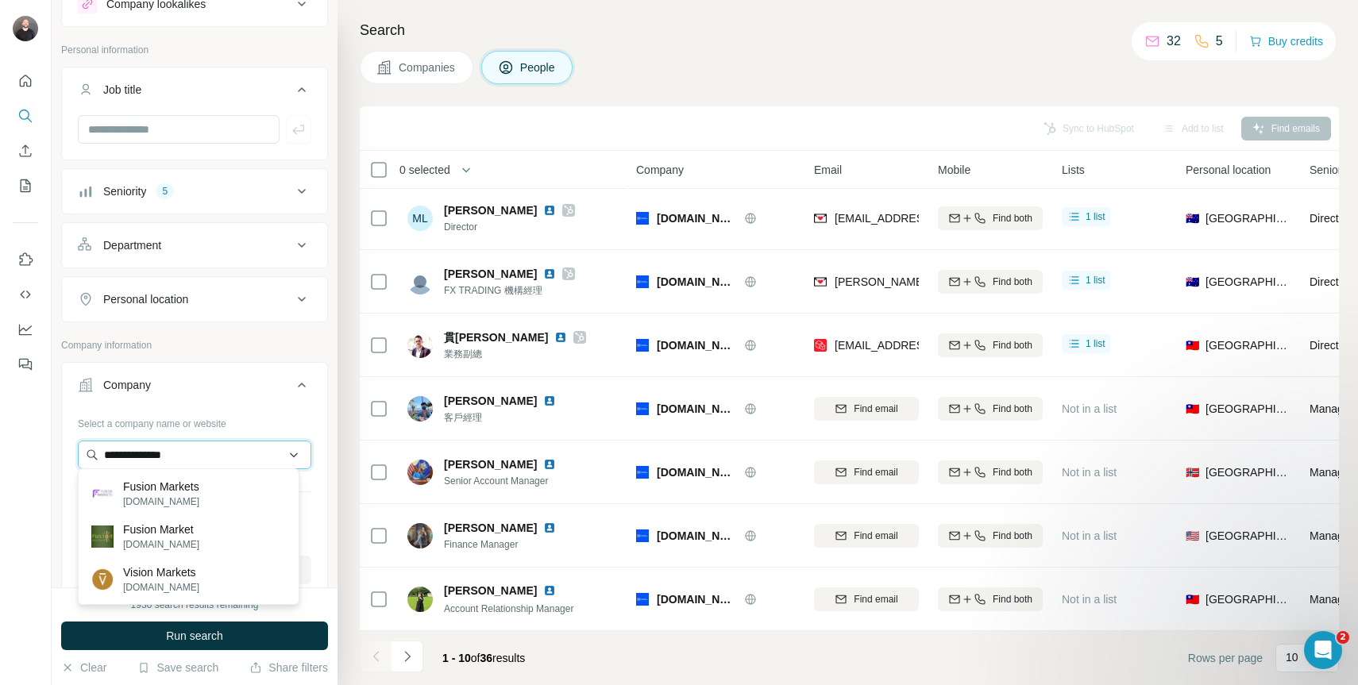
scroll to position [64, 0]
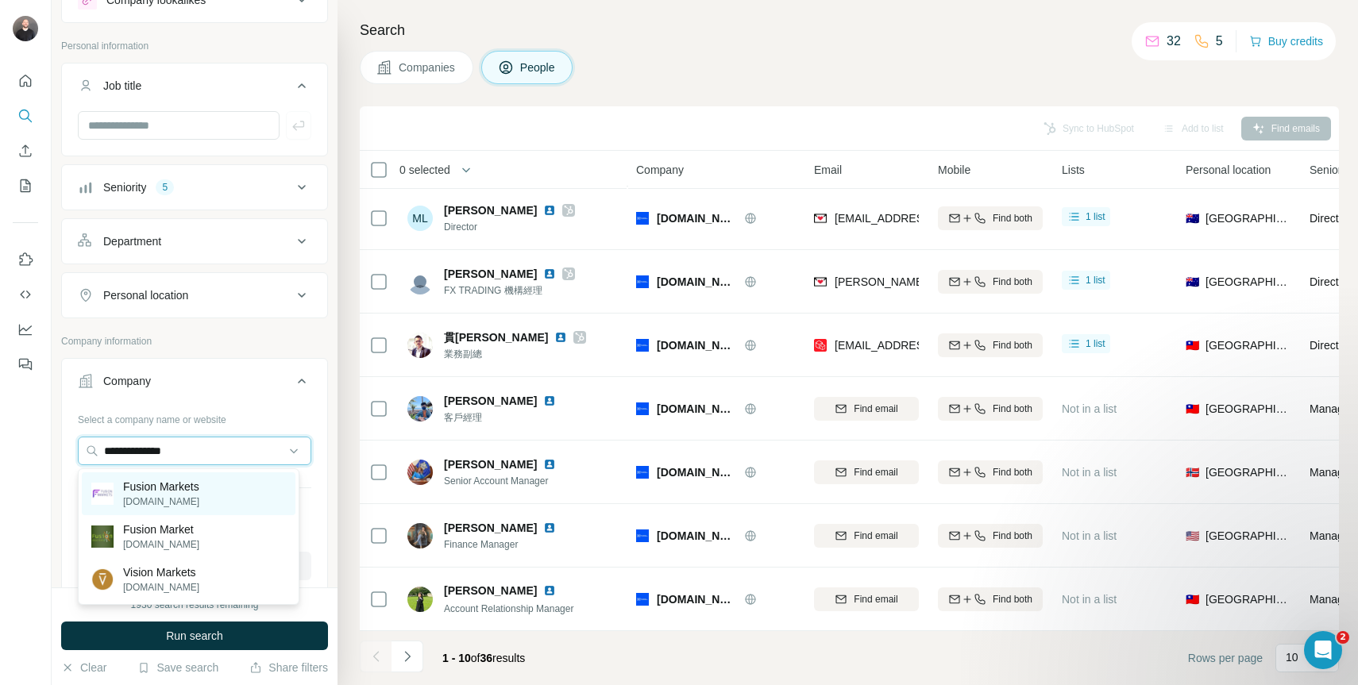
type input "**********"
click at [199, 488] on p "Fusion Markets" at bounding box center [161, 487] width 76 height 16
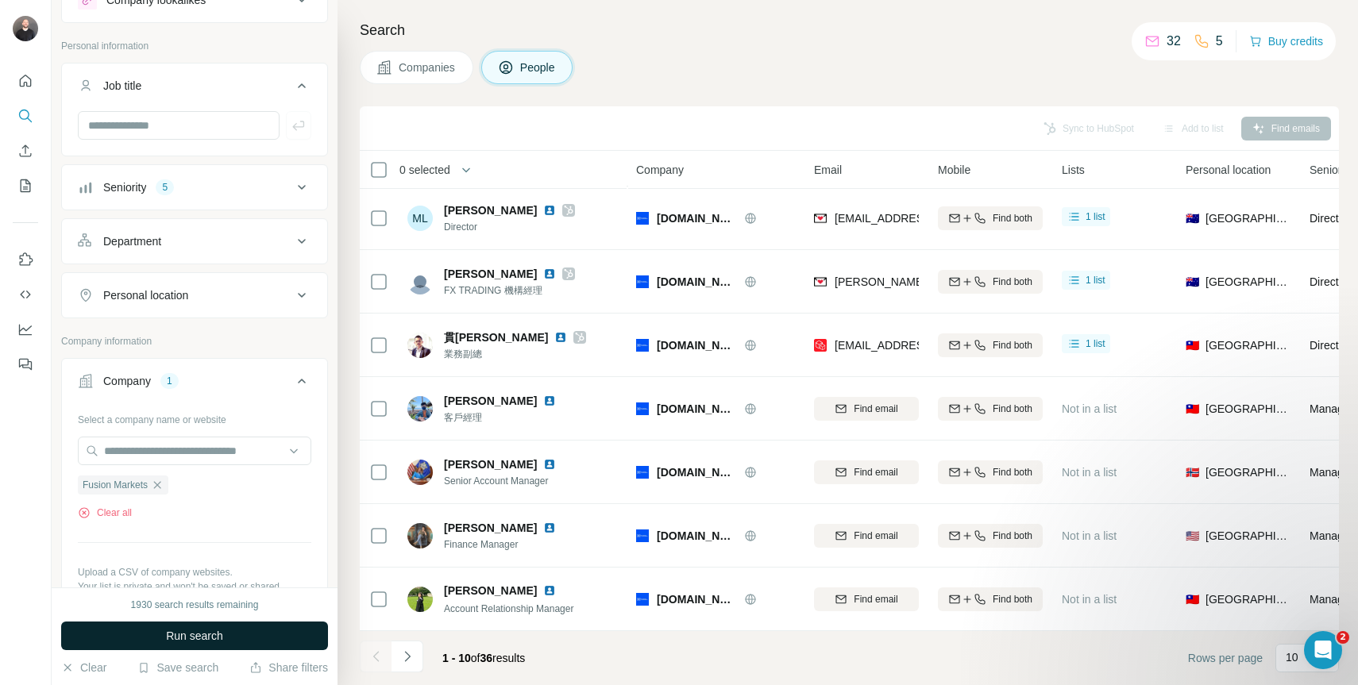
click at [232, 638] on button "Run search" at bounding box center [194, 636] width 267 height 29
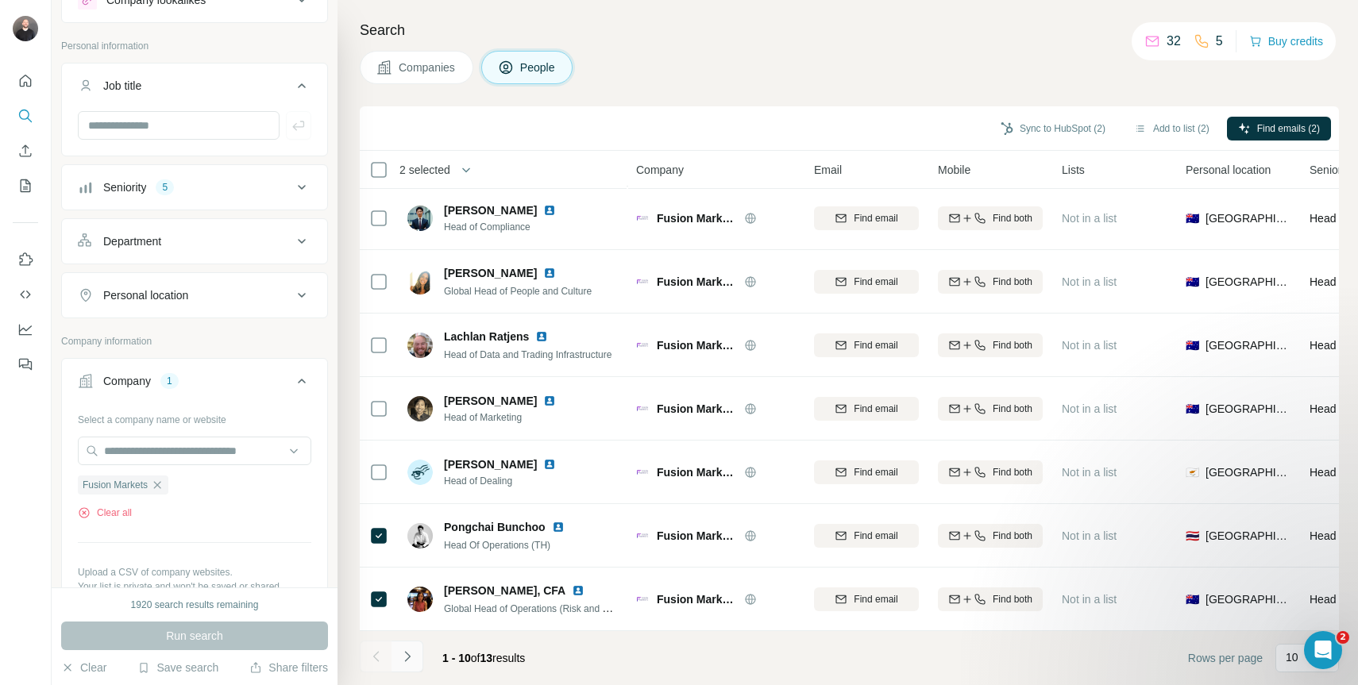
click at [418, 654] on button "Navigate to next page" at bounding box center [407, 657] width 32 height 32
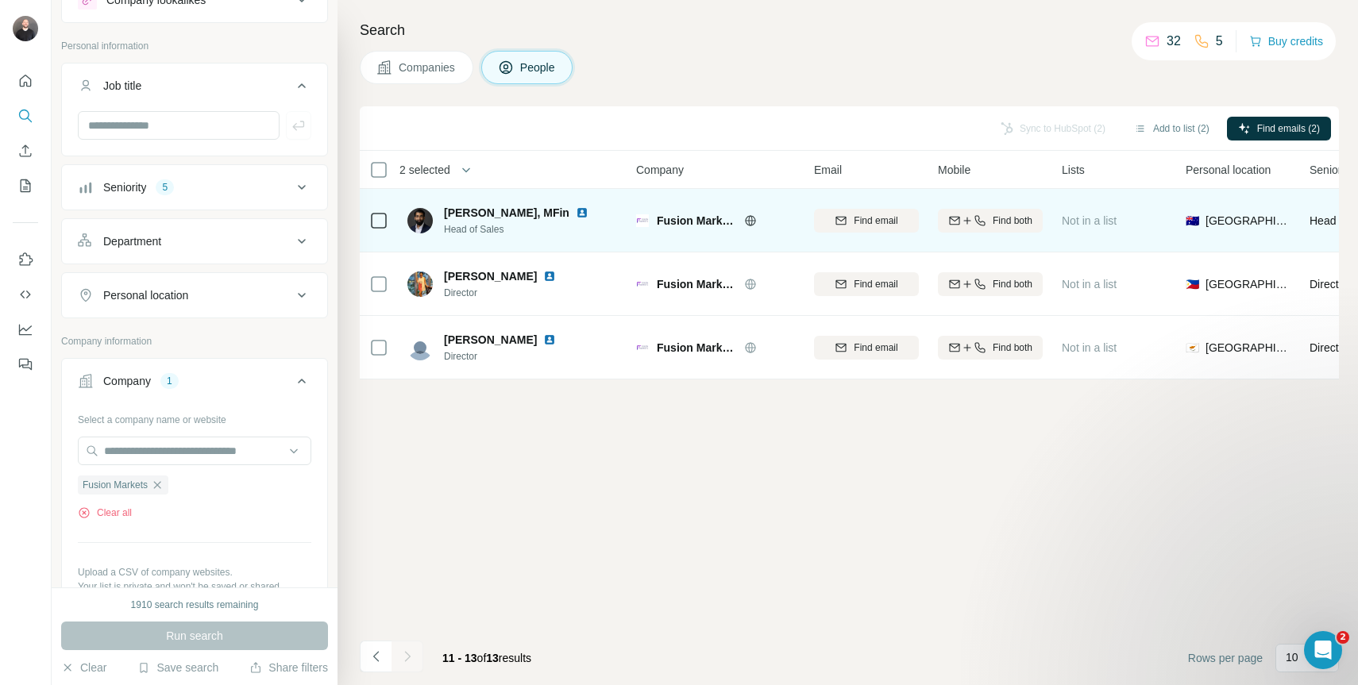
click at [377, 233] on div at bounding box center [378, 221] width 19 height 44
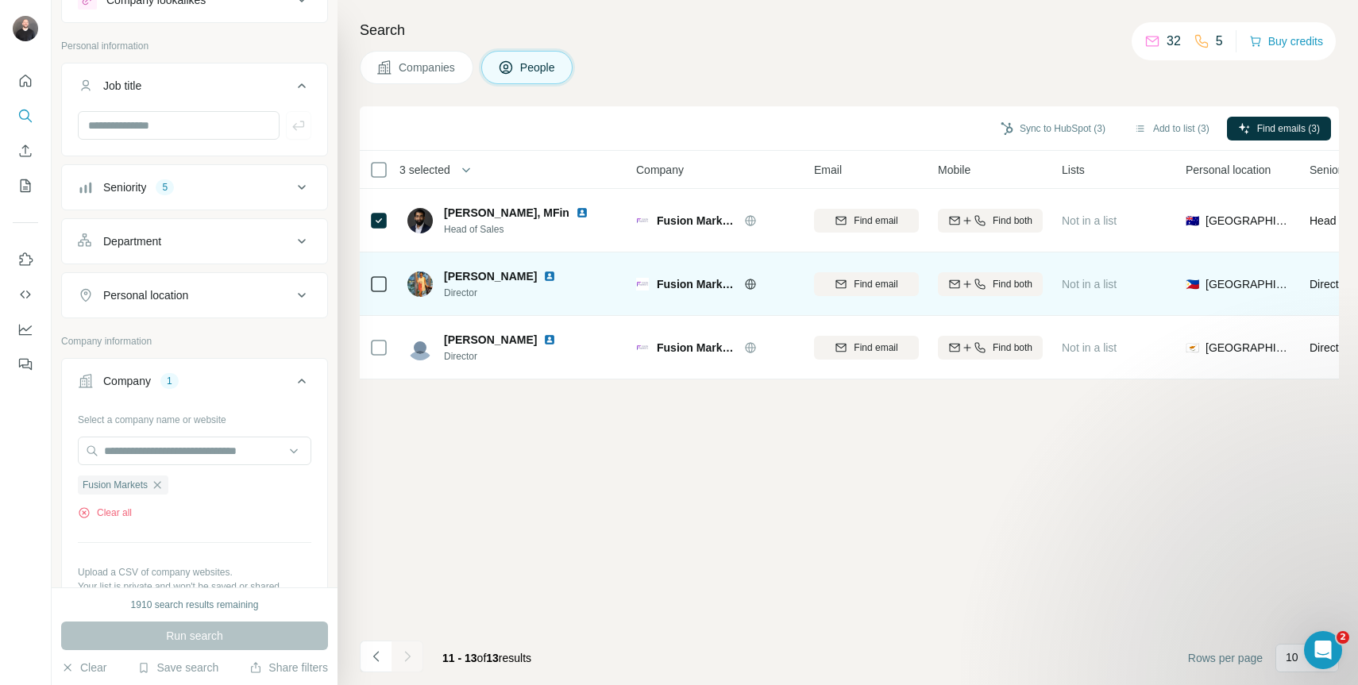
click at [395, 274] on td at bounding box center [379, 285] width 38 height 64
click at [392, 276] on td at bounding box center [379, 285] width 38 height 64
click at [390, 280] on td at bounding box center [379, 285] width 38 height 64
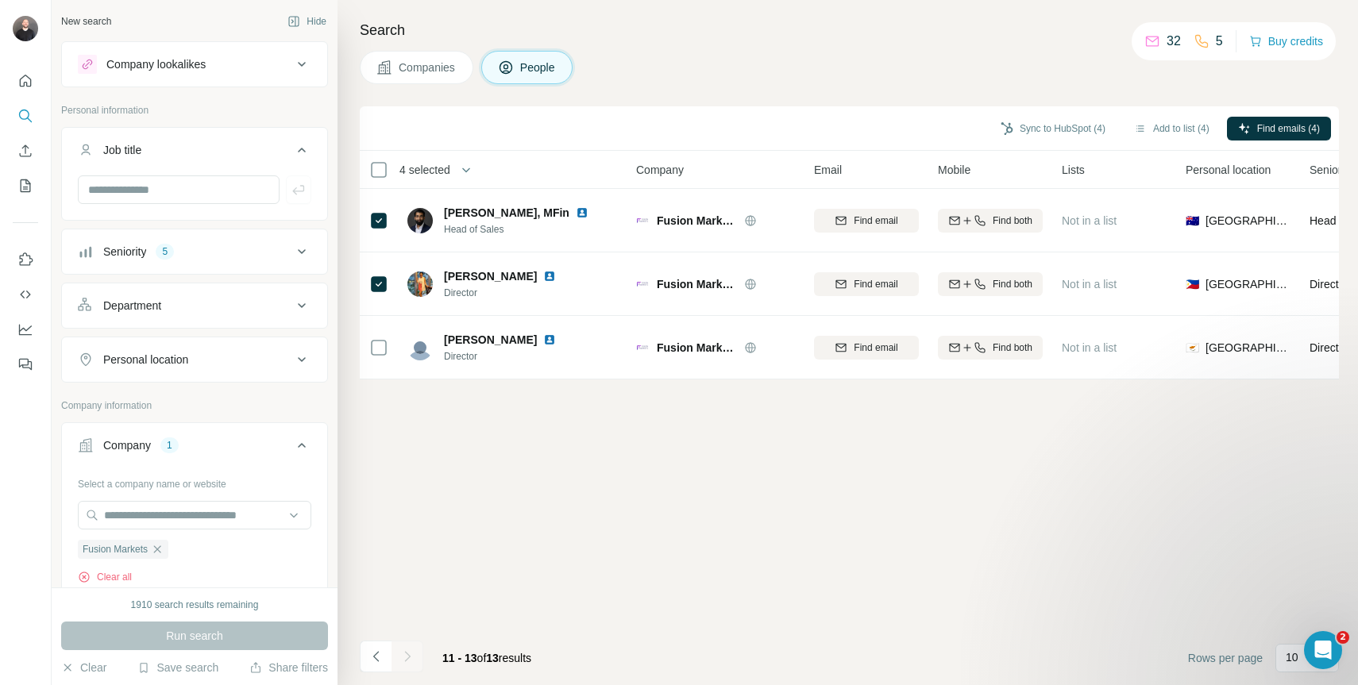
click at [239, 258] on div "Seniority 5" at bounding box center [185, 252] width 214 height 16
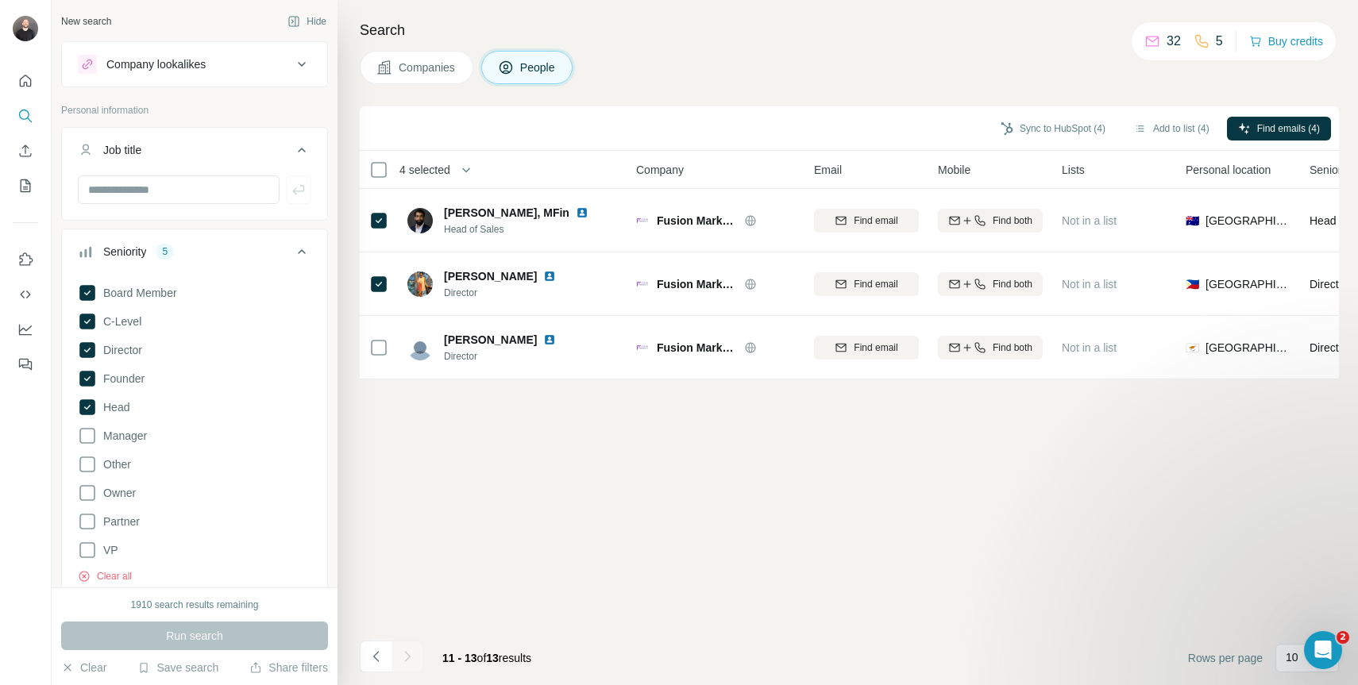
click at [239, 258] on div "Seniority 5" at bounding box center [185, 252] width 214 height 16
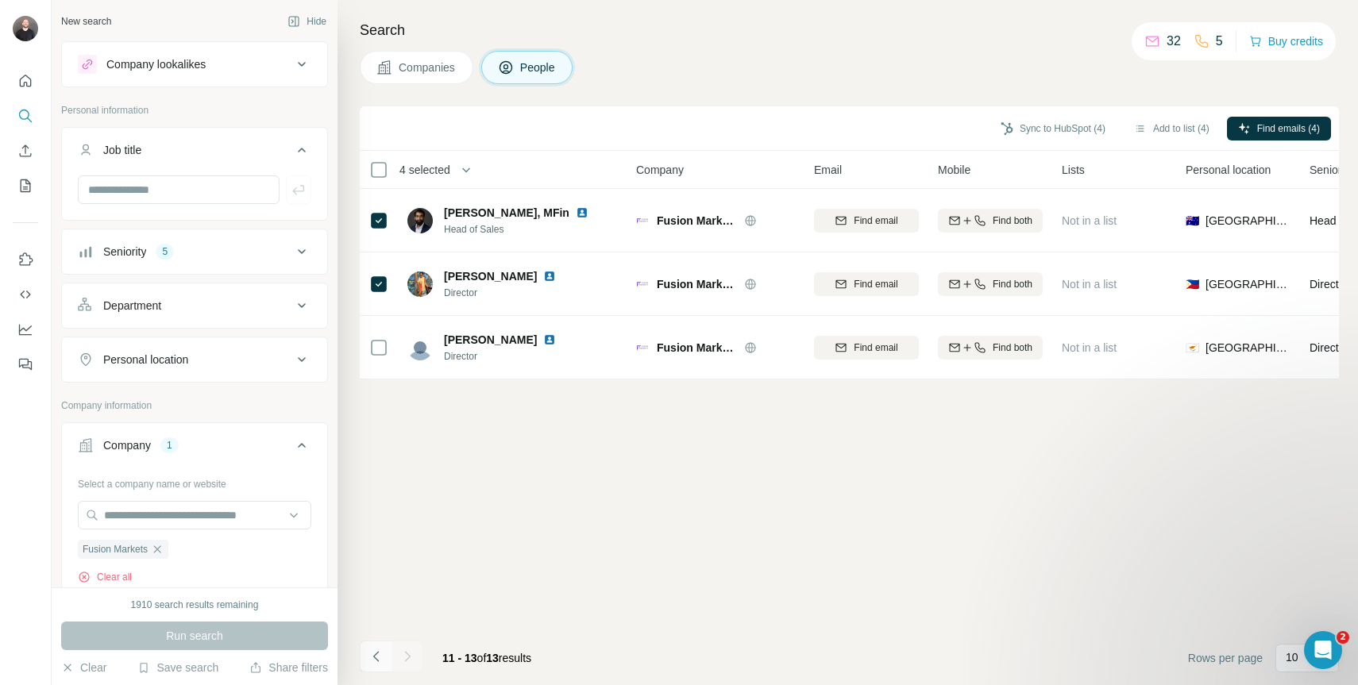
click at [373, 655] on icon "Navigate to previous page" at bounding box center [375, 656] width 6 height 10
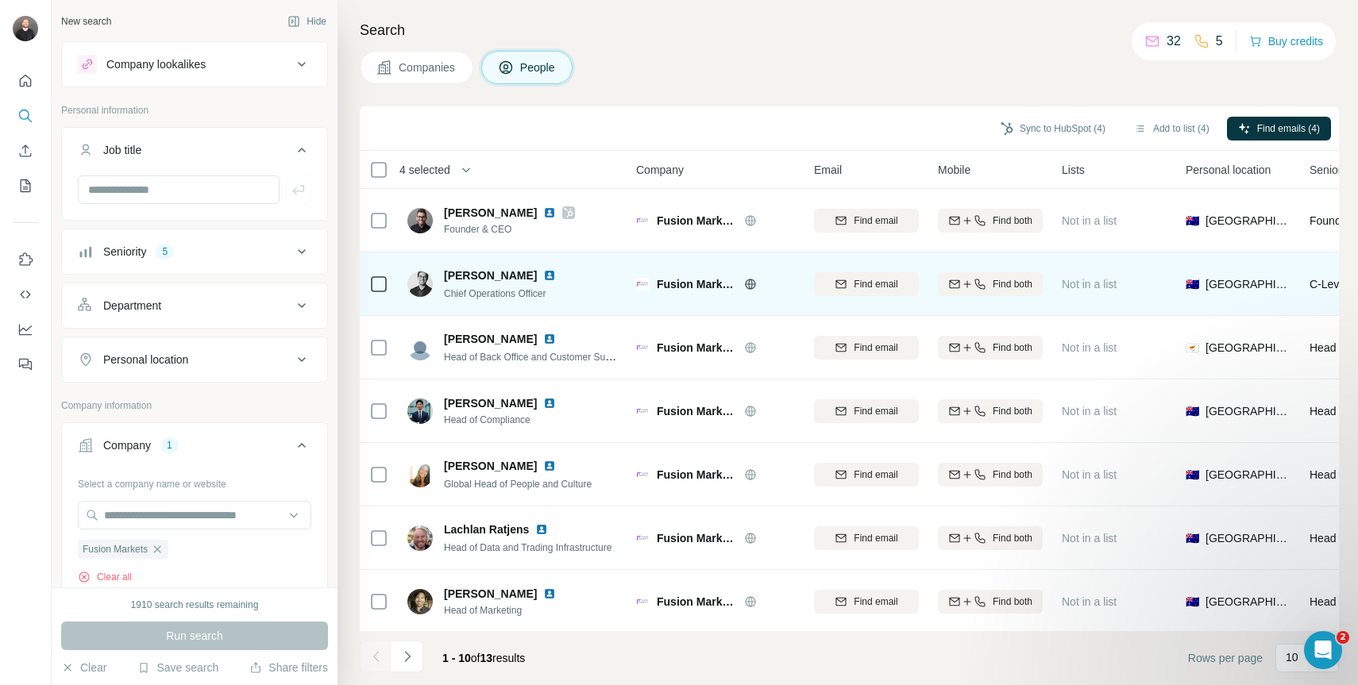
click at [384, 293] on icon at bounding box center [378, 284] width 19 height 19
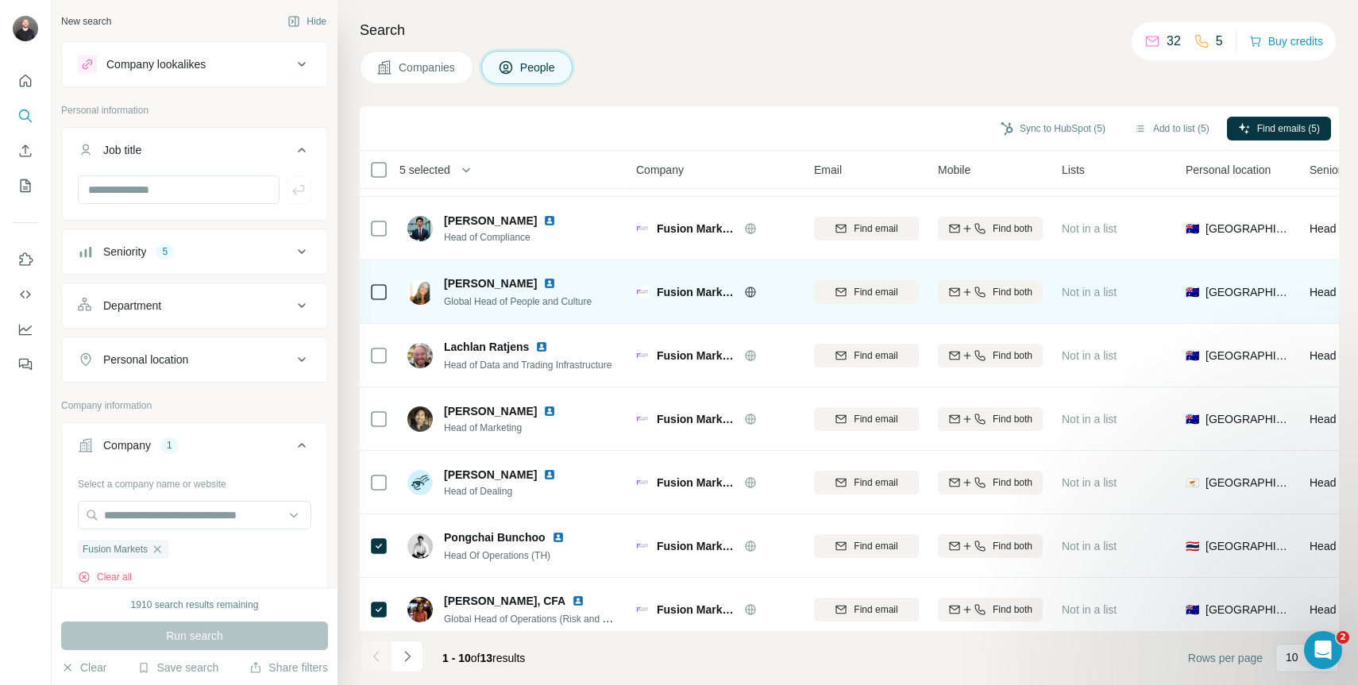
scroll to position [202, 0]
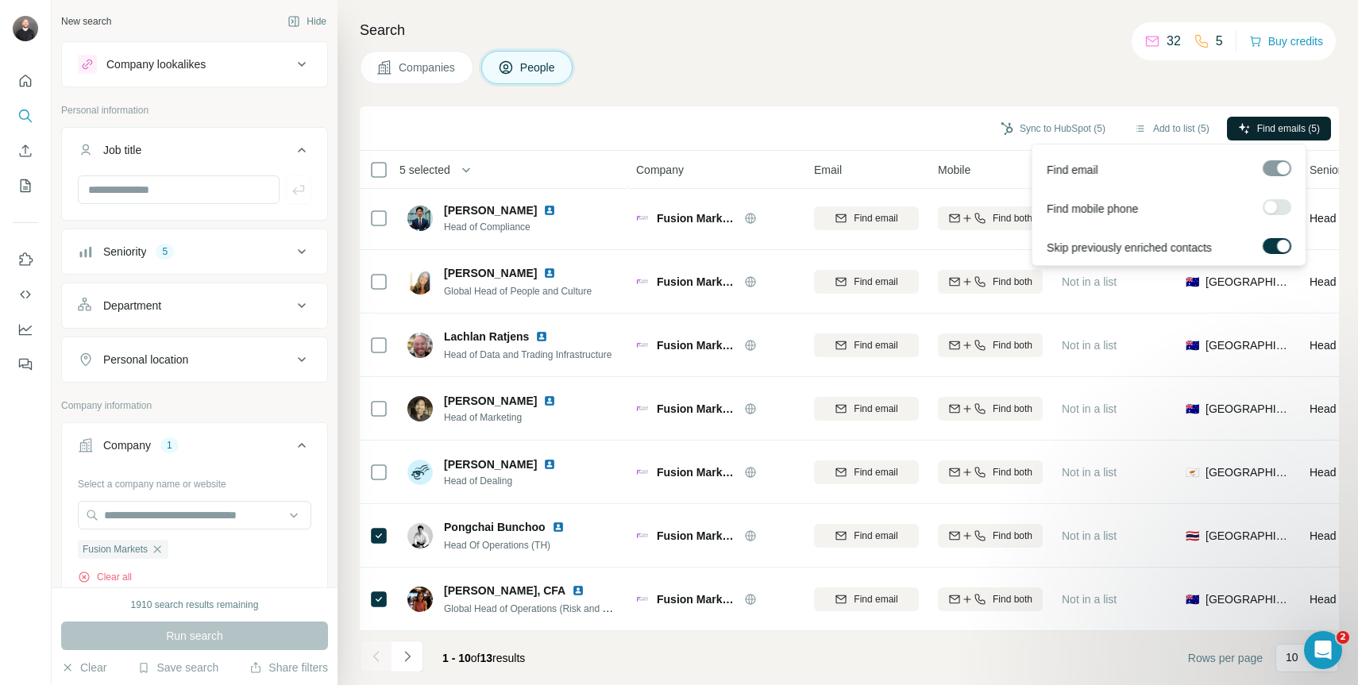
click at [1269, 125] on span "Find emails (5)" at bounding box center [1288, 128] width 63 height 14
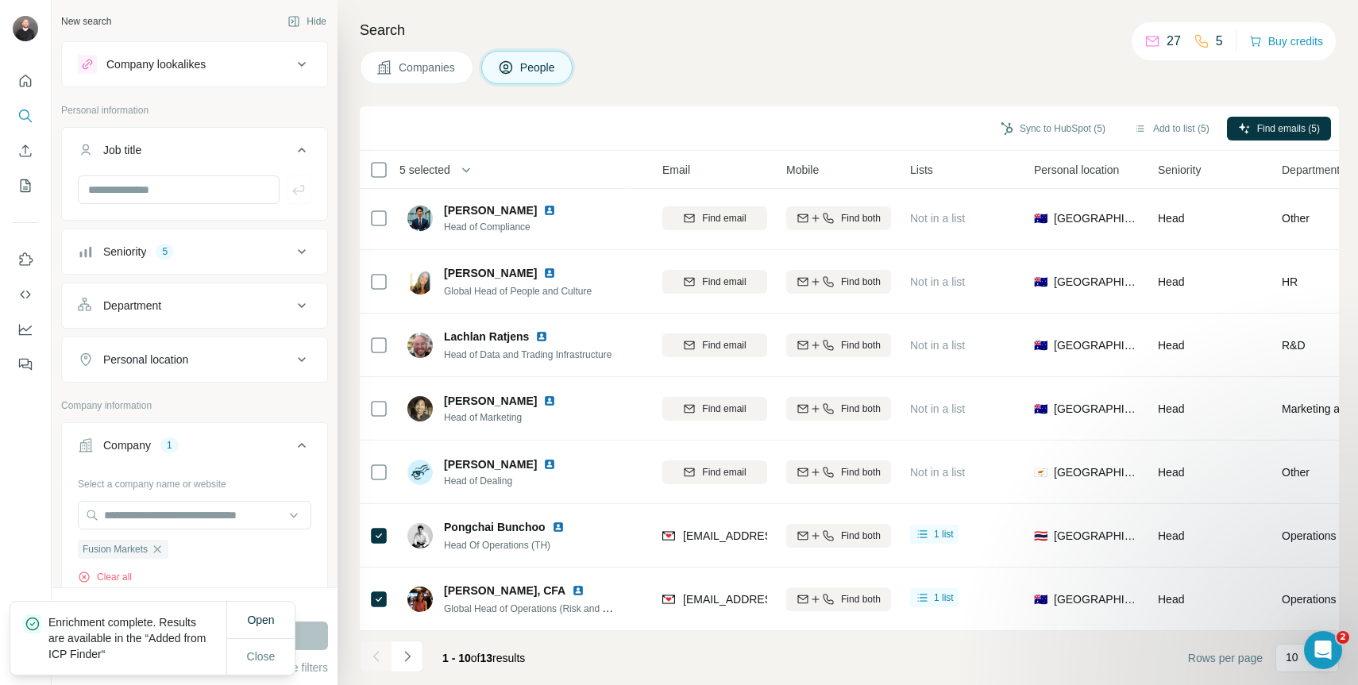
scroll to position [202, 178]
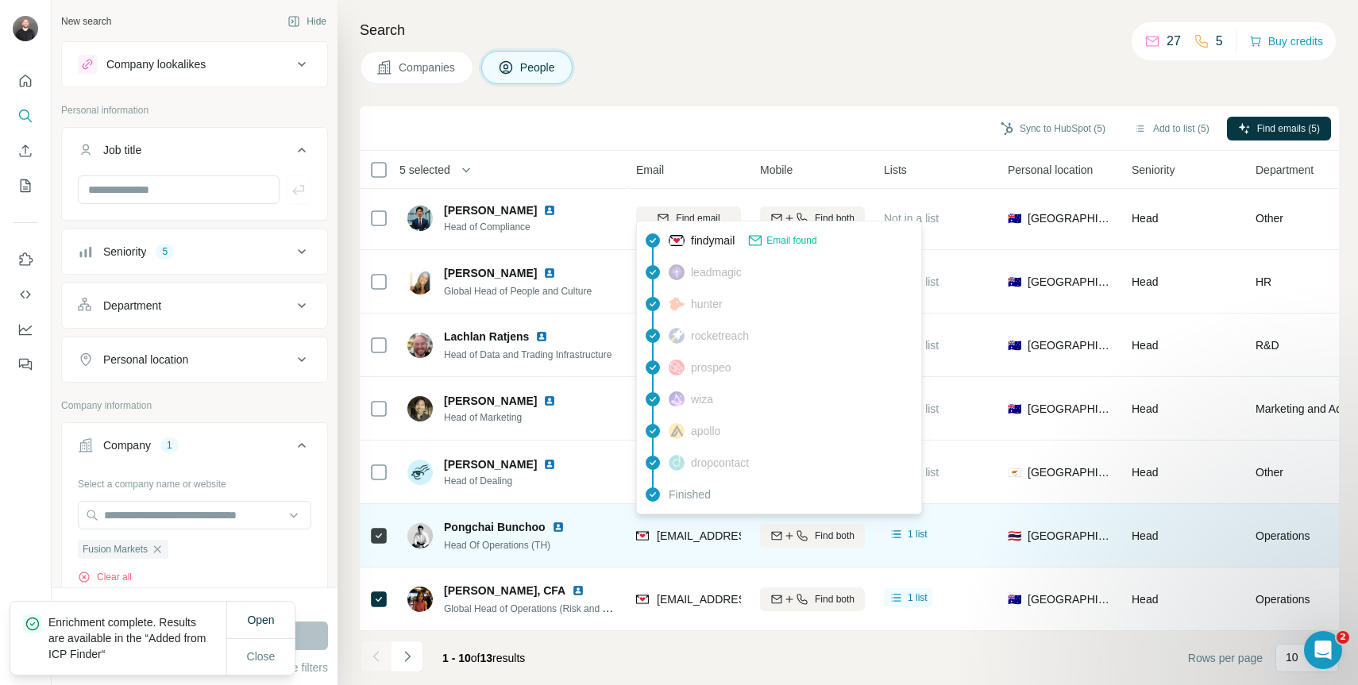
click at [704, 530] on span "[EMAIL_ADDRESS][DOMAIN_NAME]" at bounding box center [751, 536] width 188 height 13
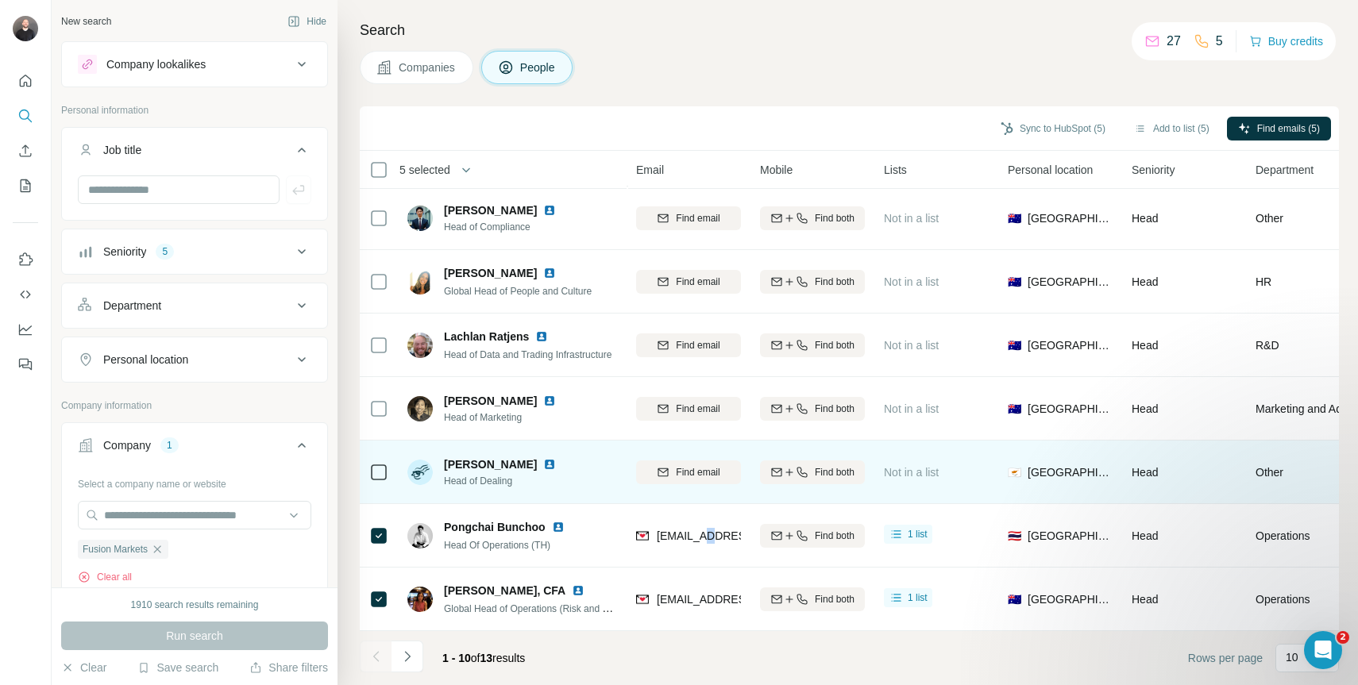
scroll to position [202, 0]
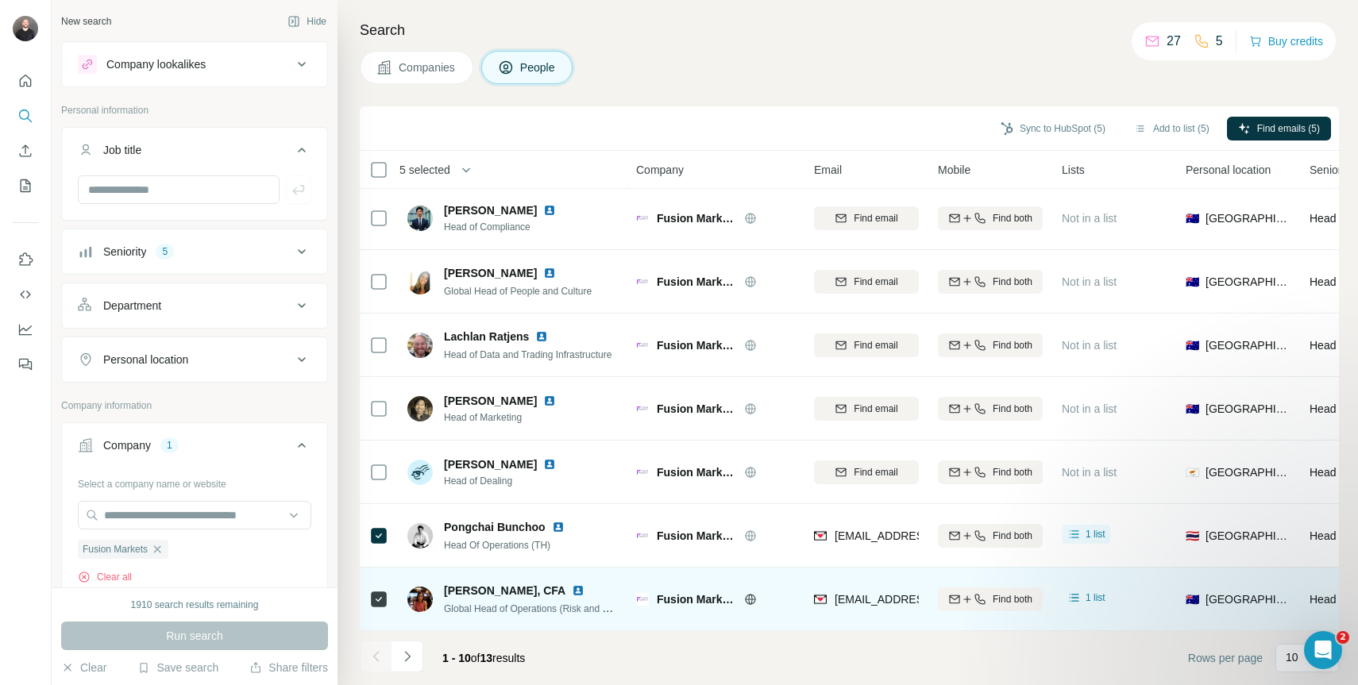
click at [1083, 599] on div "1 list" at bounding box center [1086, 600] width 48 height 25
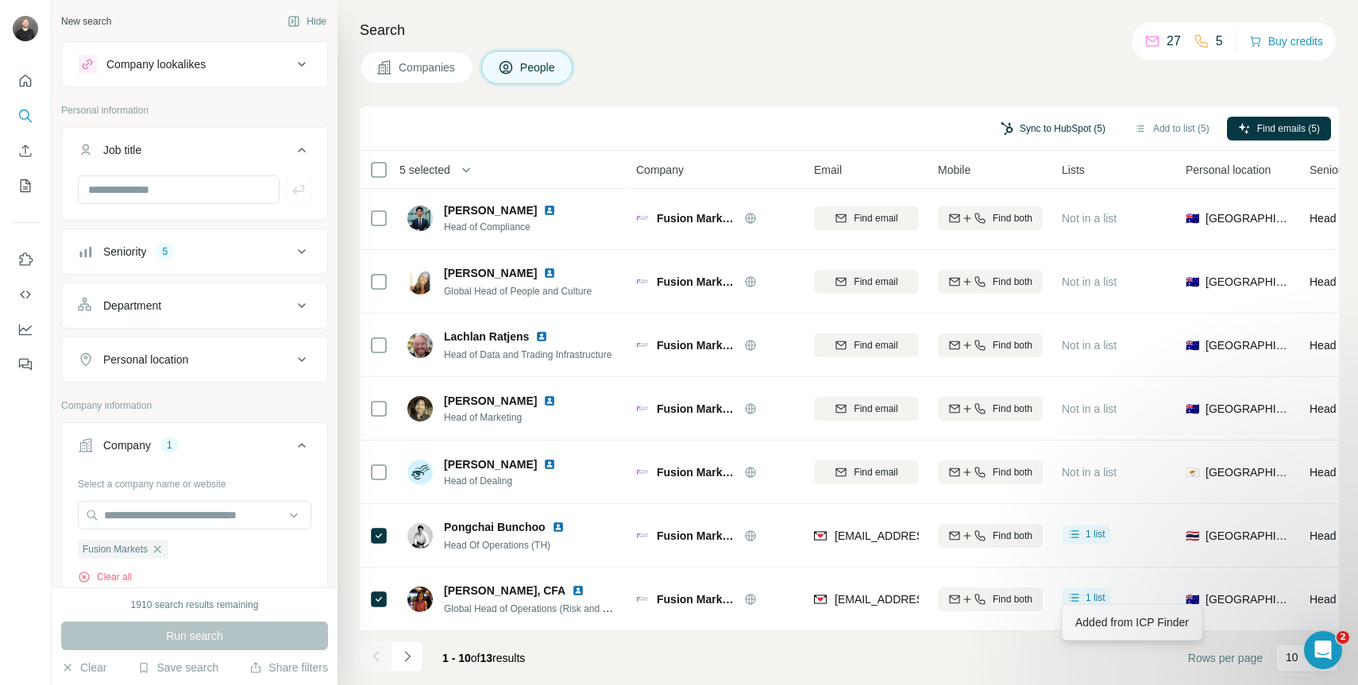
click at [1067, 136] on button "Sync to HubSpot (5)" at bounding box center [1052, 129] width 127 height 24
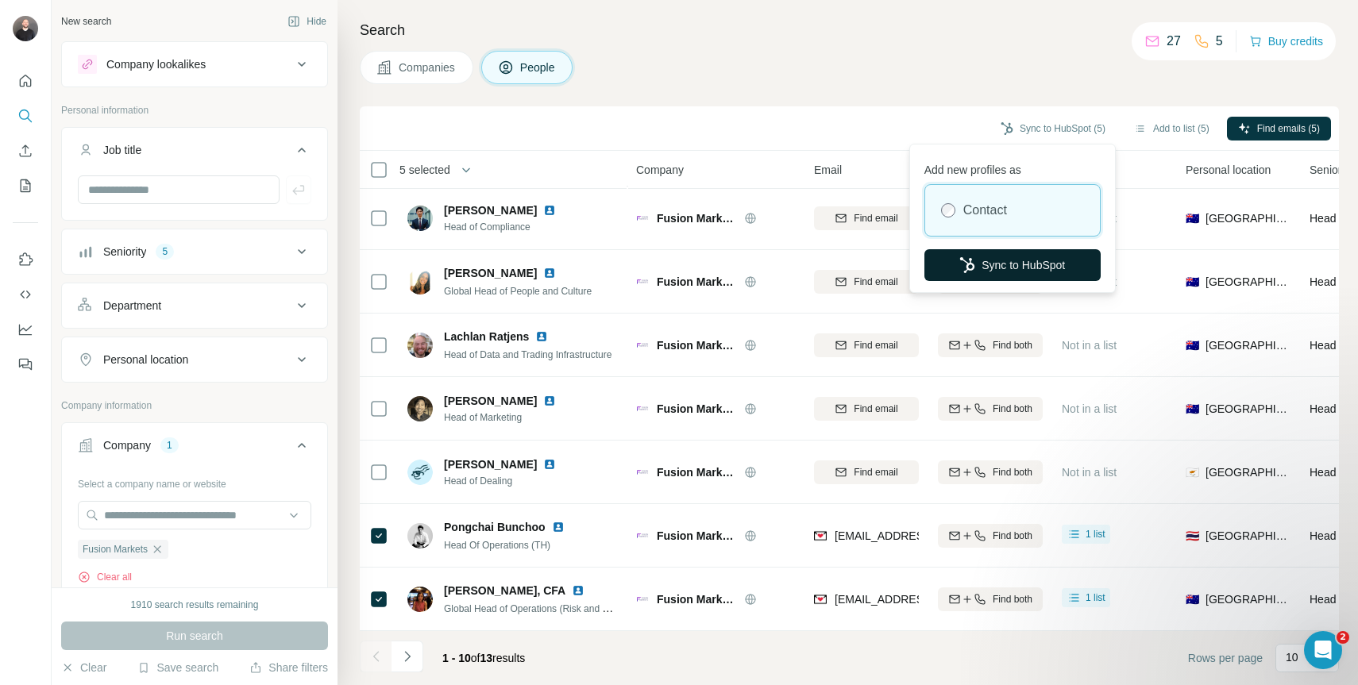
click at [1049, 264] on button "Sync to HubSpot" at bounding box center [1012, 265] width 176 height 32
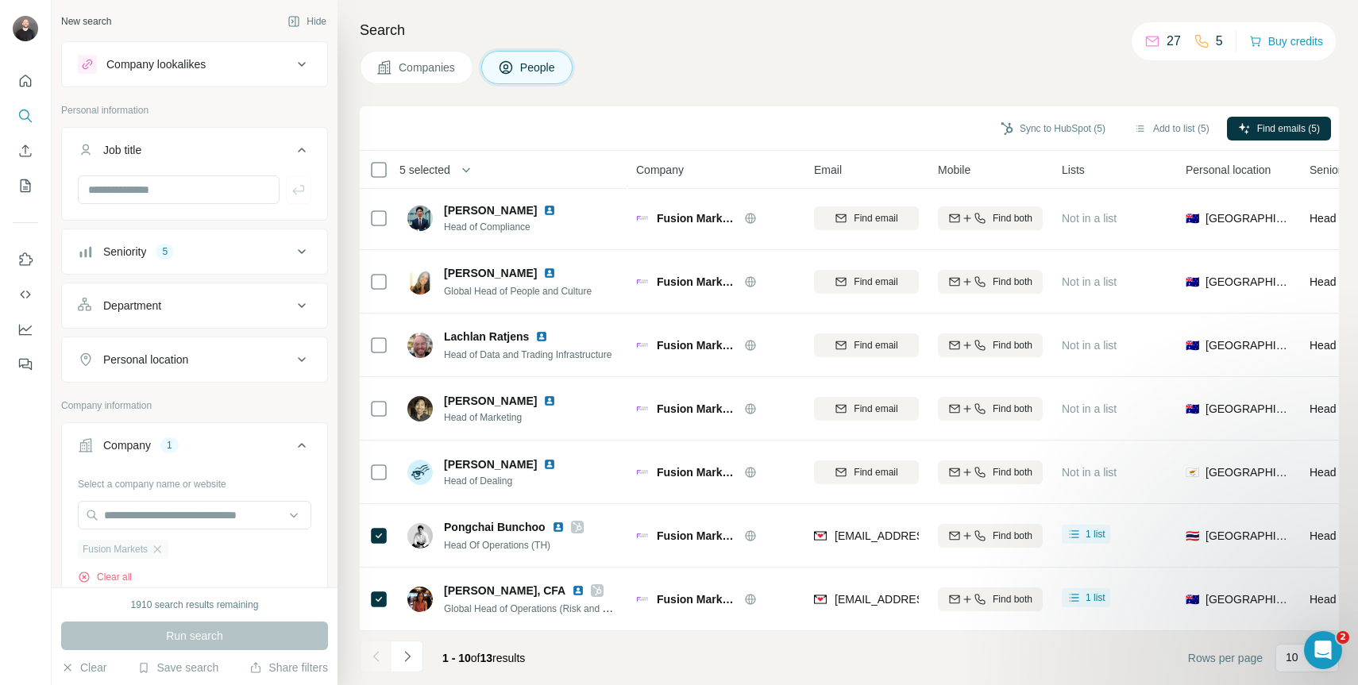
drag, startPoint x: 149, startPoint y: 553, endPoint x: 169, endPoint y: 552, distance: 19.9
click at [154, 553] on div "Fusion Markets" at bounding box center [123, 549] width 91 height 19
click at [168, 551] on div "Fusion Markets" at bounding box center [123, 549] width 91 height 19
click at [164, 553] on icon "button" at bounding box center [157, 549] width 13 height 13
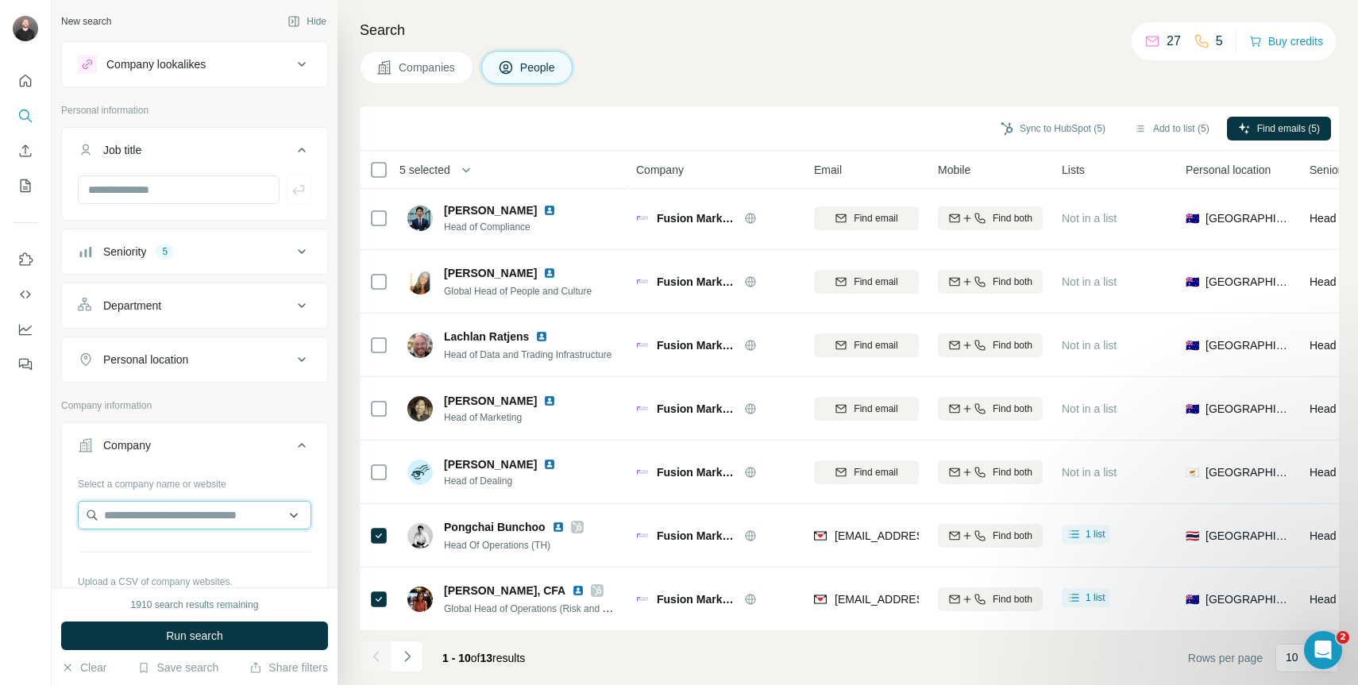
click at [190, 519] on input "text" at bounding box center [194, 515] width 233 height 29
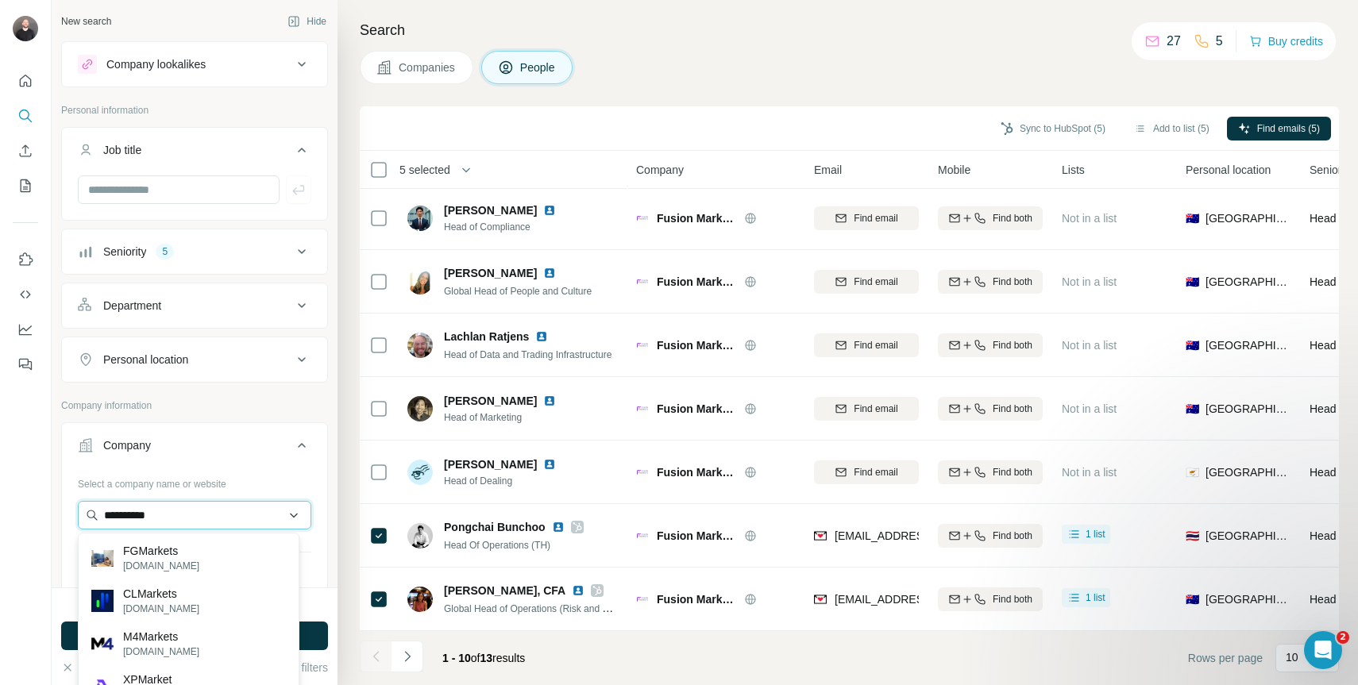
click at [117, 514] on input "**********" at bounding box center [194, 515] width 233 height 29
click at [193, 507] on input "**********" at bounding box center [194, 515] width 233 height 29
paste input "**********"
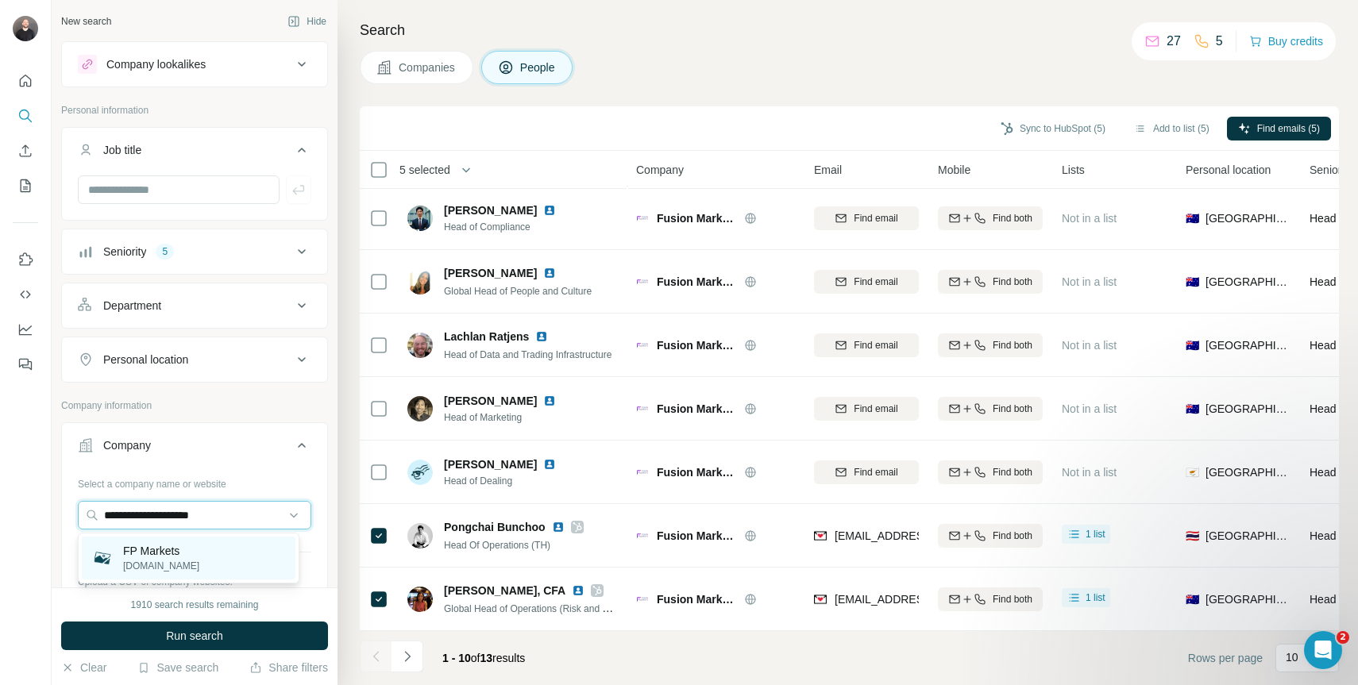
type input "**********"
click at [206, 552] on div "FP Markets [DOMAIN_NAME]" at bounding box center [189, 558] width 214 height 43
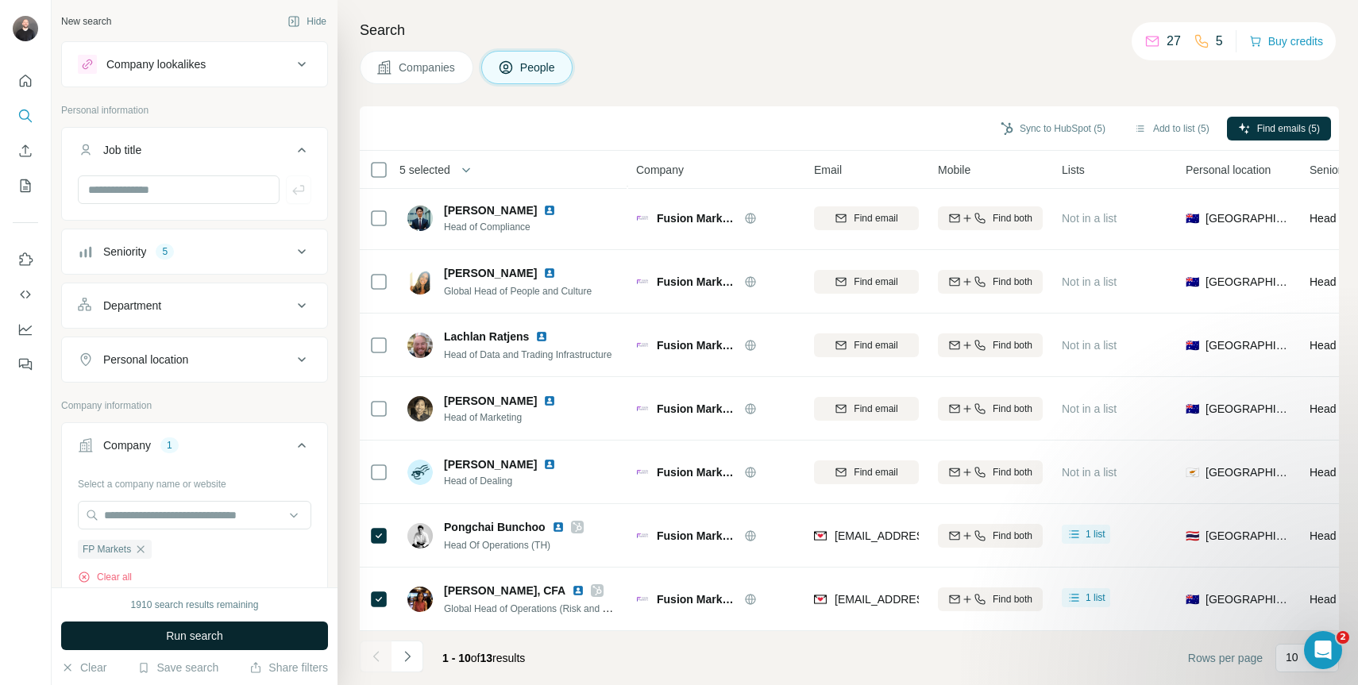
click at [244, 639] on button "Run search" at bounding box center [194, 636] width 267 height 29
